Goal: Task Accomplishment & Management: Complete application form

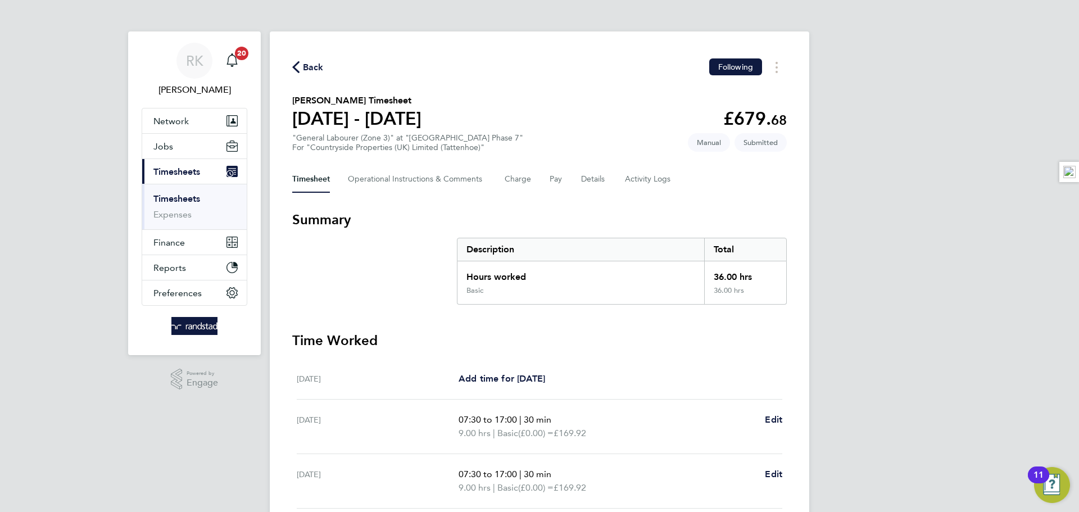
click at [192, 197] on link "Timesheets" at bounding box center [176, 198] width 47 height 11
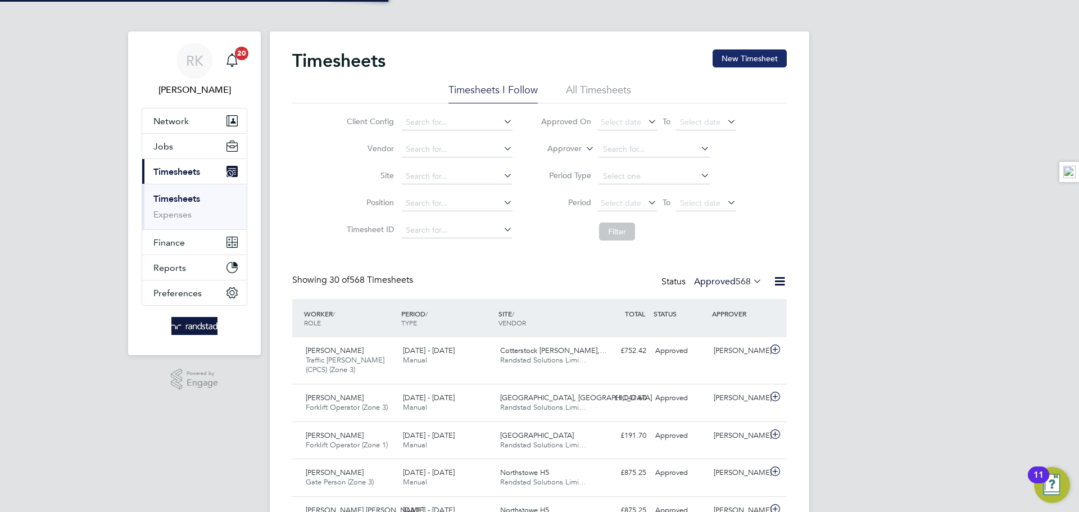
click at [744, 60] on button "New Timesheet" at bounding box center [750, 58] width 74 height 18
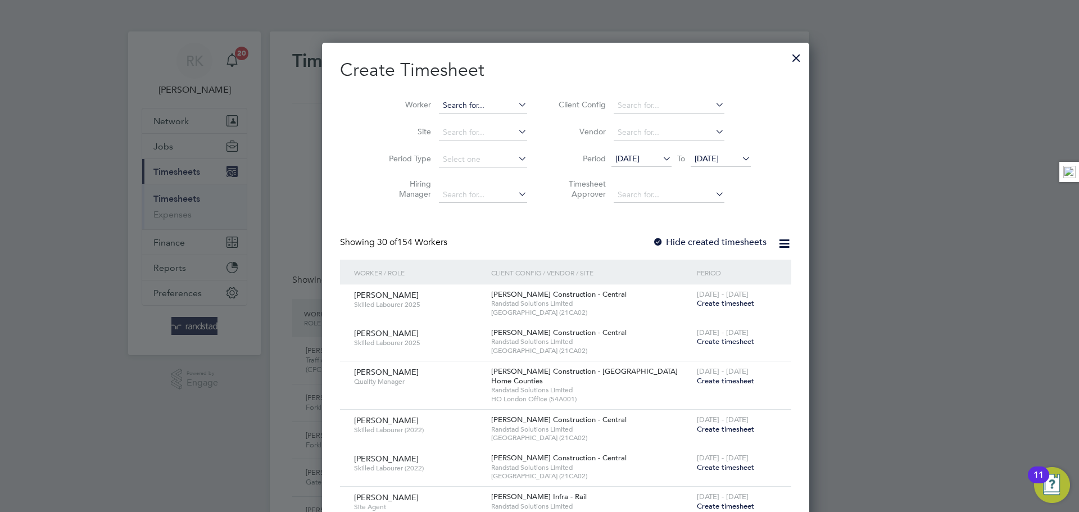
click at [439, 104] on input at bounding box center [483, 106] width 88 height 16
click at [439, 102] on input "wdgar" at bounding box center [483, 106] width 88 height 16
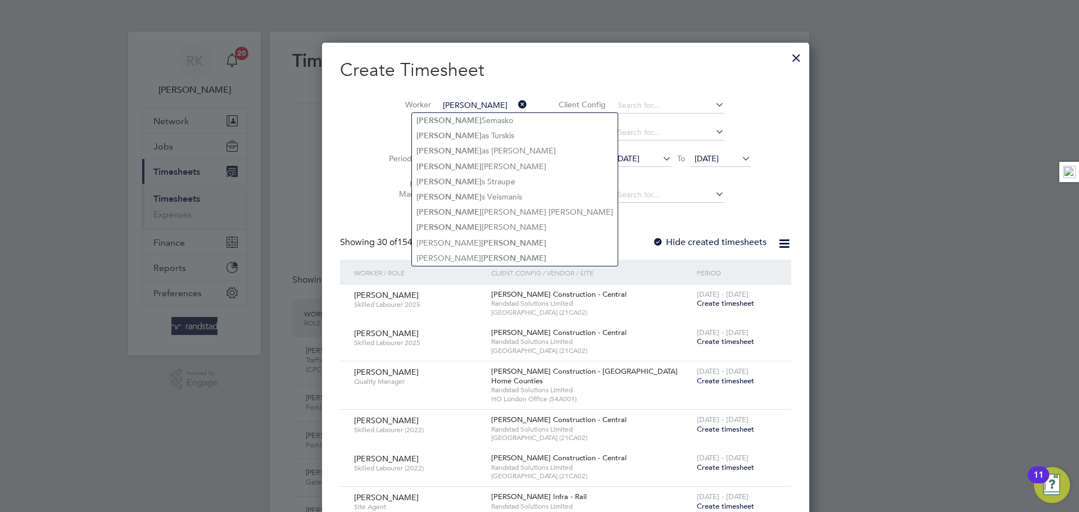
click at [466, 103] on input "[PERSON_NAME]" at bounding box center [483, 106] width 88 height 16
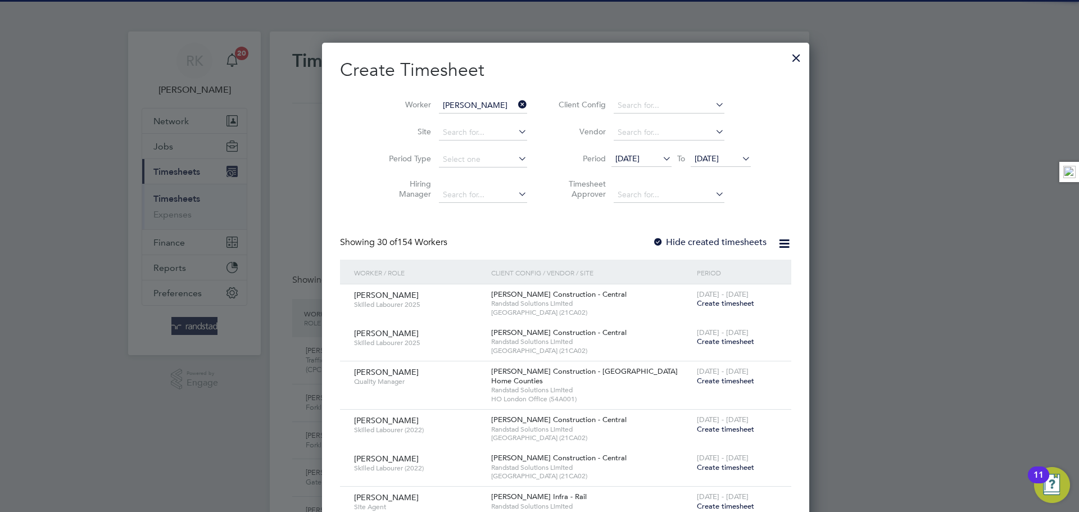
click at [459, 123] on li "[PERSON_NAME] s [PERSON_NAME]" at bounding box center [487, 120] width 150 height 15
type input "[PERSON_NAME]"
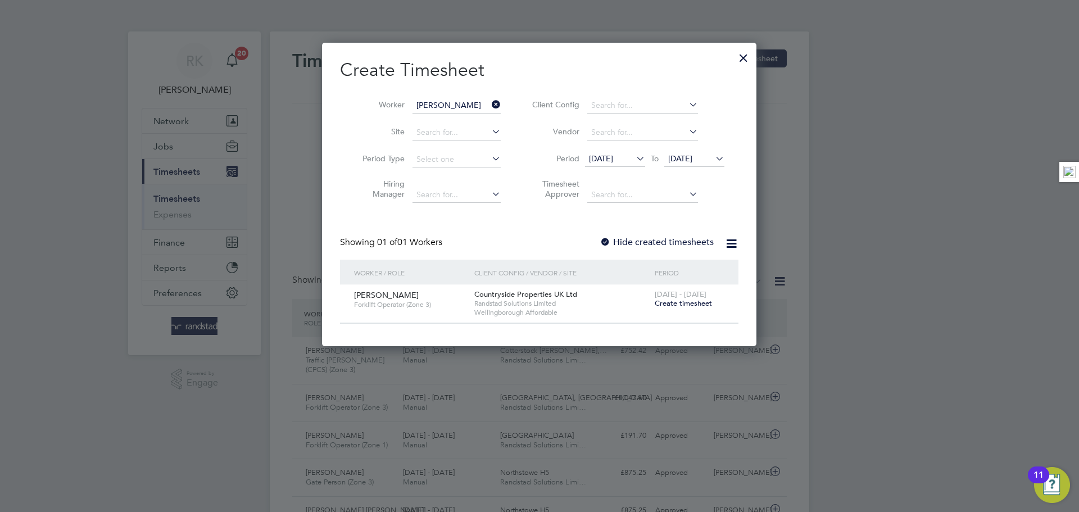
click at [690, 301] on span "Create timesheet" at bounding box center [683, 304] width 57 height 10
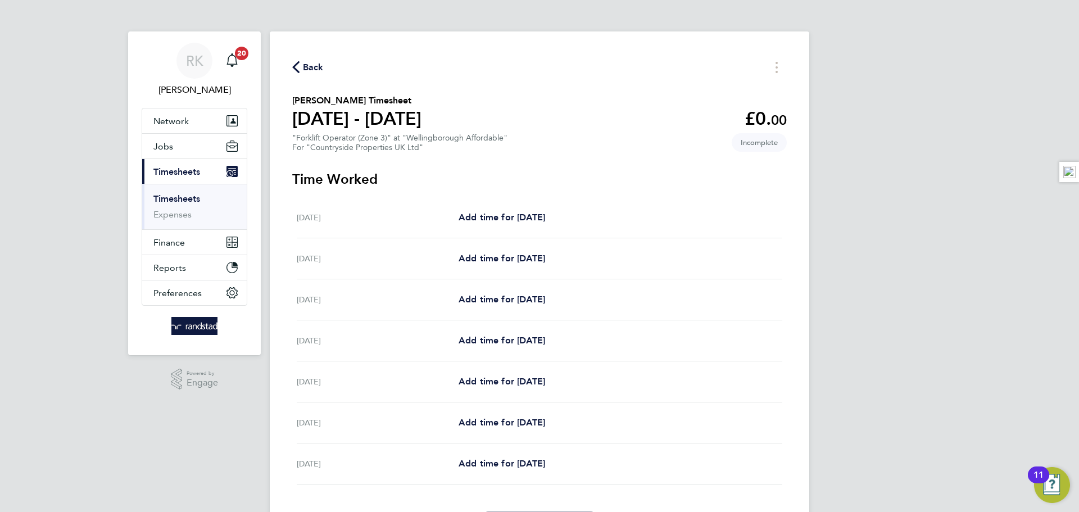
click at [294, 67] on icon "button" at bounding box center [295, 67] width 7 height 12
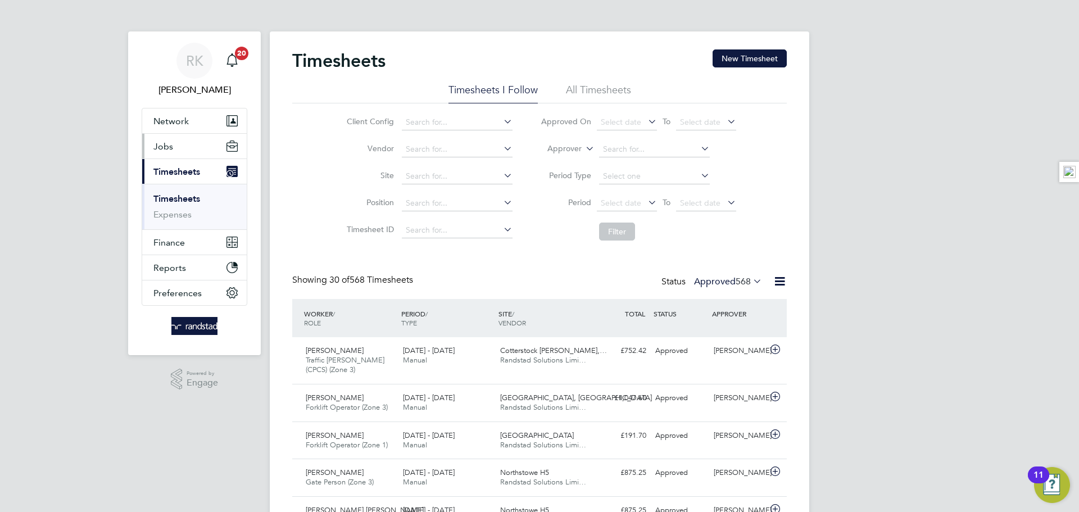
click at [178, 155] on button "Jobs" at bounding box center [194, 146] width 105 height 25
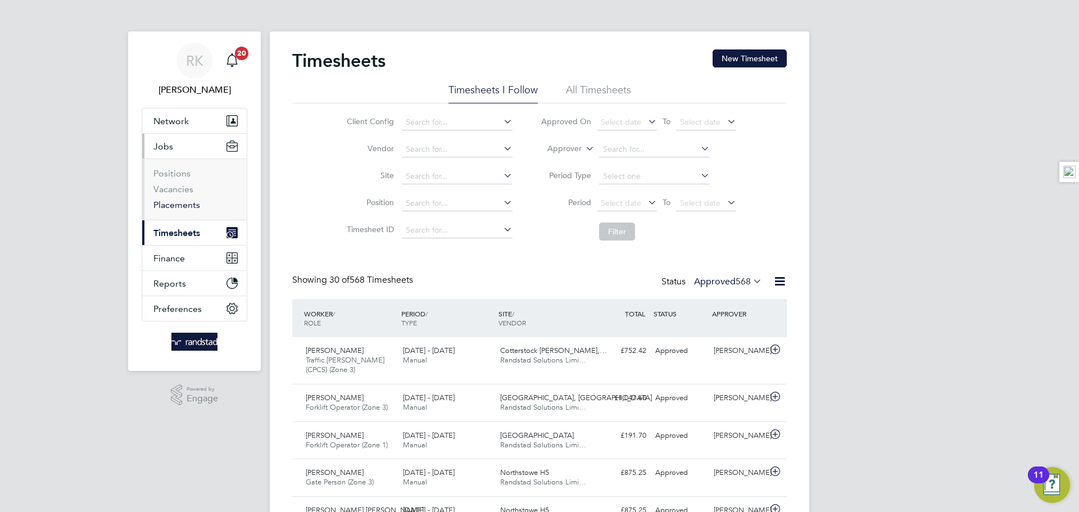
click at [177, 204] on link "Placements" at bounding box center [176, 205] width 47 height 11
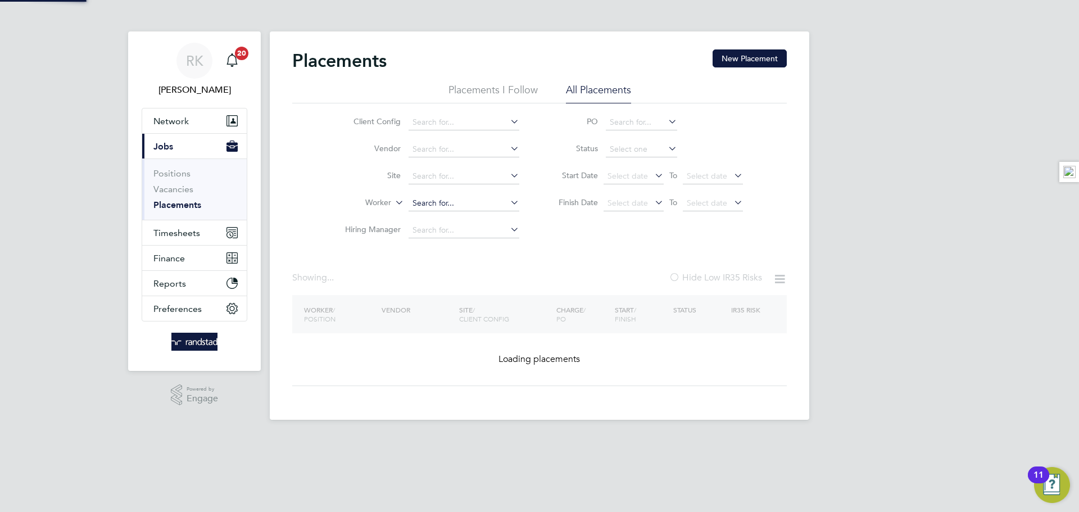
click at [445, 205] on input at bounding box center [464, 204] width 111 height 16
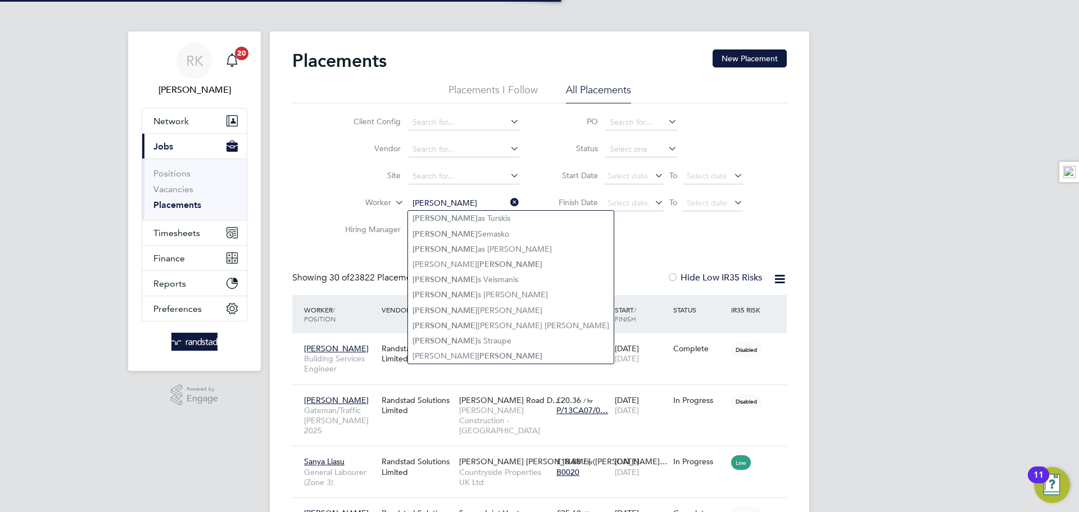
click at [464, 201] on input "[PERSON_NAME]" at bounding box center [464, 204] width 111 height 16
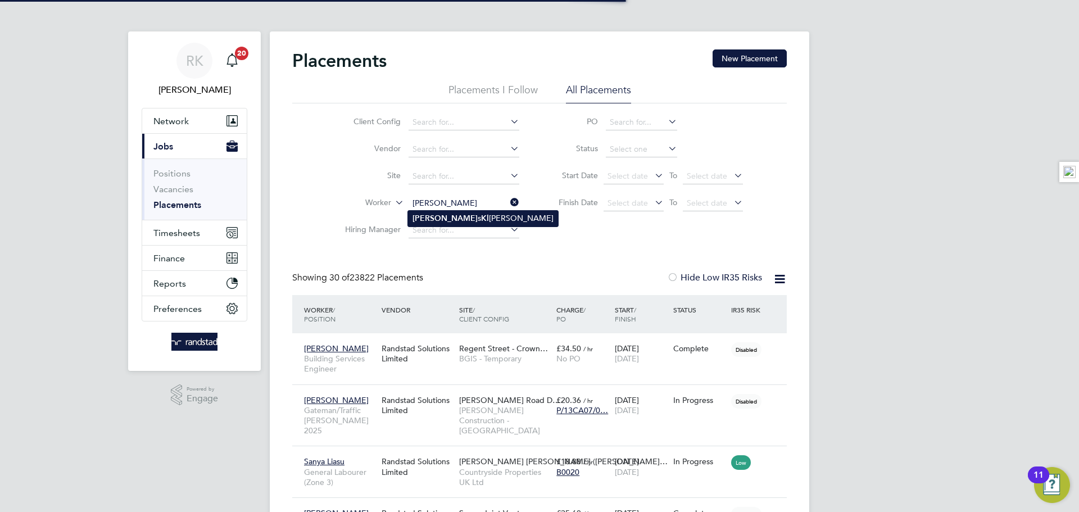
click at [474, 216] on li "[PERSON_NAME] s [PERSON_NAME]" at bounding box center [483, 218] width 150 height 15
type input "[PERSON_NAME]"
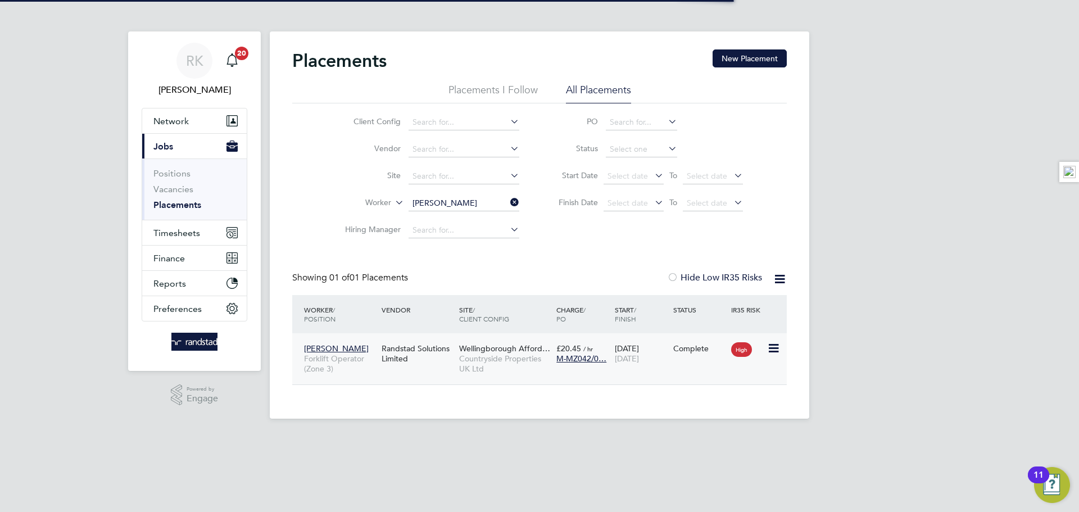
click at [670, 359] on div "[PERSON_NAME] Forklift Operator (Zone 3) Randstad Solutions Limited [GEOGRAPHIC…" at bounding box center [539, 358] width 495 height 51
click at [677, 354] on div "Complete" at bounding box center [699, 348] width 53 height 10
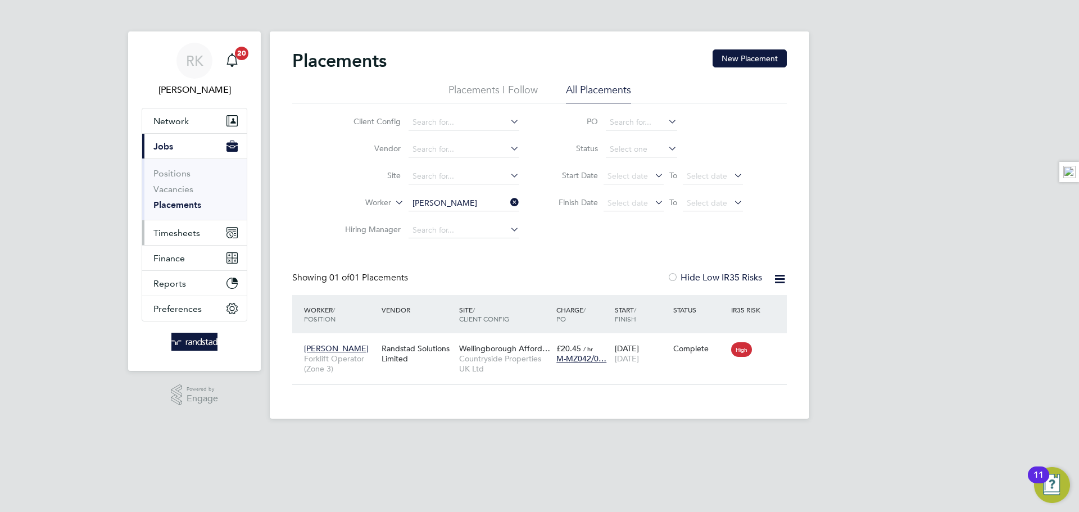
click at [168, 228] on span "Timesheets" at bounding box center [176, 233] width 47 height 11
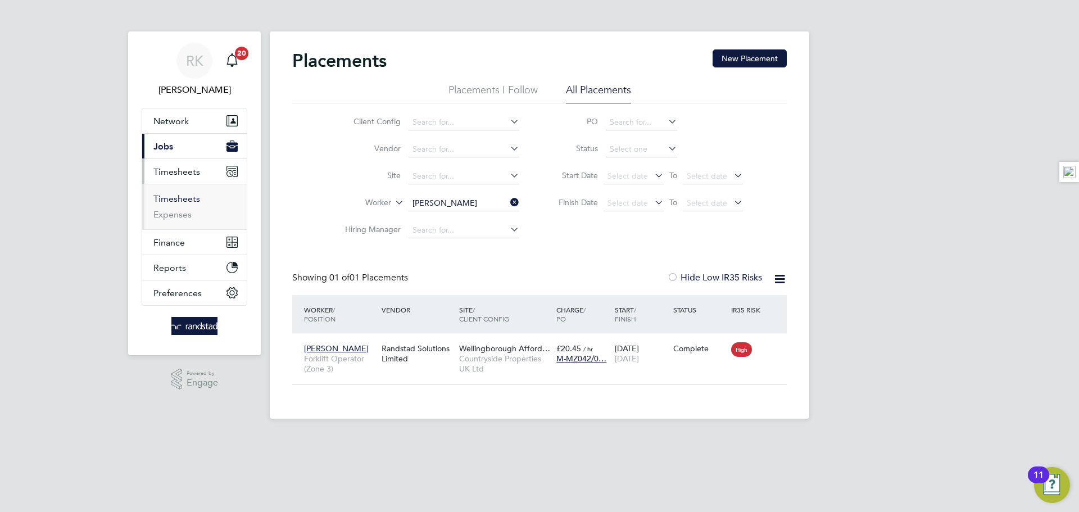
click at [180, 200] on link "Timesheets" at bounding box center [176, 198] width 47 height 11
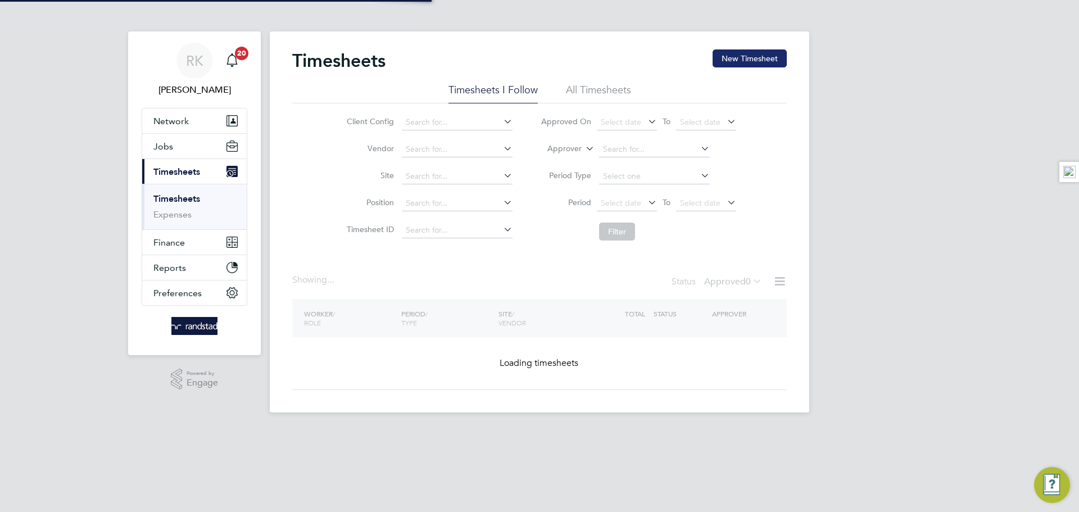
click at [729, 59] on button "New Timesheet" at bounding box center [750, 58] width 74 height 18
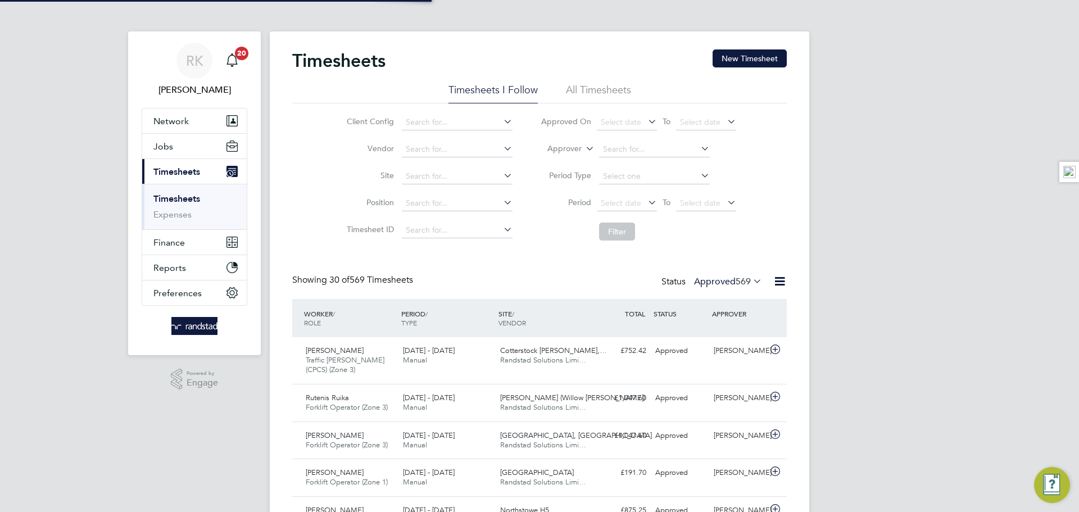
scroll to position [29, 98]
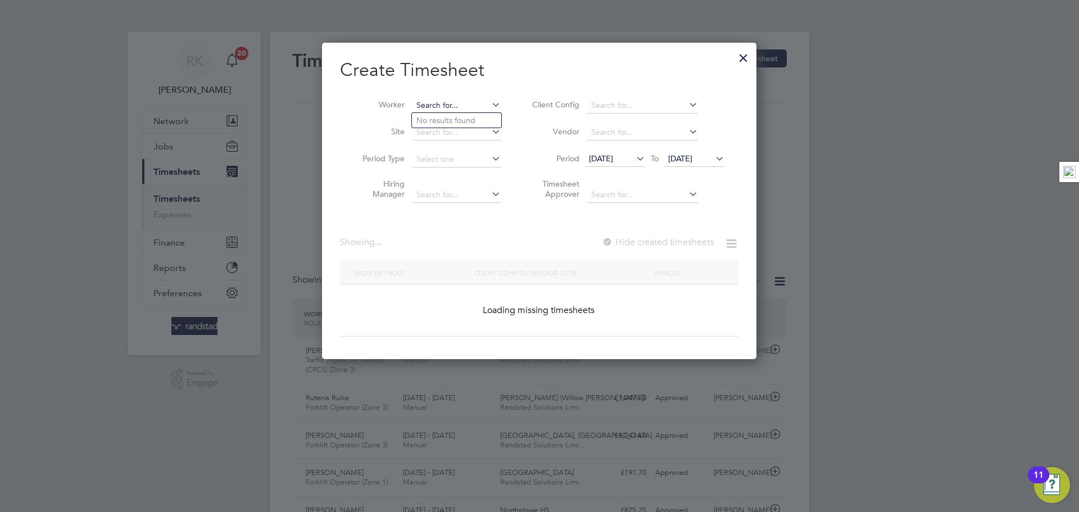
click at [440, 106] on input at bounding box center [457, 106] width 88 height 16
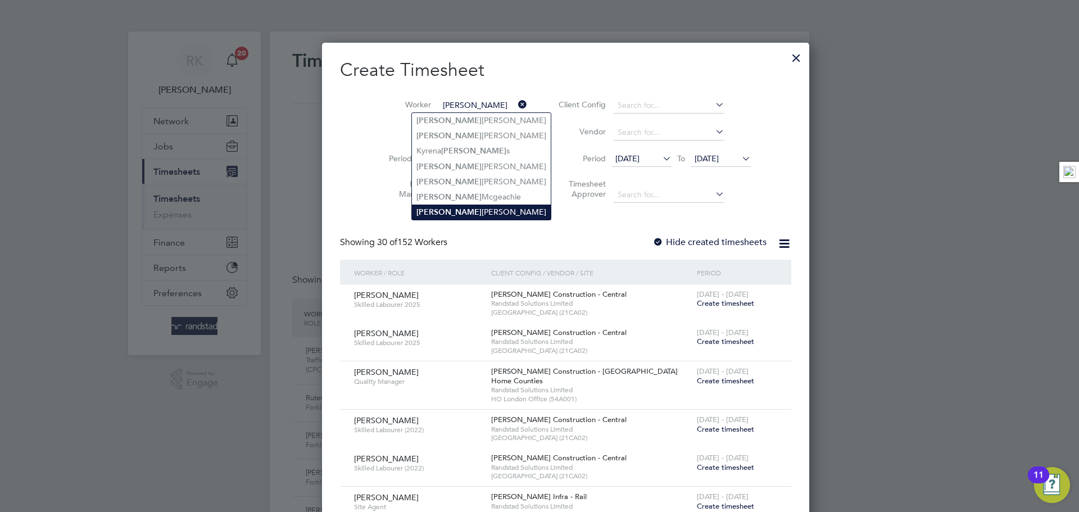
click at [470, 207] on li "[PERSON_NAME]" at bounding box center [481, 212] width 139 height 15
type input "[PERSON_NAME]"
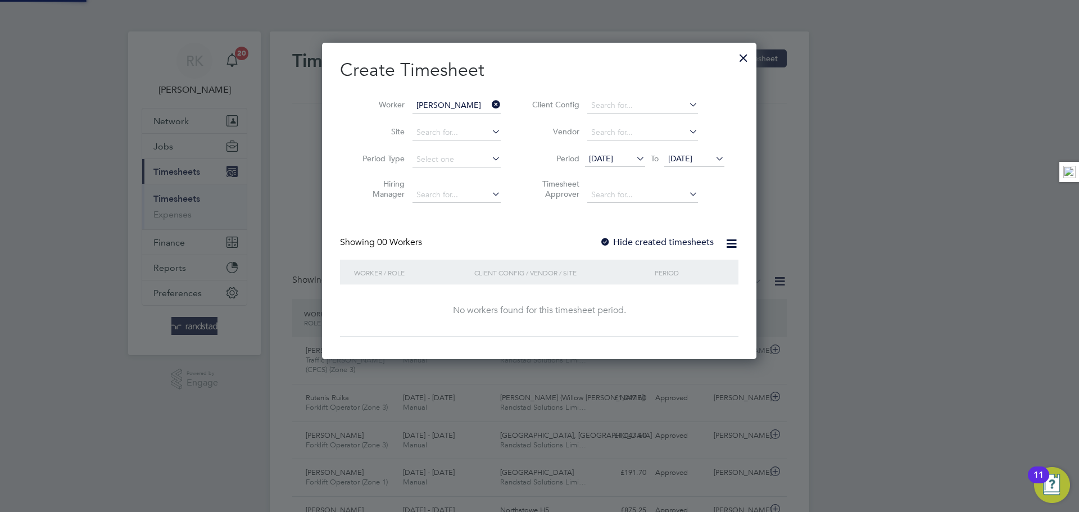
click at [691, 159] on span "[DATE]" at bounding box center [680, 158] width 24 height 10
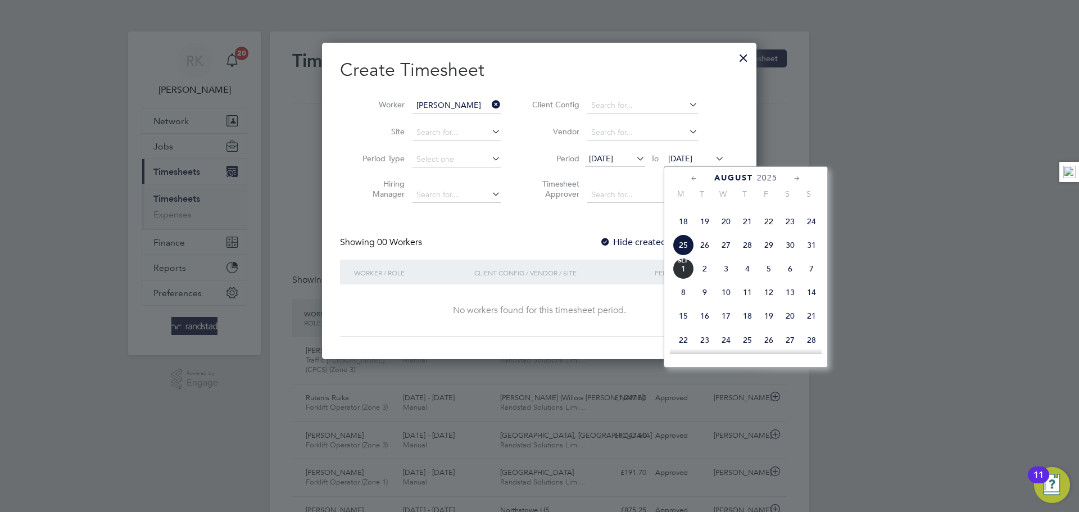
click at [813, 256] on span "31" at bounding box center [811, 244] width 21 height 21
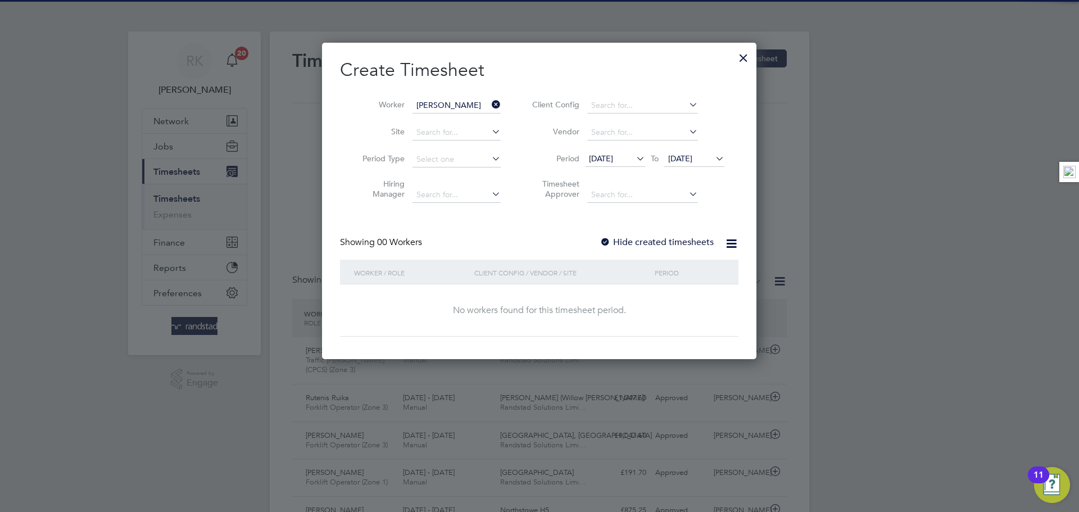
click at [659, 244] on label "Hide created timesheets" at bounding box center [657, 242] width 114 height 11
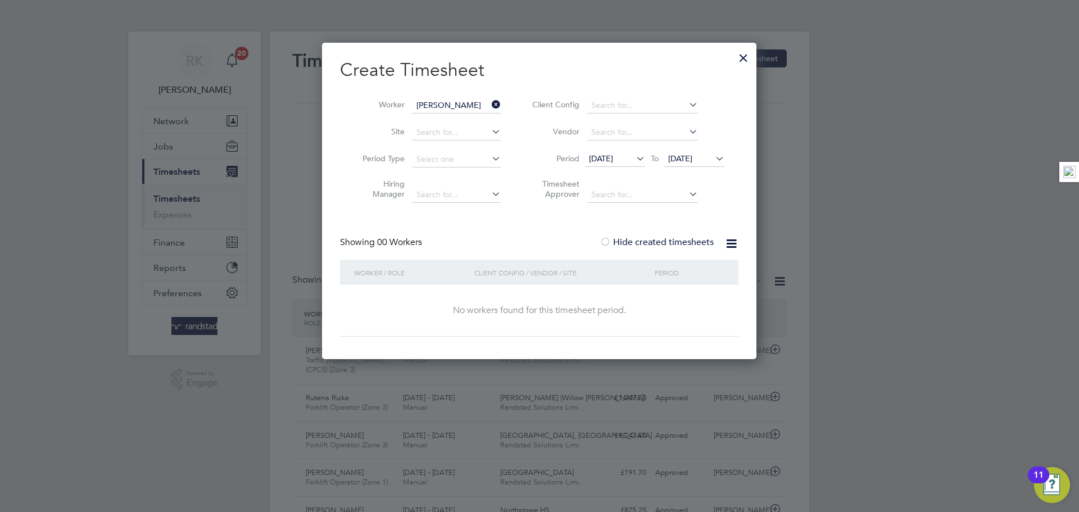
click at [659, 244] on label "Hide created timesheets" at bounding box center [657, 242] width 114 height 11
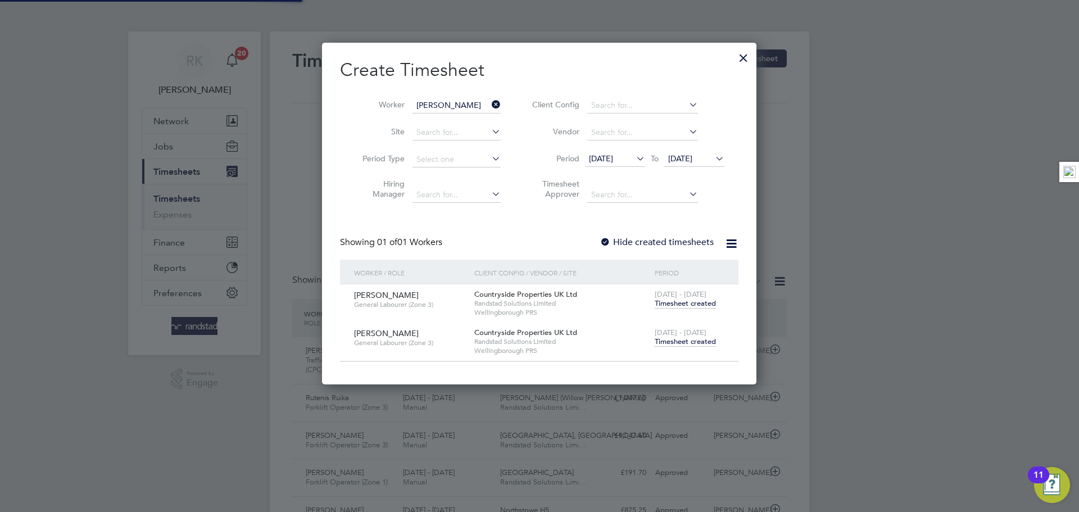
click at [668, 332] on span "[DATE] - [DATE]" at bounding box center [681, 333] width 52 height 10
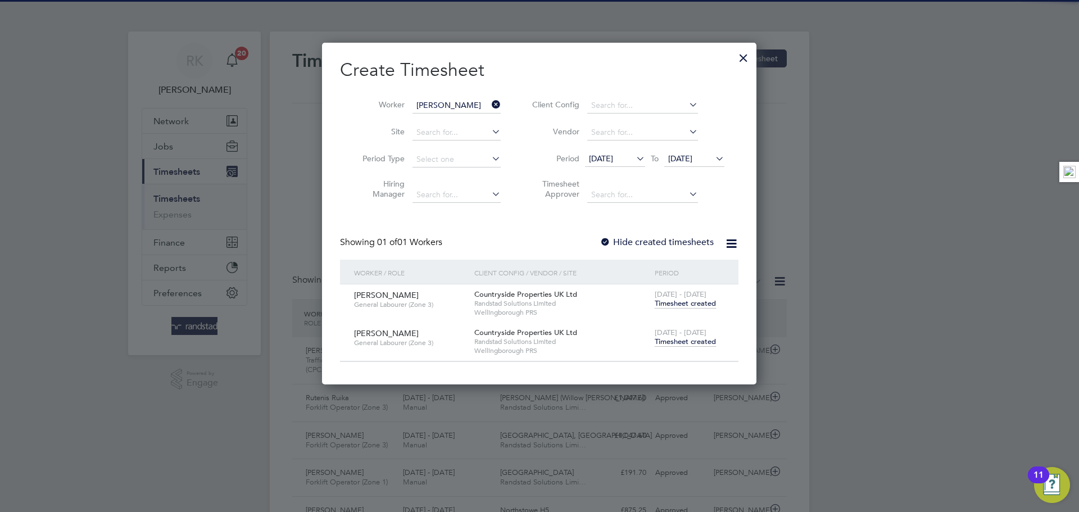
click at [671, 339] on span "Timesheet created" at bounding box center [685, 342] width 61 height 10
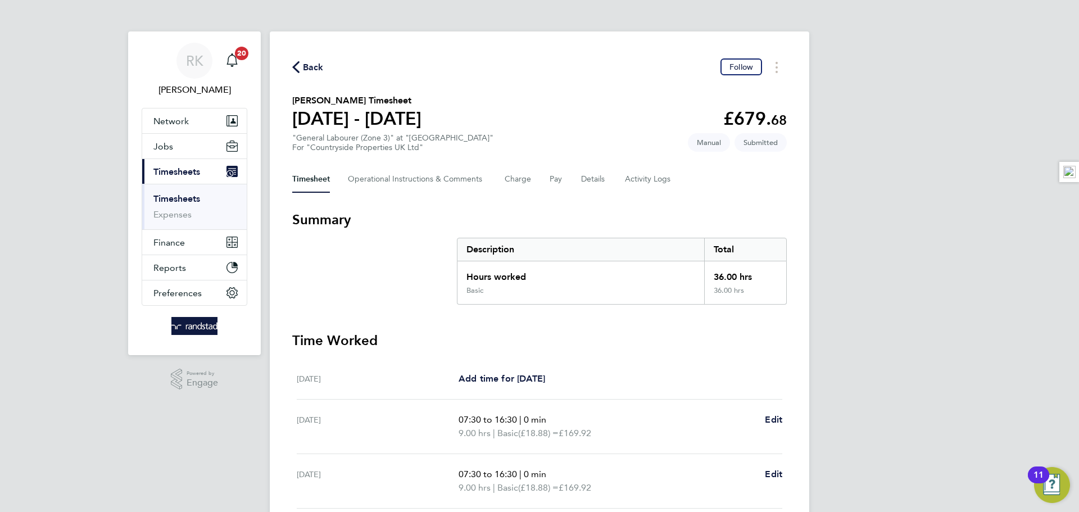
click at [292, 58] on div "Back Follow" at bounding box center [539, 66] width 495 height 17
click at [303, 69] on span "Back" at bounding box center [313, 67] width 21 height 13
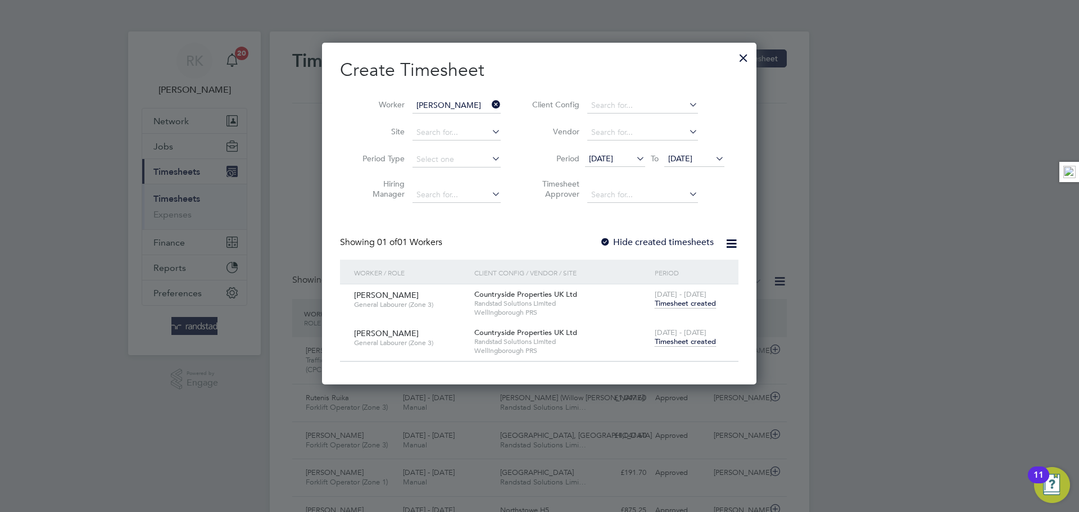
click at [490, 106] on icon at bounding box center [490, 105] width 0 height 16
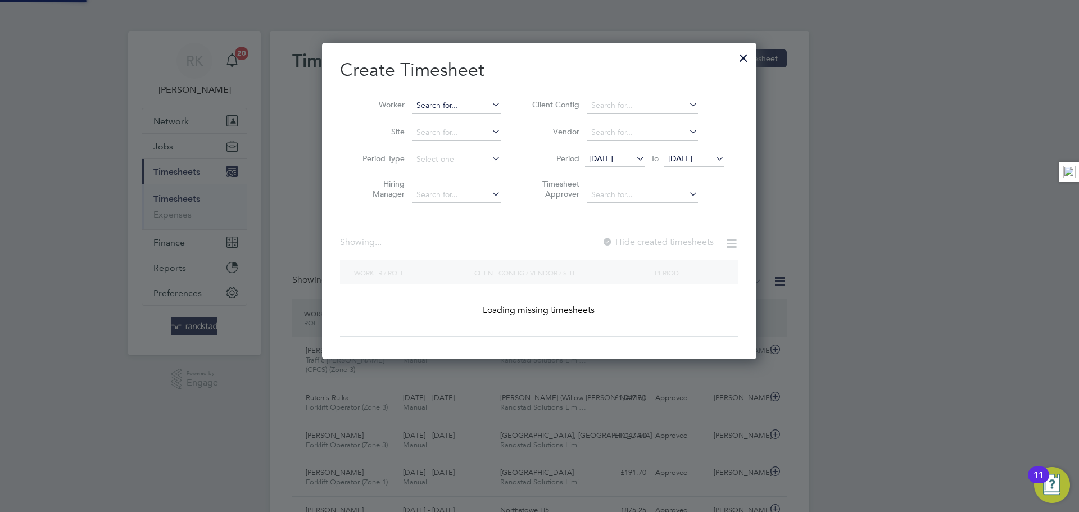
click at [446, 106] on input at bounding box center [457, 106] width 88 height 16
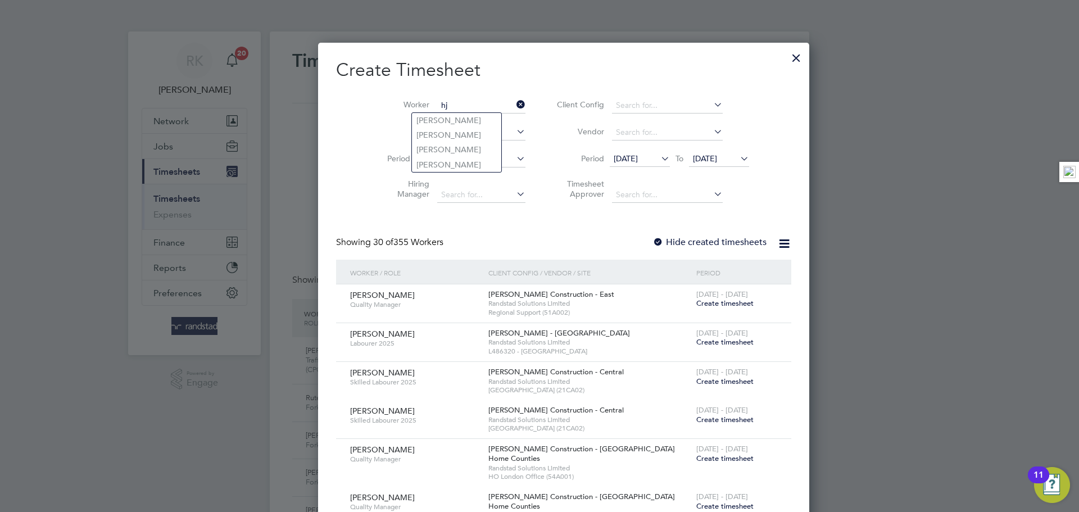
type input "h"
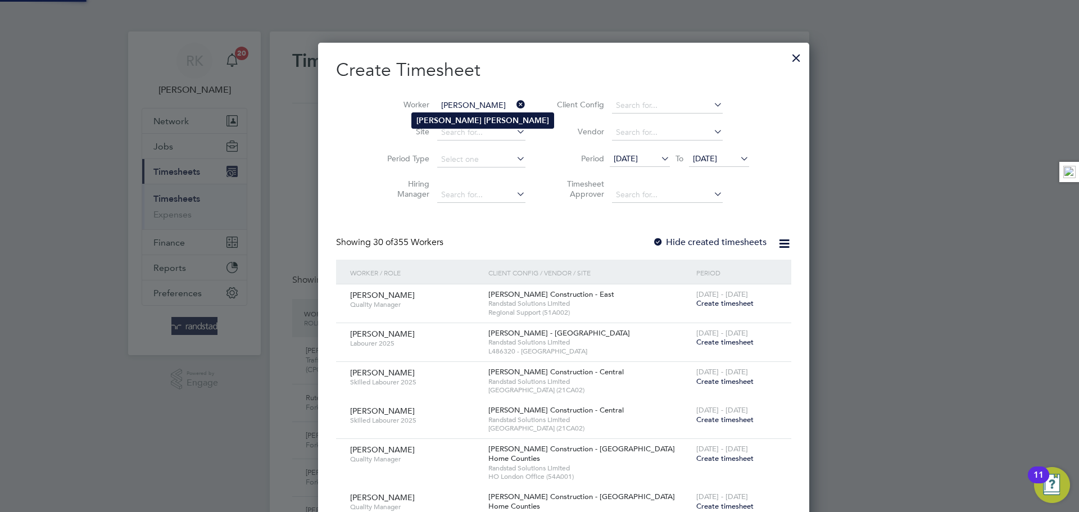
click at [484, 119] on b "[PERSON_NAME]" at bounding box center [516, 121] width 65 height 10
type input "[PERSON_NAME]"
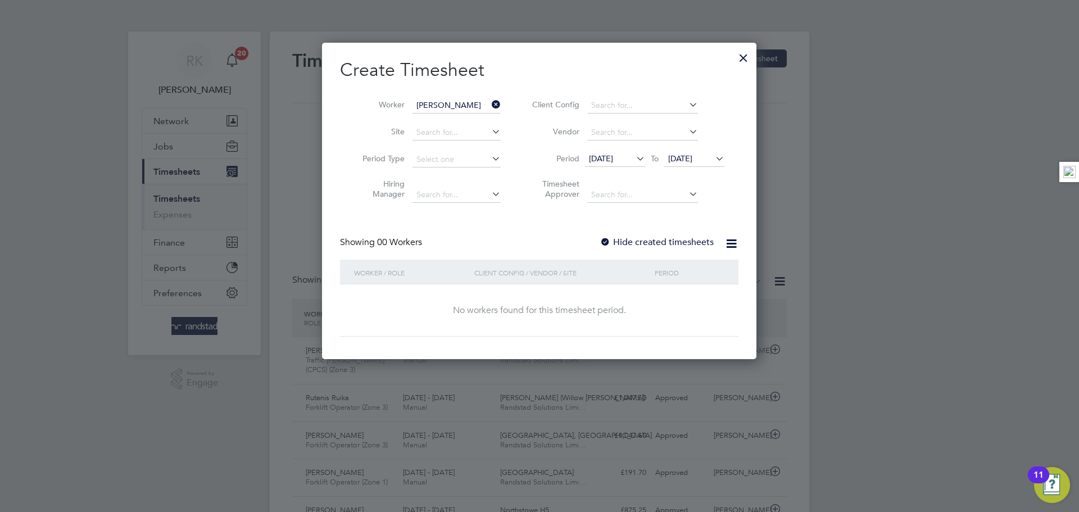
click at [667, 241] on label "Hide created timesheets" at bounding box center [657, 242] width 114 height 11
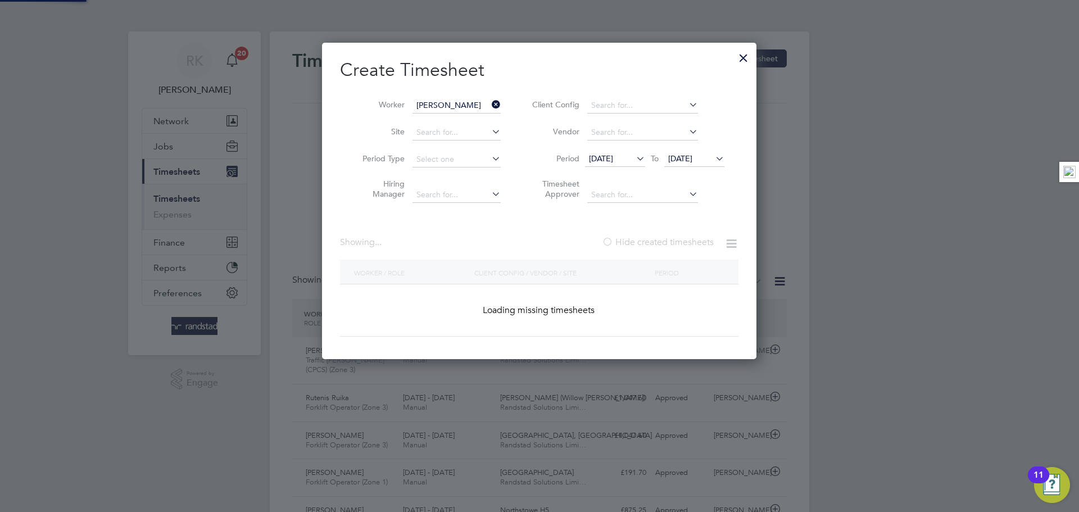
click at [667, 241] on label "Hide created timesheets" at bounding box center [658, 242] width 112 height 11
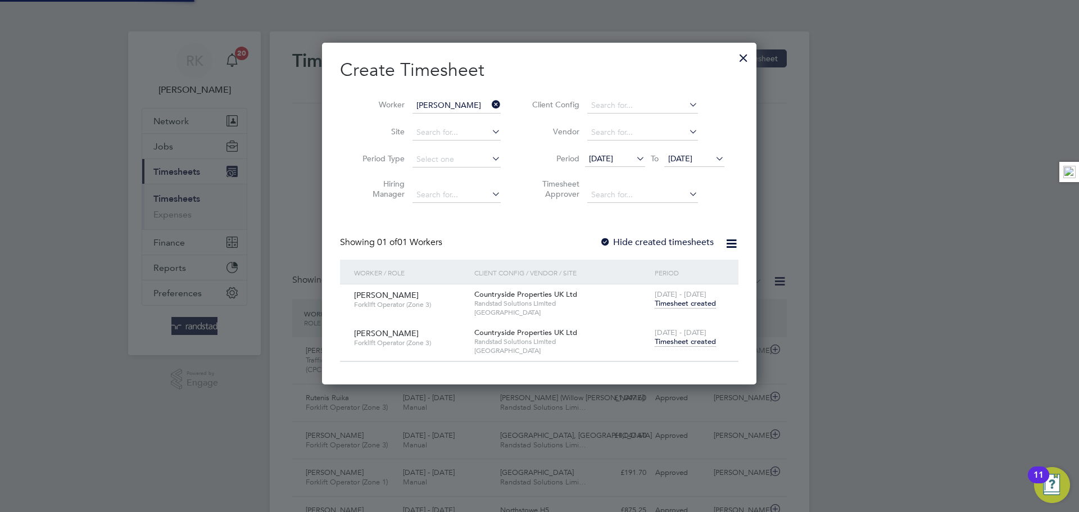
click at [683, 341] on span "Timesheet created" at bounding box center [685, 342] width 61 height 10
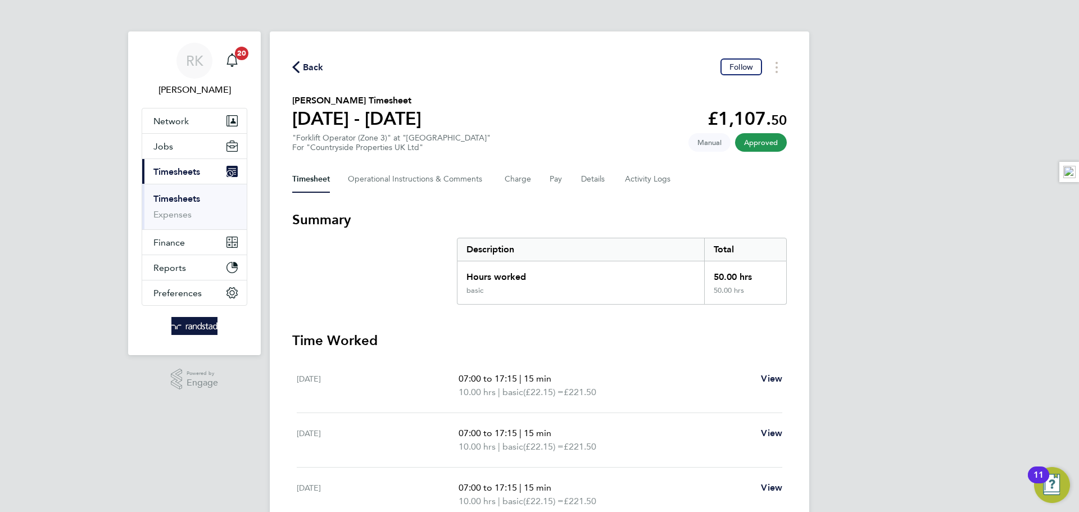
click at [301, 67] on span "Back" at bounding box center [307, 66] width 31 height 11
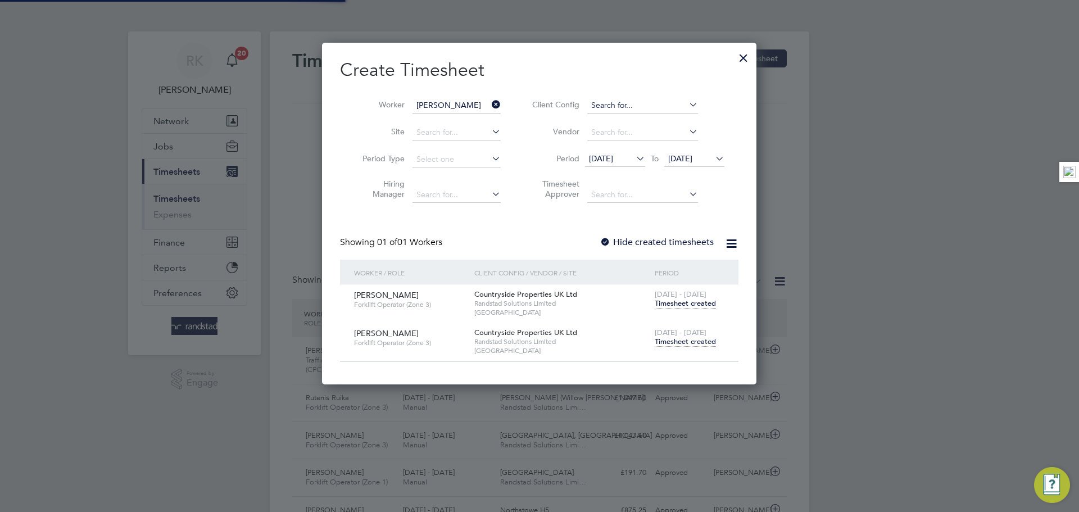
scroll to position [29, 98]
click at [490, 103] on icon at bounding box center [490, 105] width 0 height 16
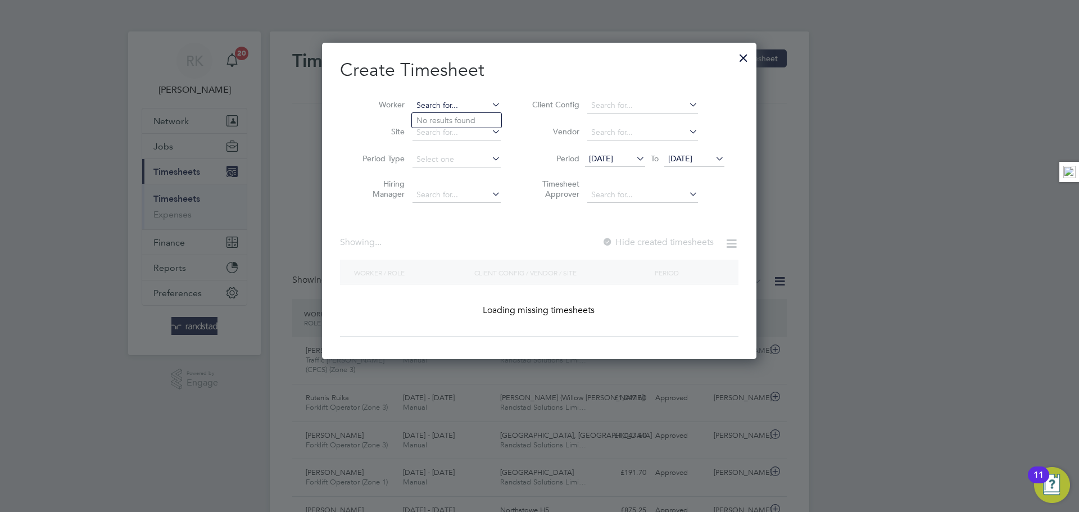
click at [477, 108] on input at bounding box center [457, 106] width 88 height 16
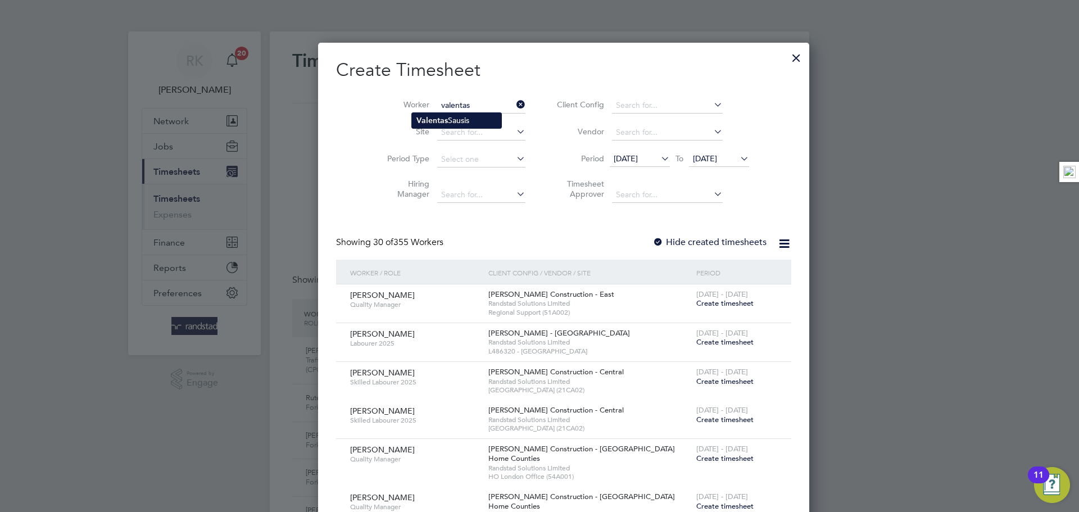
click at [438, 116] on b "Valentas" at bounding box center [432, 121] width 31 height 10
type input "Valentas Sausis"
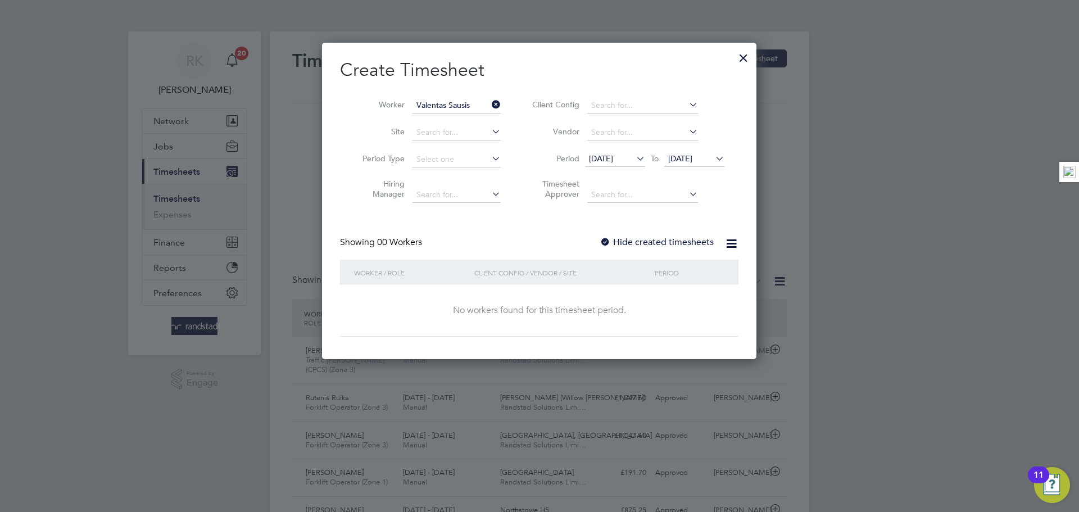
click at [676, 240] on label "Hide created timesheets" at bounding box center [657, 242] width 114 height 11
click at [675, 239] on label "Hide created timesheets" at bounding box center [657, 242] width 114 height 11
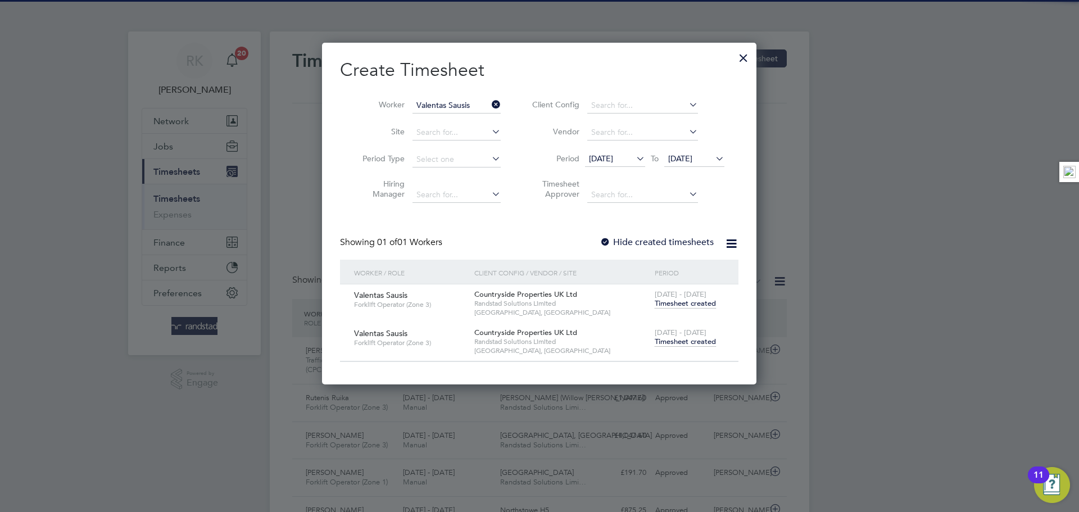
click at [684, 341] on span "Timesheet created" at bounding box center [685, 342] width 61 height 10
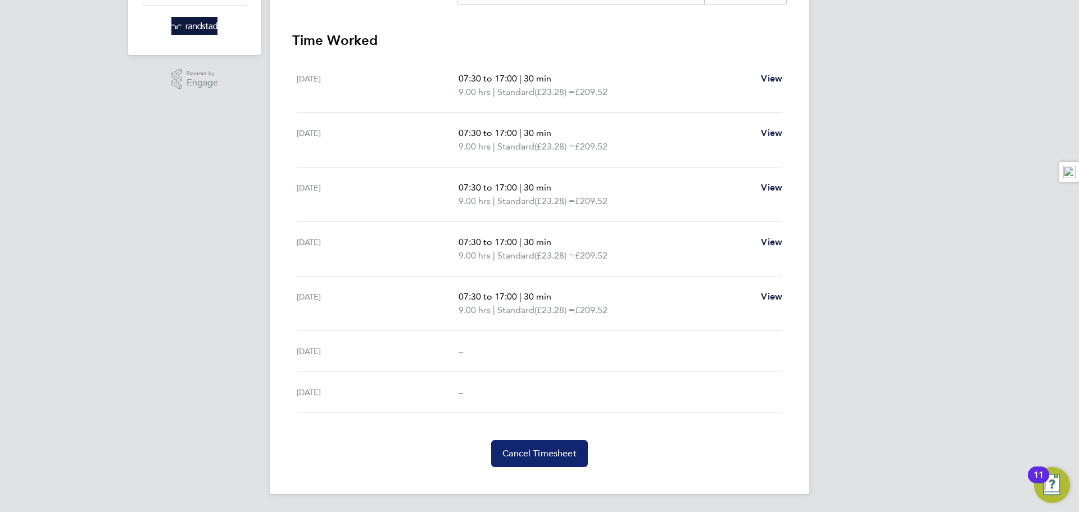
click at [553, 455] on span "Cancel Timesheet" at bounding box center [540, 453] width 74 height 11
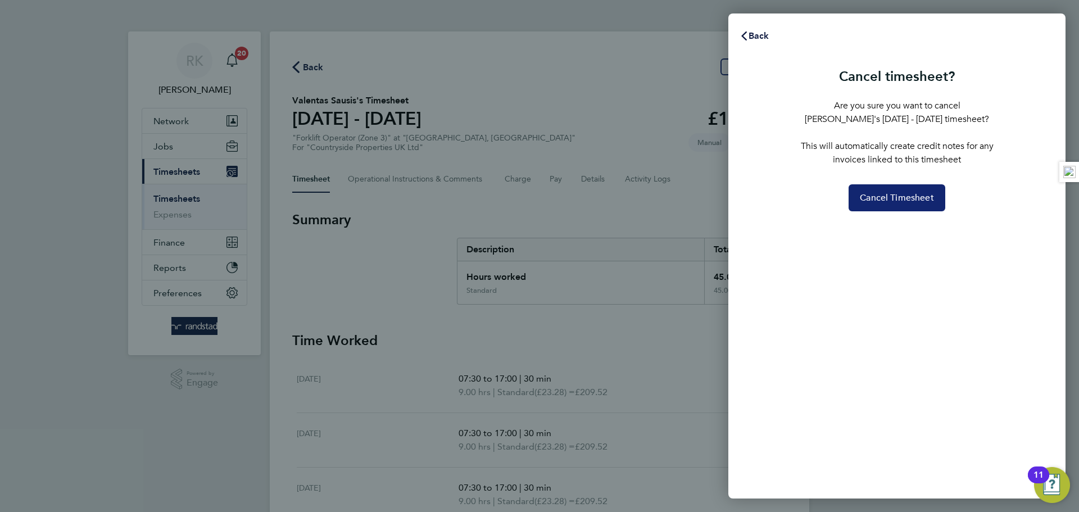
click at [905, 203] on span "Cancel Timesheet" at bounding box center [897, 197] width 74 height 11
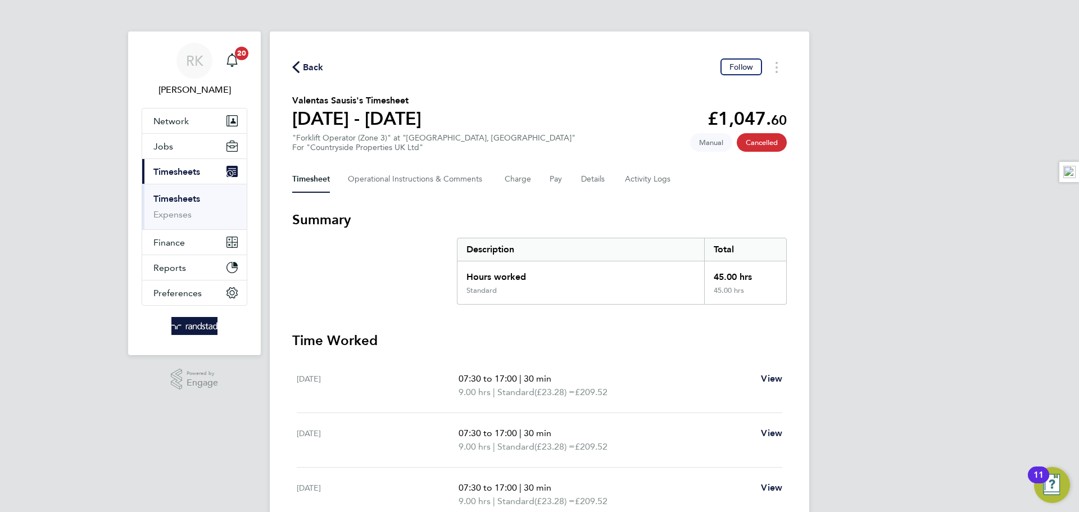
click at [187, 199] on link "Timesheets" at bounding box center [176, 198] width 47 height 11
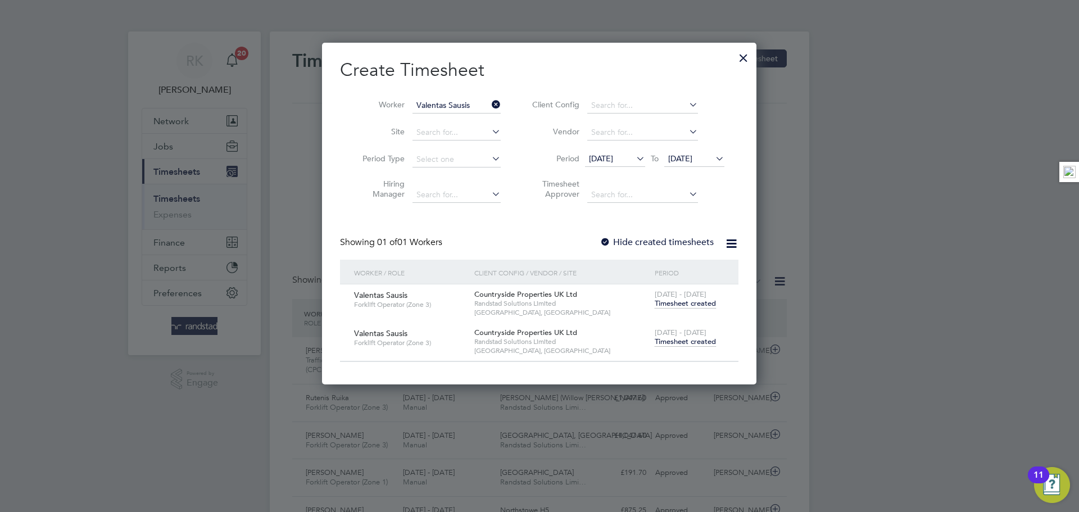
click at [739, 56] on div at bounding box center [744, 55] width 20 height 20
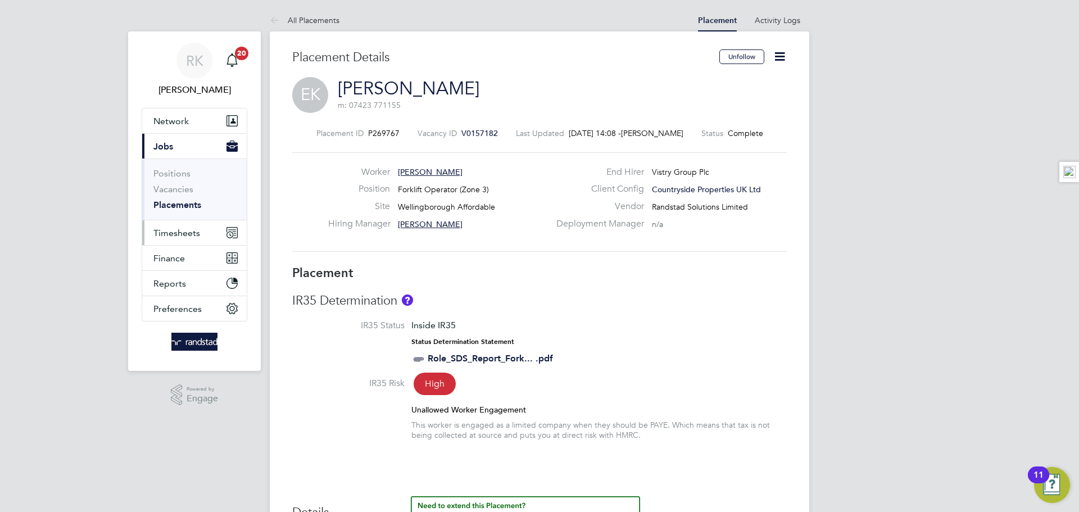
click at [177, 236] on span "Timesheets" at bounding box center [176, 233] width 47 height 11
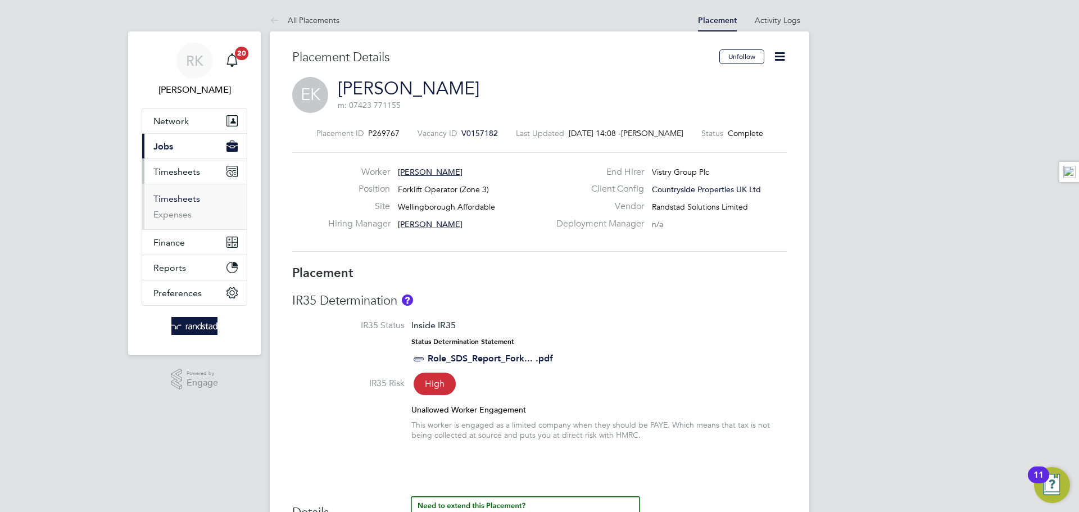
click at [185, 198] on link "Timesheets" at bounding box center [176, 198] width 47 height 11
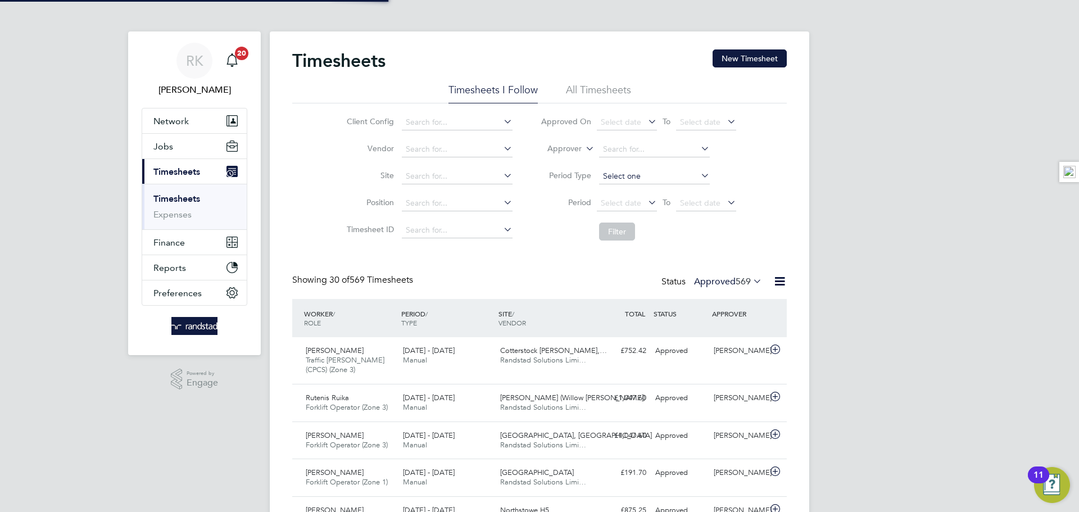
scroll to position [29, 98]
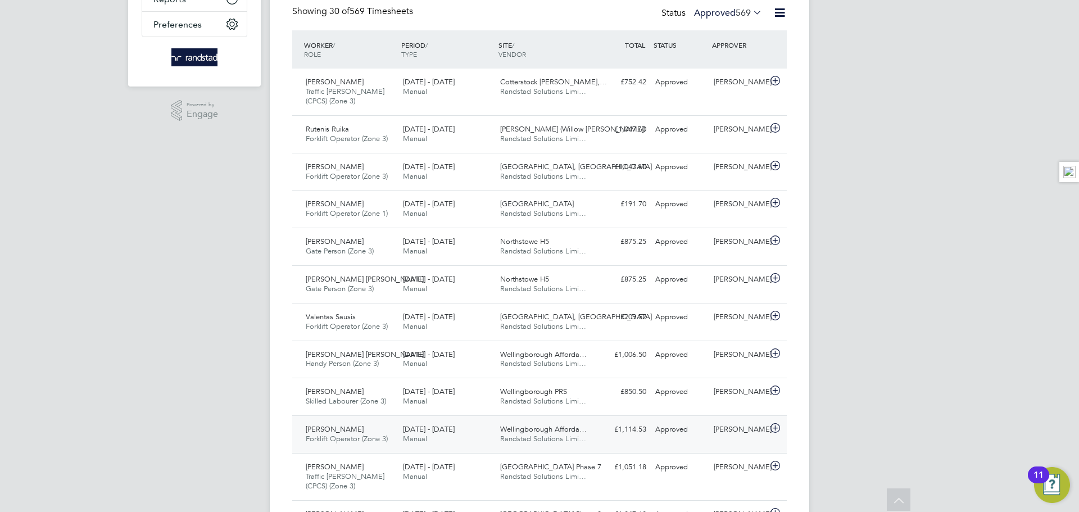
click at [376, 432] on div "Edgars Klavins Forklift Operator (Zone 3) 18 - 24 Aug 2025" at bounding box center [349, 434] width 97 height 28
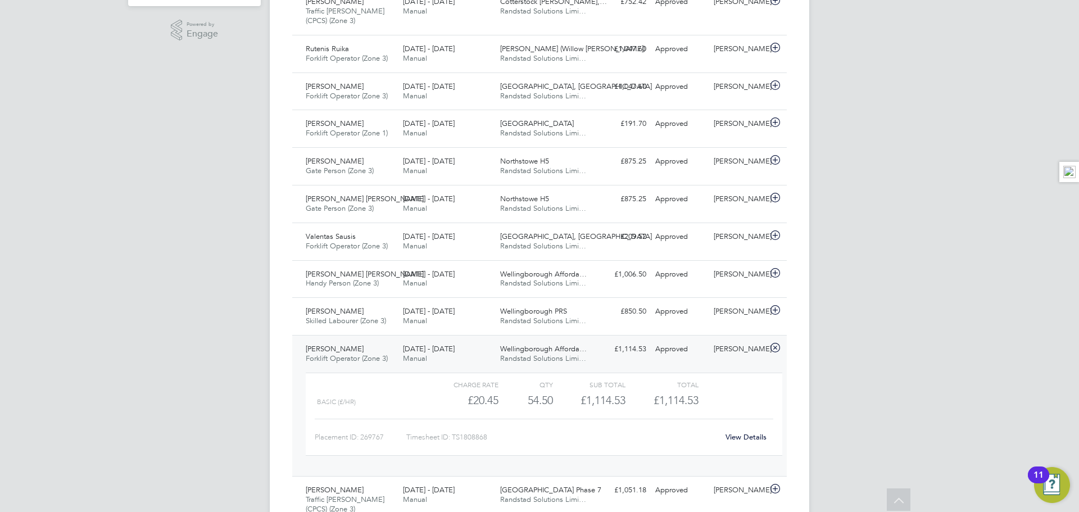
click at [746, 435] on link "View Details" at bounding box center [746, 437] width 41 height 10
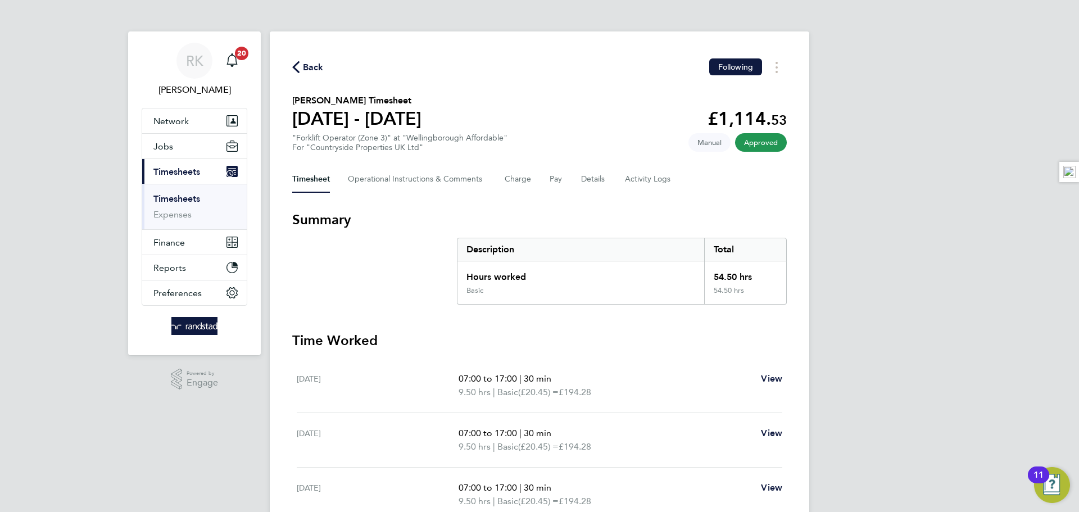
click at [166, 190] on ul "Timesheets Expenses" at bounding box center [194, 207] width 105 height 46
click at [169, 191] on ul "Timesheets Expenses" at bounding box center [194, 207] width 105 height 46
click at [170, 196] on link "Timesheets" at bounding box center [176, 198] width 47 height 11
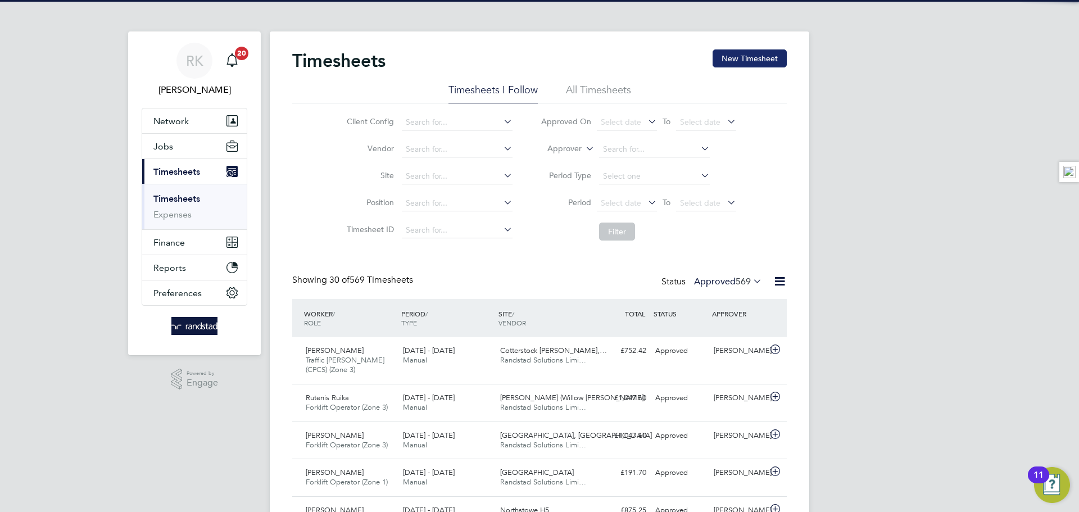
click at [752, 61] on button "New Timesheet" at bounding box center [750, 58] width 74 height 18
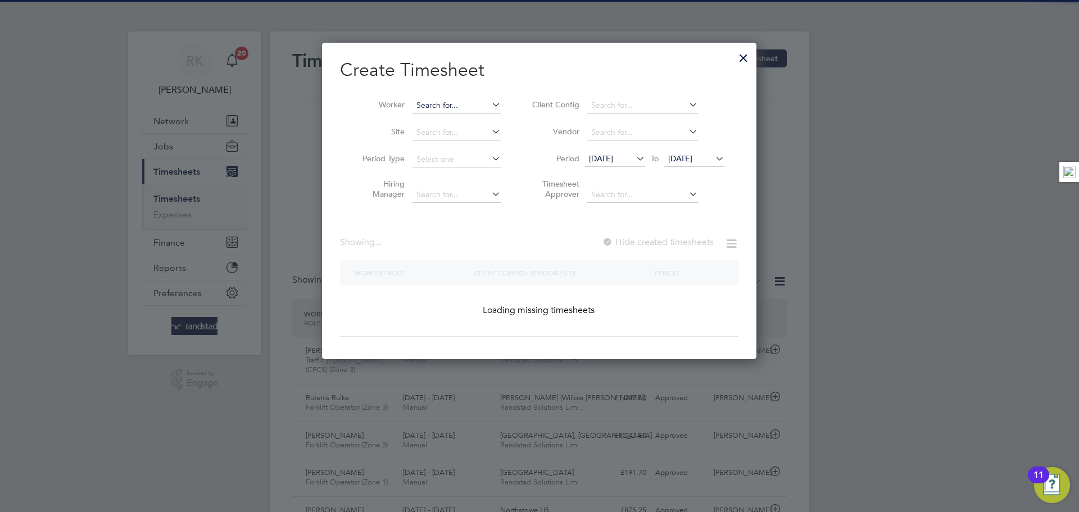
click at [446, 107] on input at bounding box center [457, 106] width 88 height 16
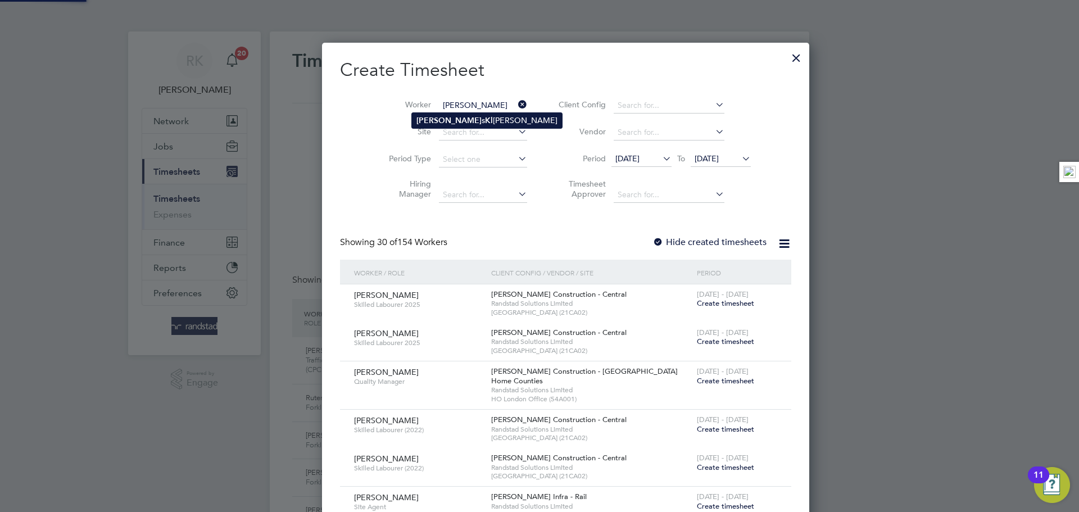
click at [485, 120] on b "Kl" at bounding box center [489, 121] width 8 height 10
type input "[PERSON_NAME]"
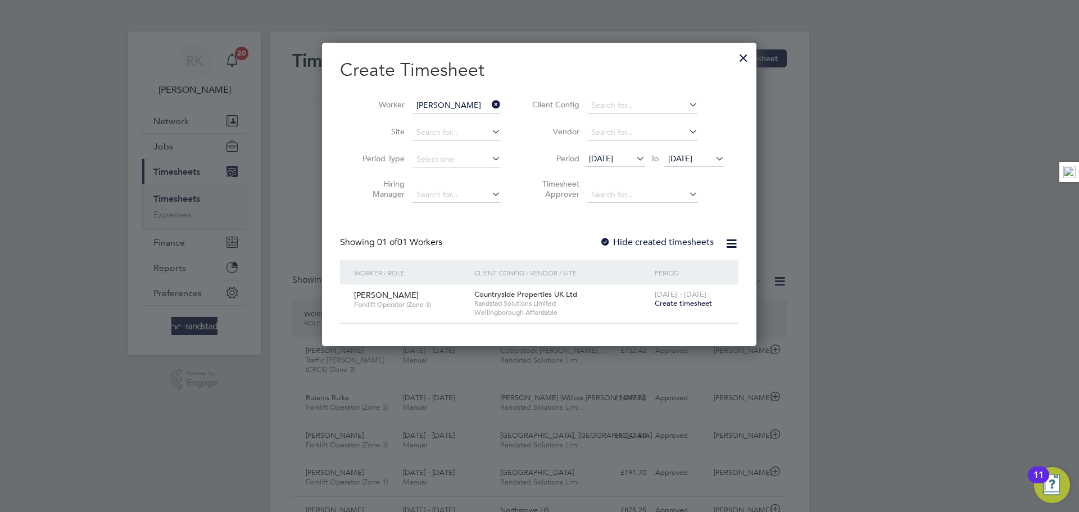
click at [686, 305] on span "Create timesheet" at bounding box center [683, 304] width 57 height 10
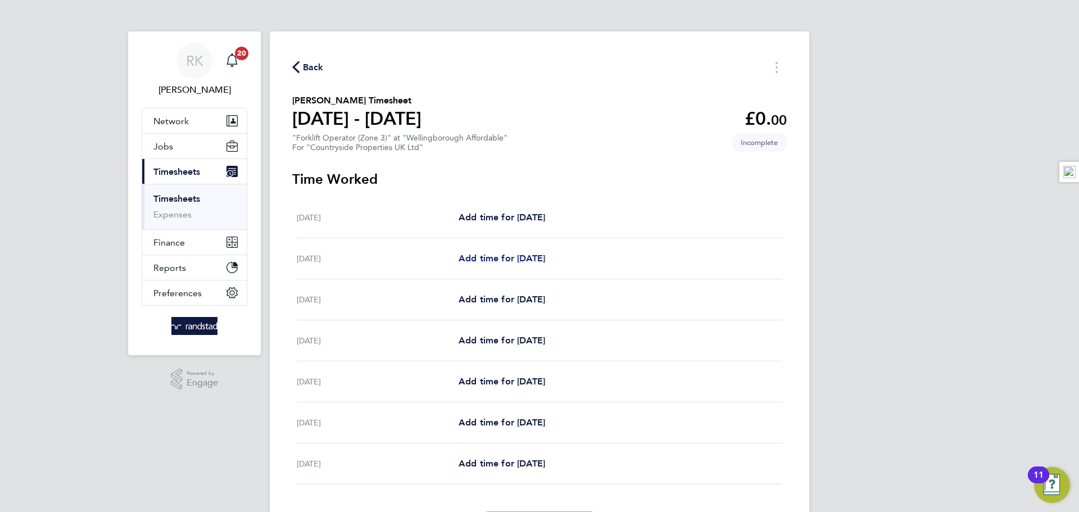
click at [486, 257] on span "Add time for [DATE]" at bounding box center [502, 258] width 87 height 11
select select "30"
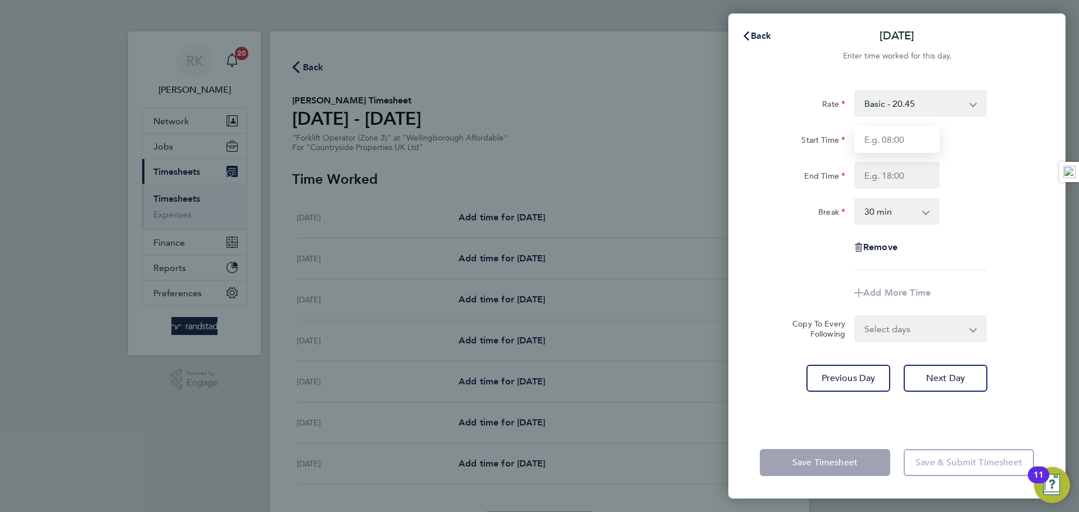
click at [890, 150] on input "Start Time" at bounding box center [896, 139] width 85 height 27
type input "07:00"
click at [897, 181] on input "End Time" at bounding box center [896, 175] width 85 height 27
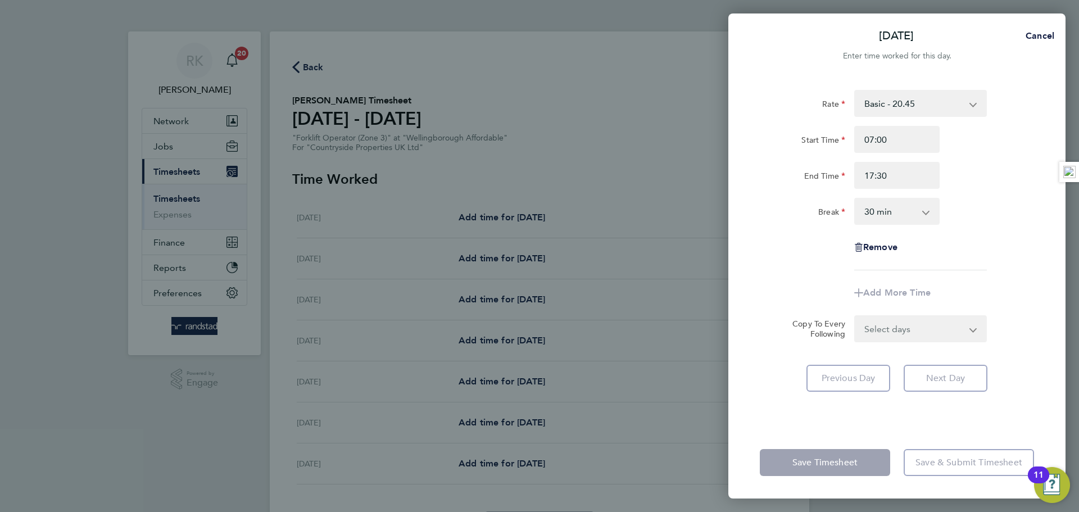
click at [990, 202] on div "Break 0 min 15 min 30 min 45 min 60 min 75 min 90 min" at bounding box center [897, 211] width 283 height 27
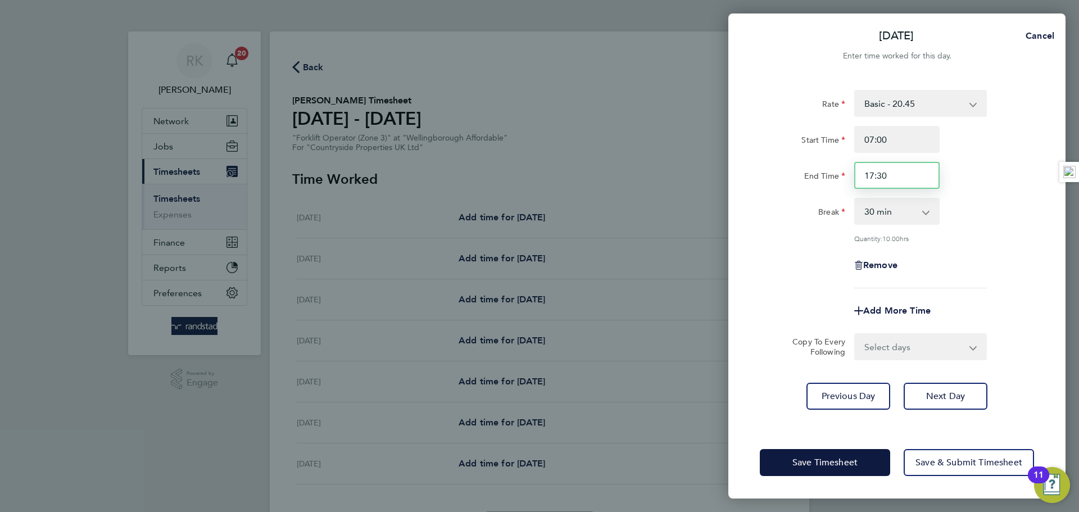
drag, startPoint x: 897, startPoint y: 179, endPoint x: 880, endPoint y: 179, distance: 16.9
click at [880, 179] on input "17:30" at bounding box center [896, 175] width 85 height 27
type input "17:00"
click at [952, 224] on div "Break 0 min 15 min 30 min 45 min 60 min 75 min 90 min" at bounding box center [897, 211] width 283 height 27
click at [935, 351] on select "Select days Day Weekday (Mon-Fri) Weekend (Sat-Sun) Wednesday Thursday Friday S…" at bounding box center [915, 346] width 118 height 25
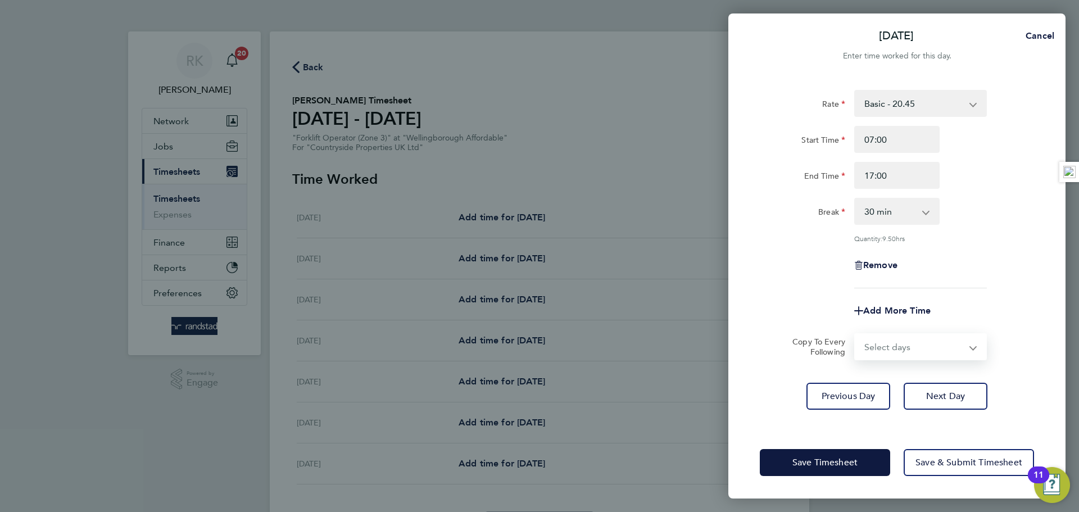
select select "WEEKDAY"
click at [856, 334] on select "Select days Day Weekday (Mon-Fri) Weekend (Sat-Sun) Wednesday Thursday Friday S…" at bounding box center [915, 346] width 118 height 25
select select "2025-08-31"
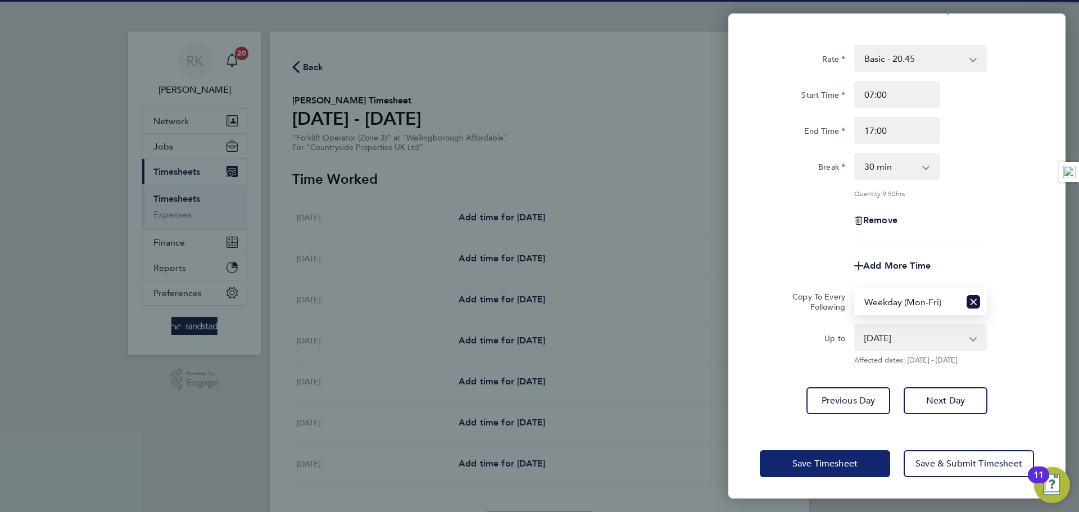
click at [849, 458] on span "Save Timesheet" at bounding box center [825, 463] width 65 height 11
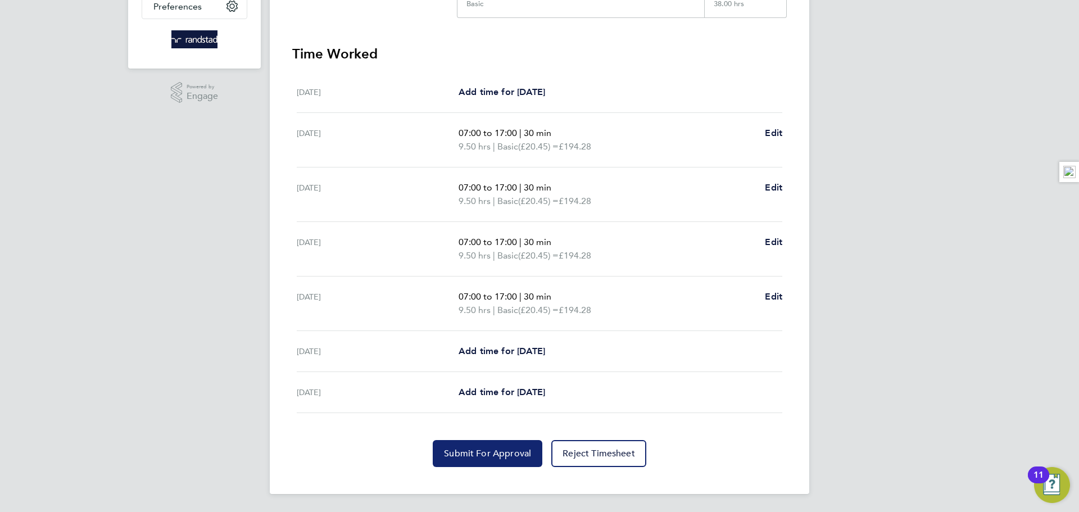
click at [506, 451] on span "Submit For Approval" at bounding box center [487, 453] width 87 height 11
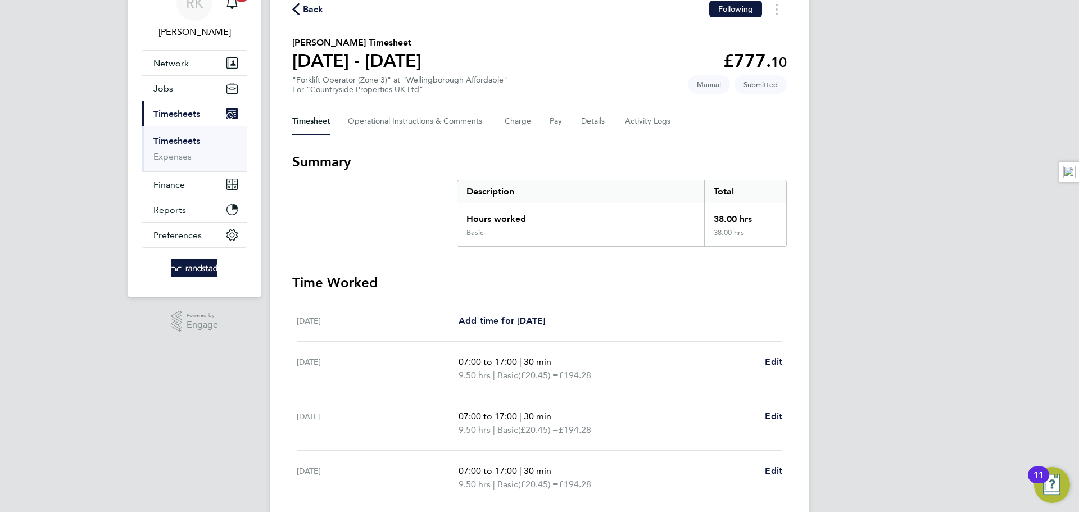
click at [200, 142] on link "Timesheets" at bounding box center [176, 140] width 47 height 11
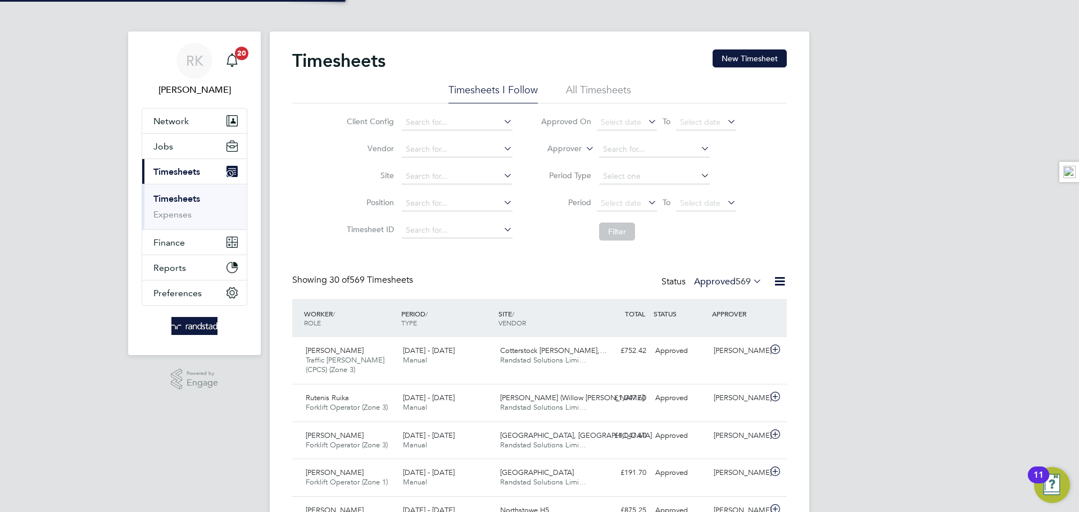
scroll to position [6, 6]
click at [761, 52] on button "New Timesheet" at bounding box center [750, 58] width 74 height 18
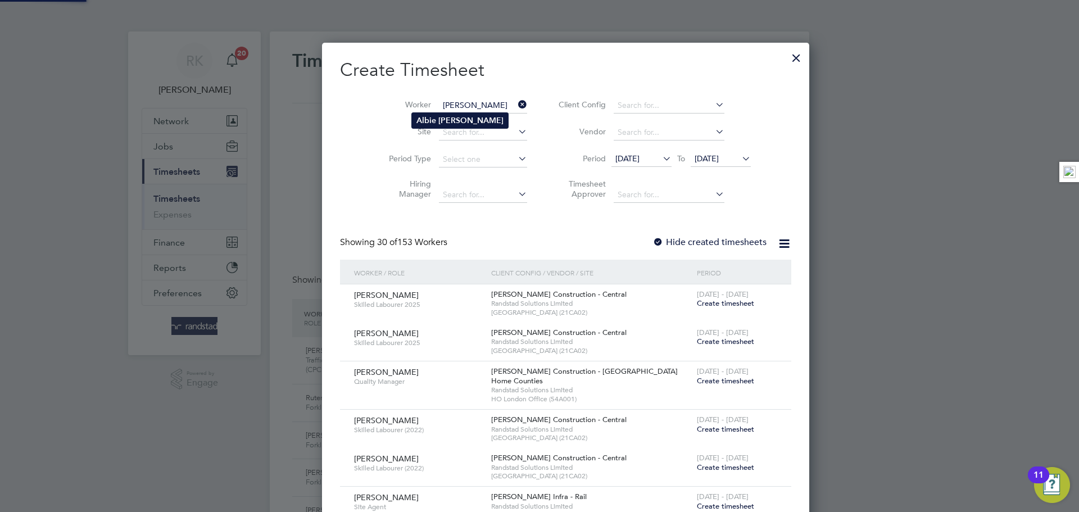
click at [452, 127] on li "Albie Barton" at bounding box center [460, 120] width 96 height 15
type input "[PERSON_NAME]"
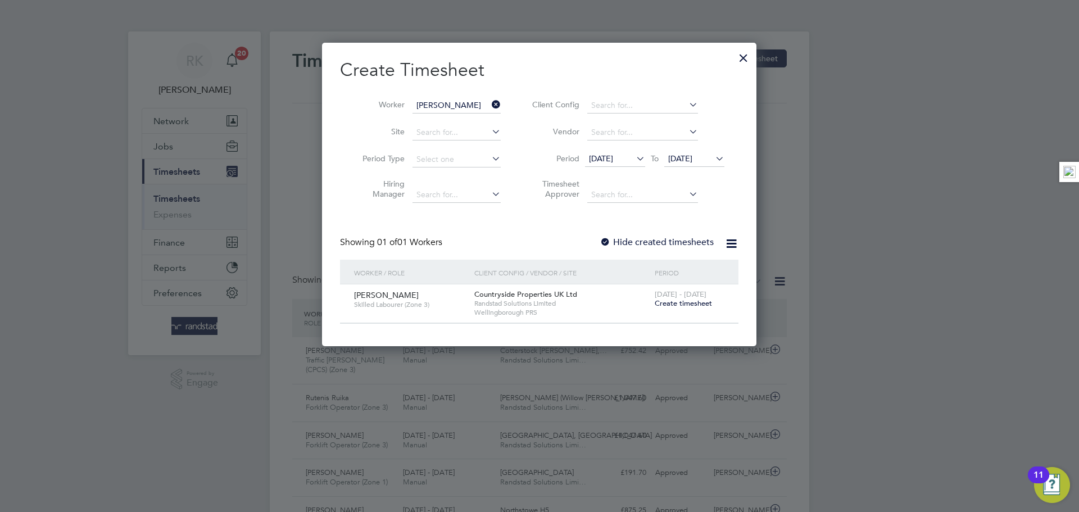
click at [689, 303] on span "Create timesheet" at bounding box center [683, 304] width 57 height 10
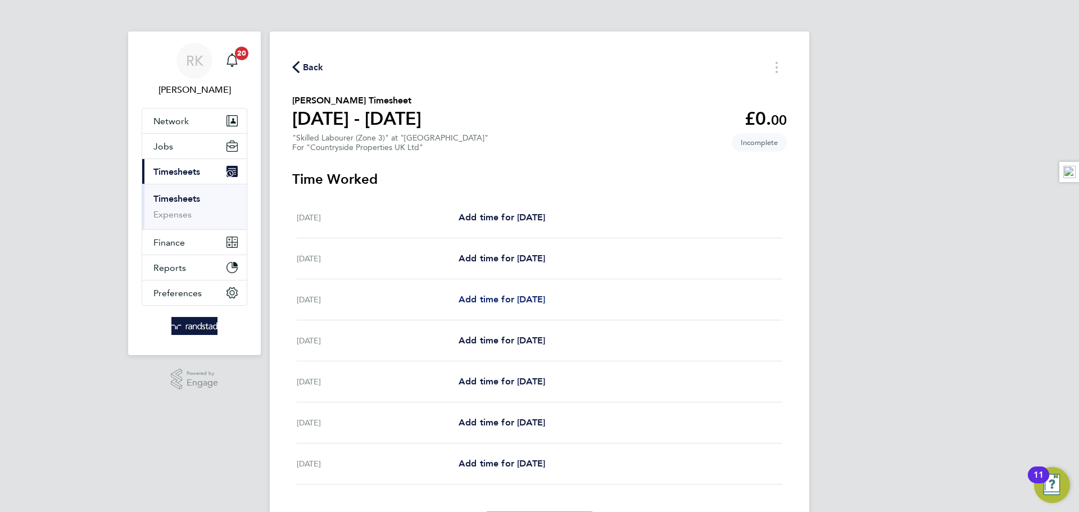
click at [523, 303] on span "Add time for [DATE]" at bounding box center [502, 299] width 87 height 11
select select "30"
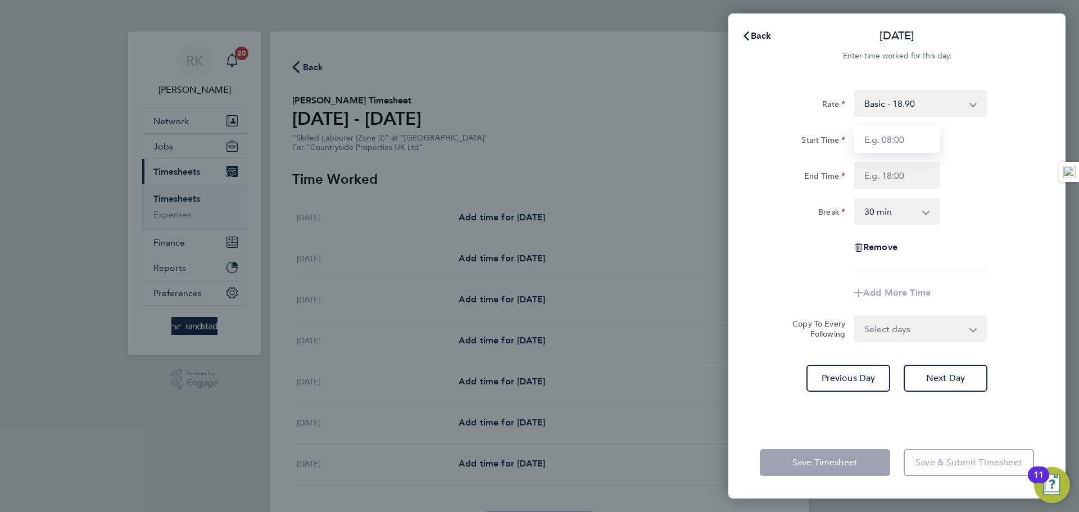
click at [890, 133] on input "Start Time" at bounding box center [896, 139] width 85 height 27
type input "07:30"
click at [897, 176] on input "End Time" at bounding box center [896, 175] width 85 height 27
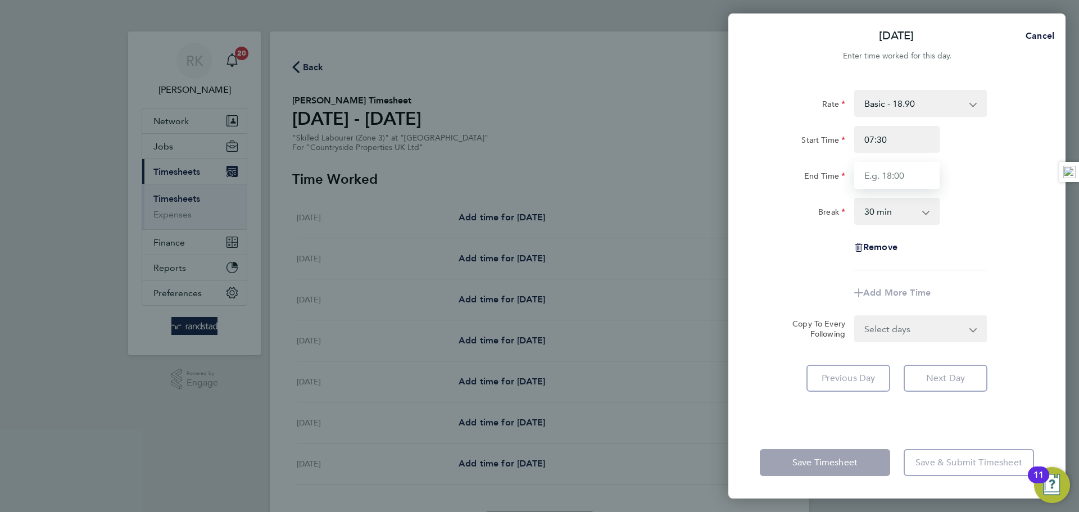
type input "17:00"
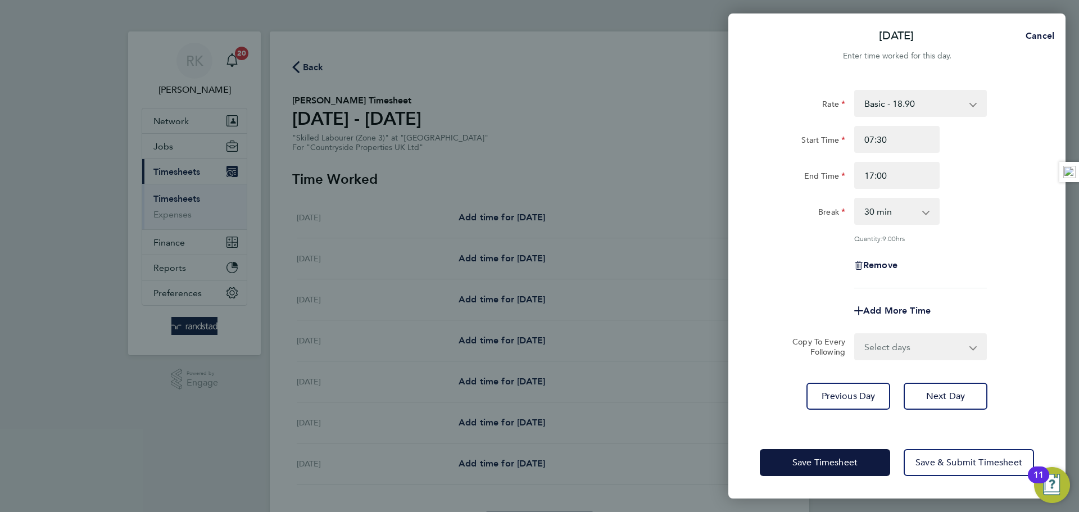
click at [958, 189] on div "Rate Basic - 18.90 Start Time 07:30 End Time 17:00 Break 0 min 15 min 30 min 45…" at bounding box center [897, 189] width 274 height 198
click at [921, 336] on select "Select days Day Weekday (Mon-Fri) Weekend (Sat-Sun) Thursday Friday Saturday Su…" at bounding box center [915, 346] width 118 height 25
select select "WEEKDAY"
click at [856, 334] on select "Select days Day Weekday (Mon-Fri) Weekend (Sat-Sun) Thursday Friday Saturday Su…" at bounding box center [915, 346] width 118 height 25
select select "2025-08-31"
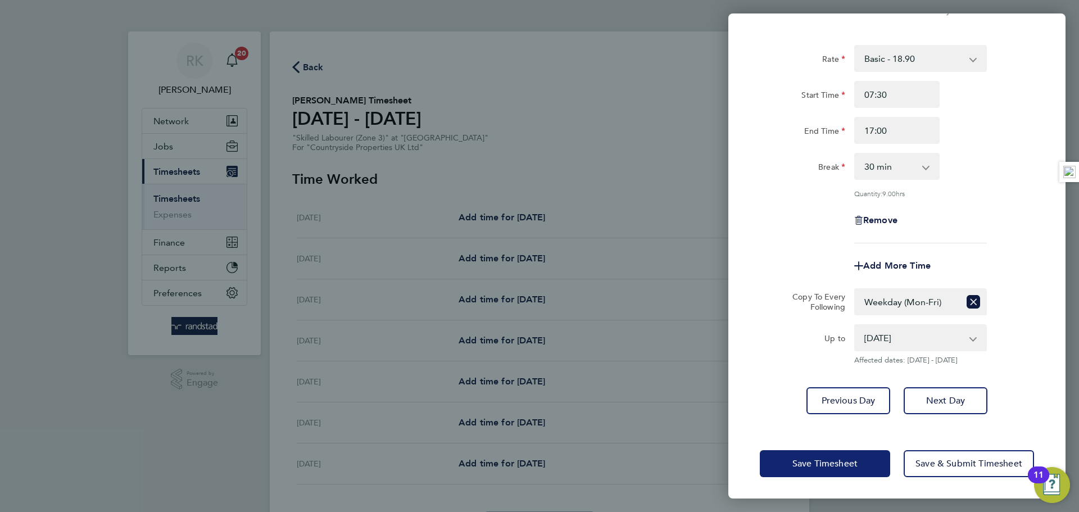
click at [810, 471] on button "Save Timesheet" at bounding box center [825, 463] width 130 height 27
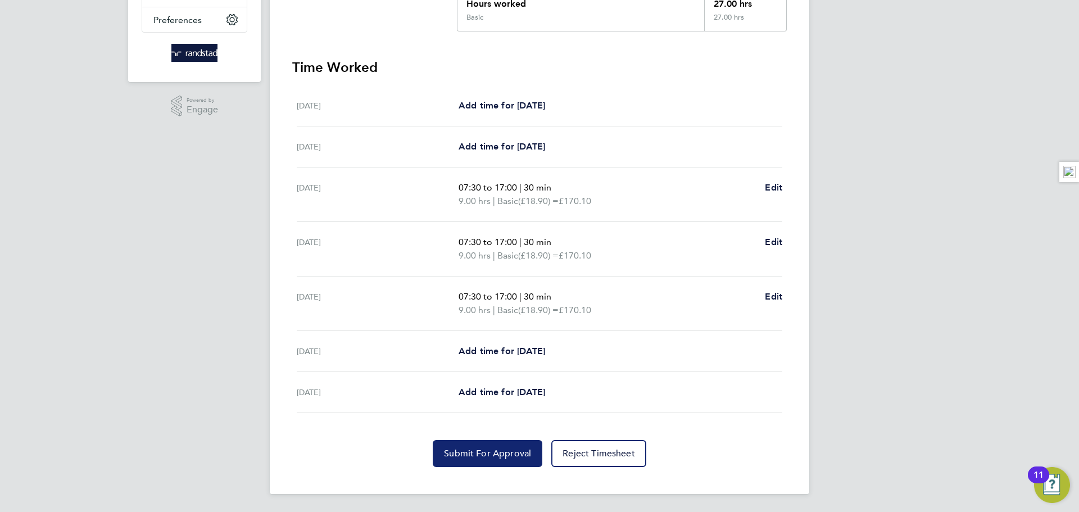
click at [503, 449] on span "Submit For Approval" at bounding box center [487, 453] width 87 height 11
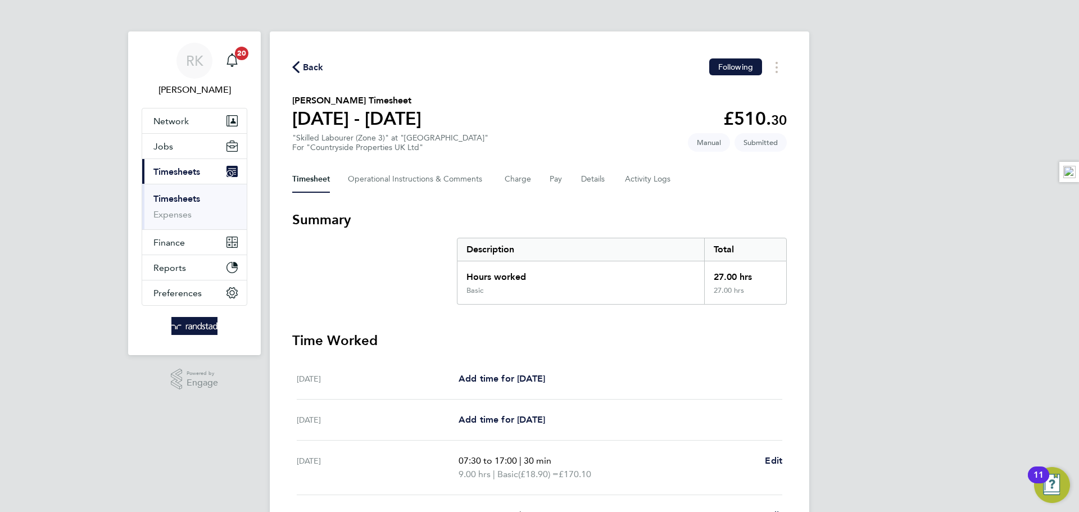
click at [288, 69] on div "Back Following Albie Barton's Timesheet 25 - 31 Aug 2025 £510. 30 "Skilled Labo…" at bounding box center [540, 399] width 540 height 736
click at [296, 70] on icon "button" at bounding box center [295, 67] width 7 height 12
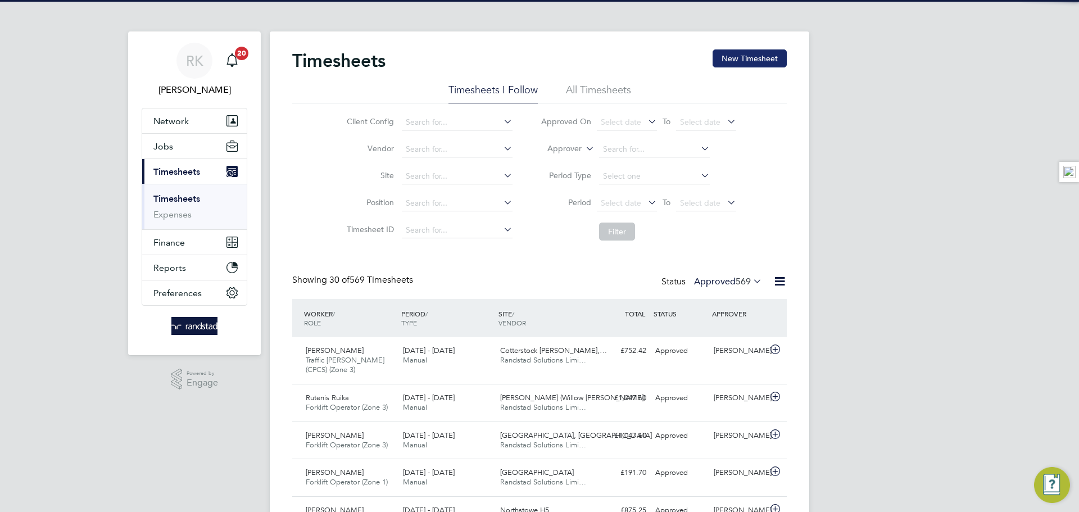
click at [739, 63] on button "New Timesheet" at bounding box center [750, 58] width 74 height 18
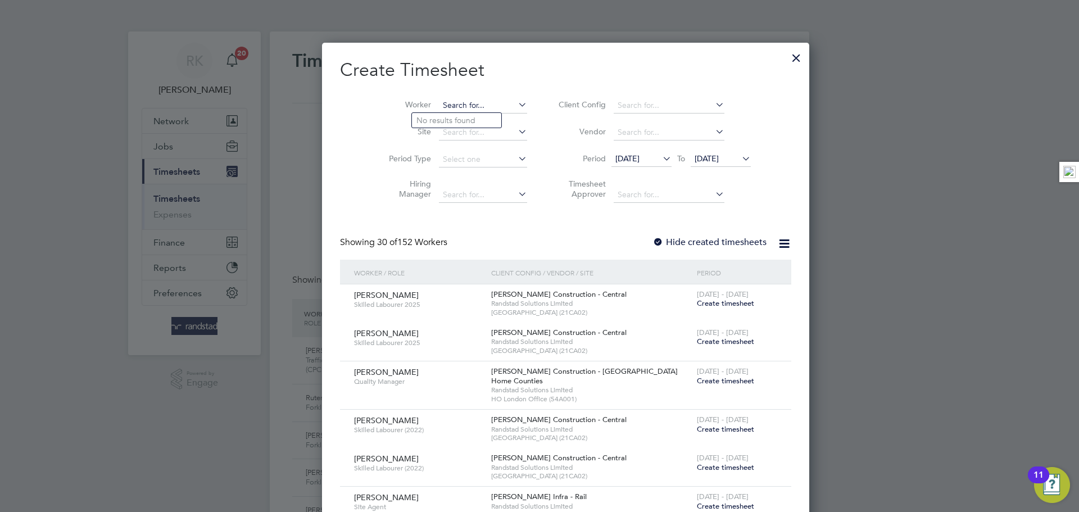
click at [439, 107] on input at bounding box center [483, 106] width 88 height 16
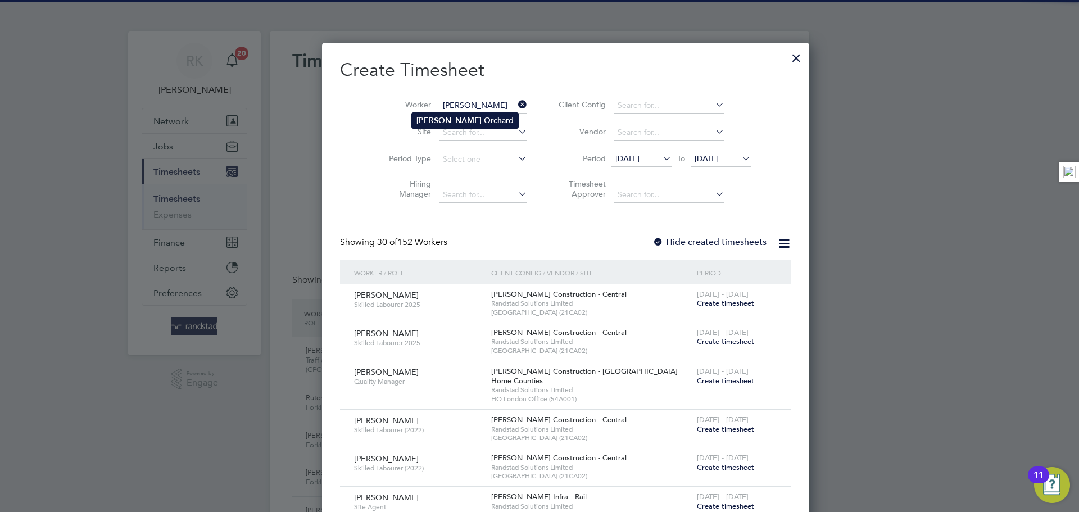
click at [437, 119] on b "Richard" at bounding box center [449, 121] width 65 height 10
type input "Richard Orchard"
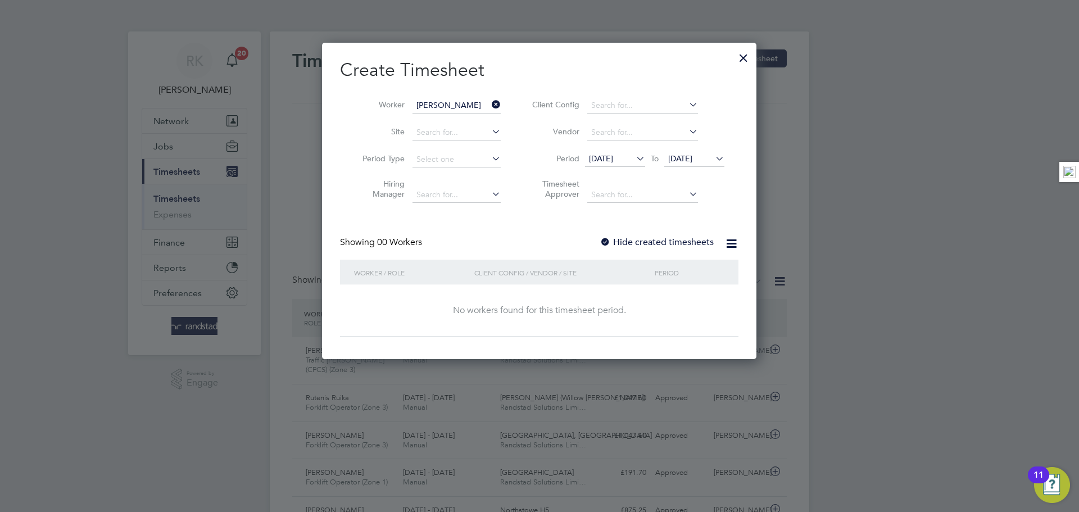
click at [678, 238] on label "Hide created timesheets" at bounding box center [657, 242] width 114 height 11
click at [677, 239] on label "Hide created timesheets" at bounding box center [657, 242] width 114 height 11
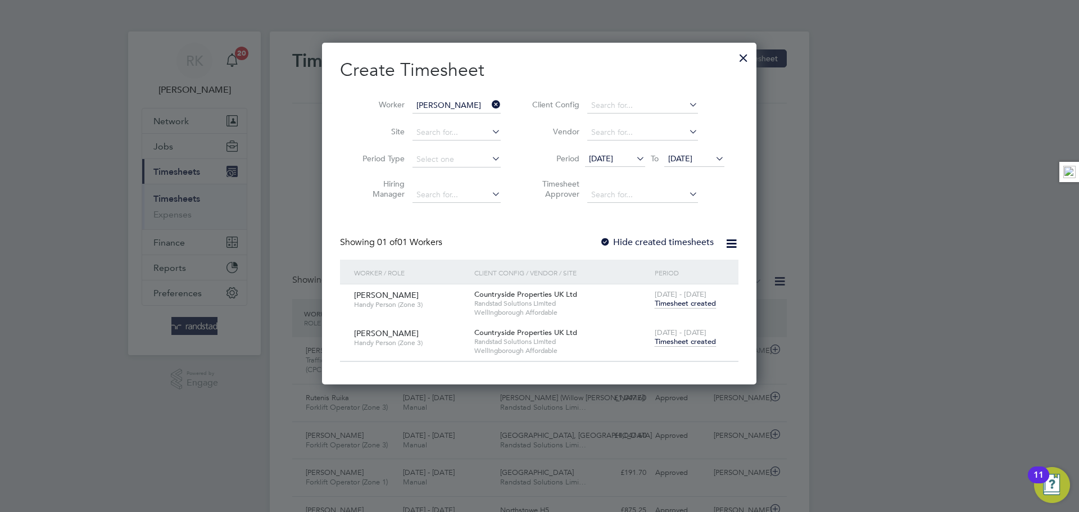
click at [685, 337] on span "Timesheet created" at bounding box center [685, 342] width 61 height 10
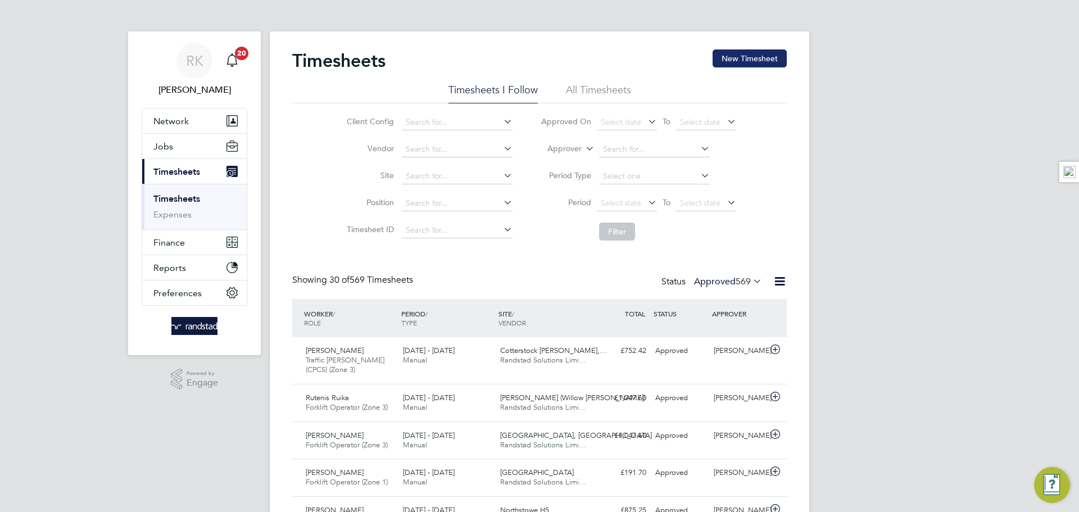
click at [755, 64] on button "New Timesheet" at bounding box center [750, 58] width 74 height 18
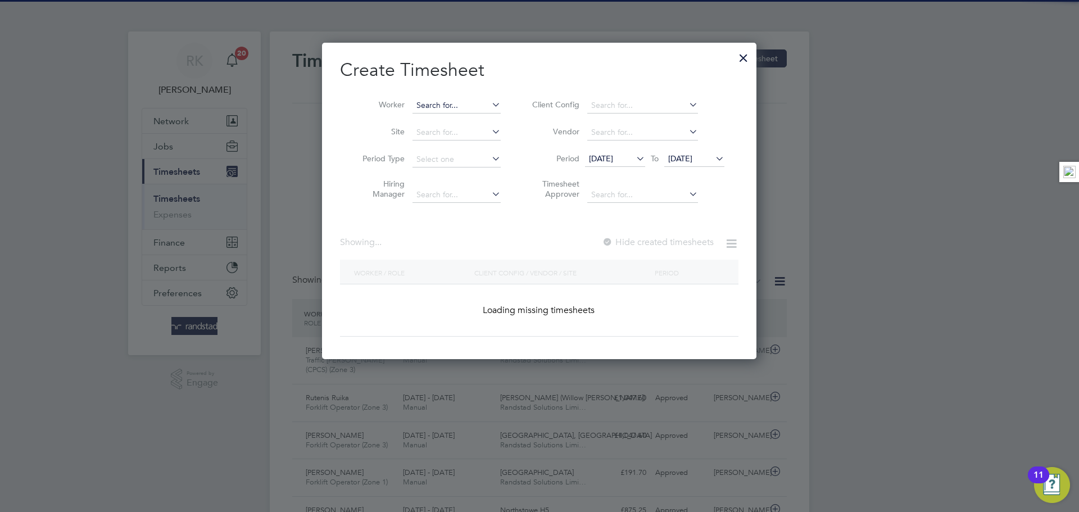
click at [454, 110] on input at bounding box center [457, 106] width 88 height 16
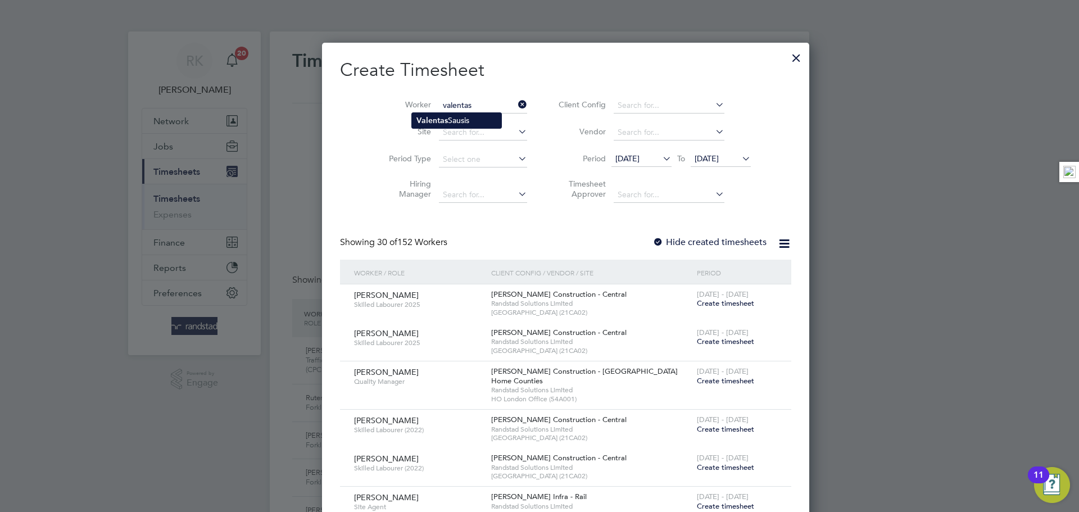
click at [472, 125] on li "Valentas Sausis" at bounding box center [456, 120] width 89 height 15
type input "Valentas Sausis"
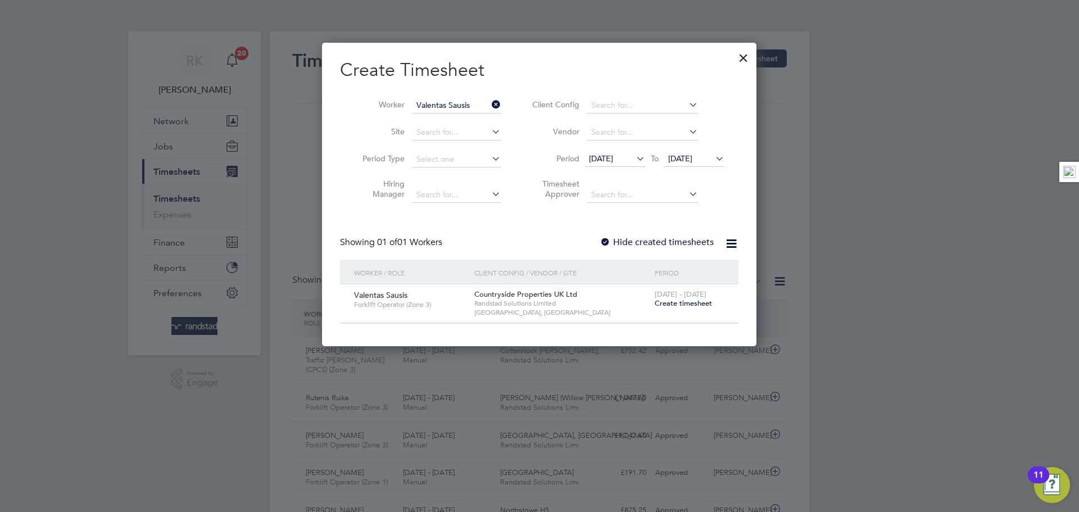
click at [667, 301] on span "Create timesheet" at bounding box center [683, 304] width 57 height 10
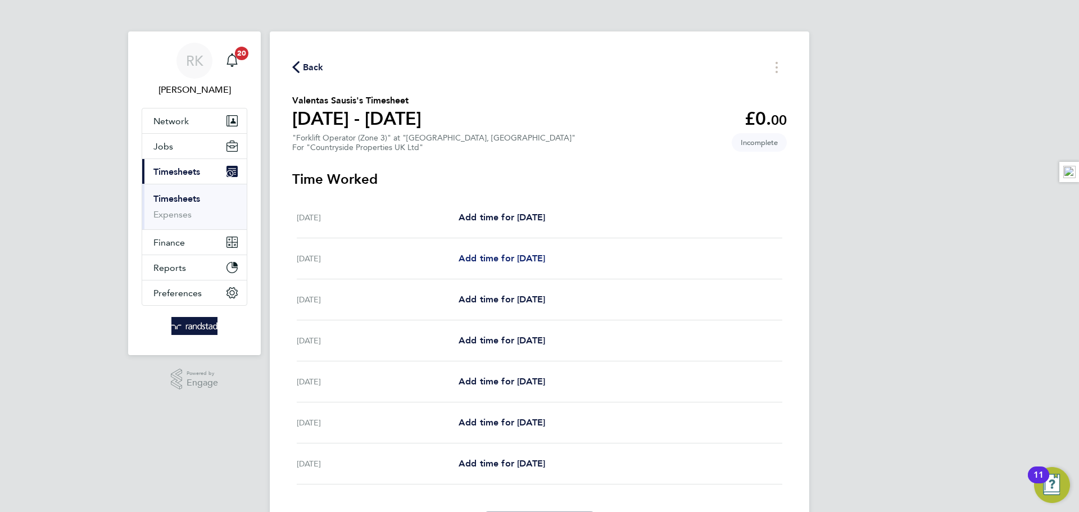
click at [491, 261] on span "Add time for [DATE]" at bounding box center [502, 258] width 87 height 11
select select "30"
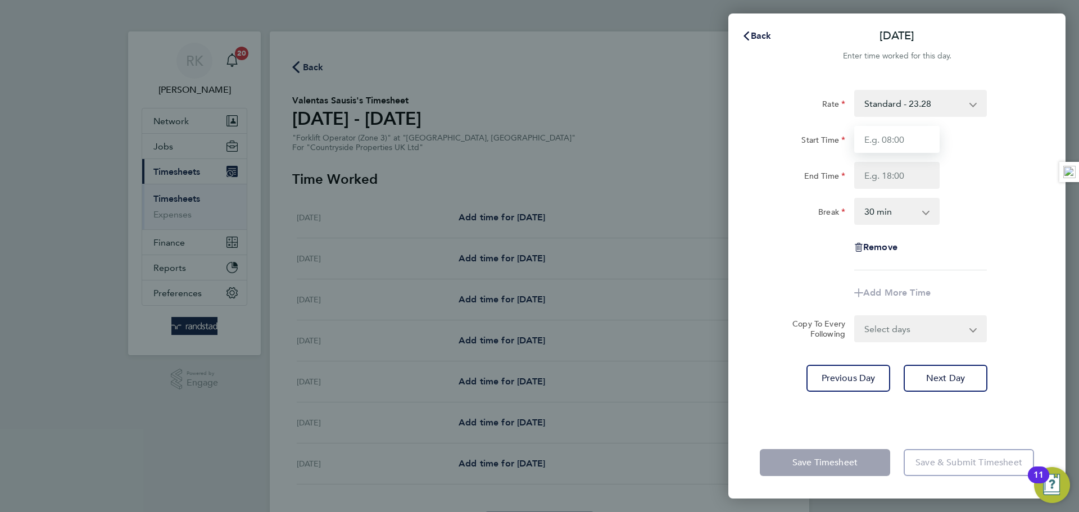
click at [865, 130] on input "Start Time" at bounding box center [896, 139] width 85 height 27
type input "07:30"
click at [898, 165] on input "End Time" at bounding box center [896, 175] width 85 height 27
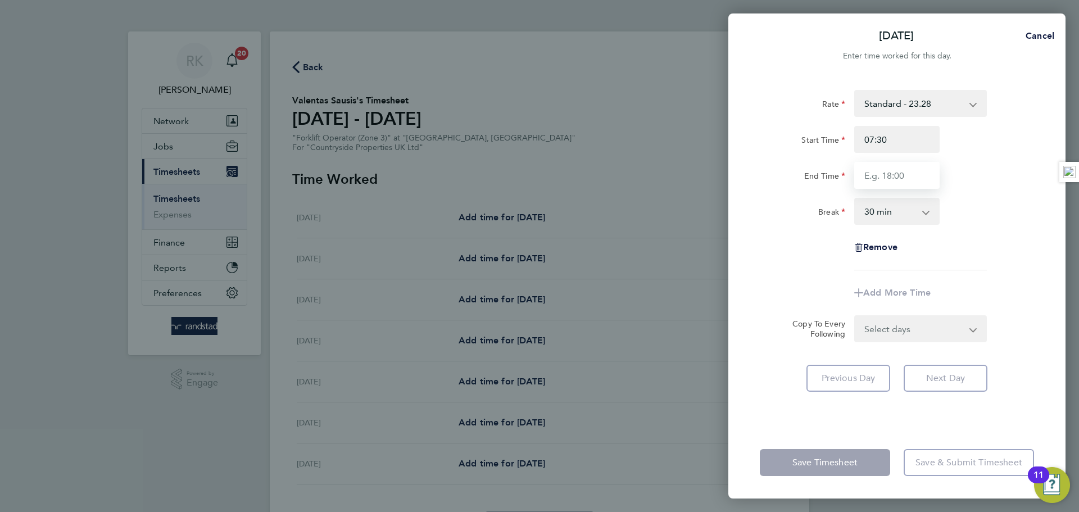
type input "17:00"
click at [979, 184] on div "End Time 17:00" at bounding box center [897, 175] width 283 height 27
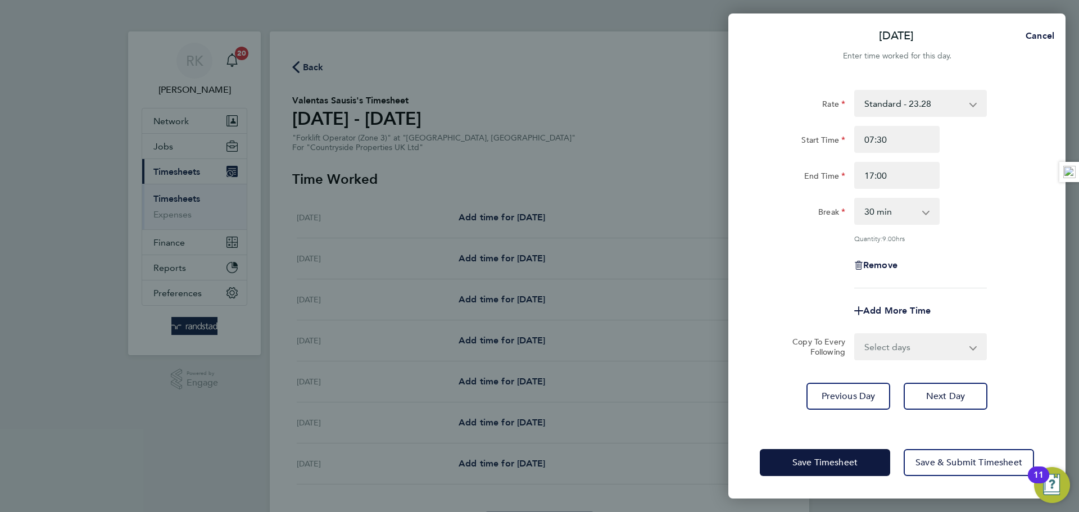
click at [935, 334] on select "Select days Day Weekday (Mon-Fri) Weekend (Sat-Sun) Wednesday Thursday Friday S…" at bounding box center [915, 346] width 118 height 25
click at [922, 346] on select "Select days Day Weekday (Mon-Fri) Weekend (Sat-Sun) Wednesday Thursday Friday S…" at bounding box center [915, 346] width 118 height 25
select select "WEEKDAY"
click at [856, 334] on select "Select days Day Weekday (Mon-Fri) Weekend (Sat-Sun) Wednesday Thursday Friday S…" at bounding box center [915, 346] width 118 height 25
select select "2025-08-31"
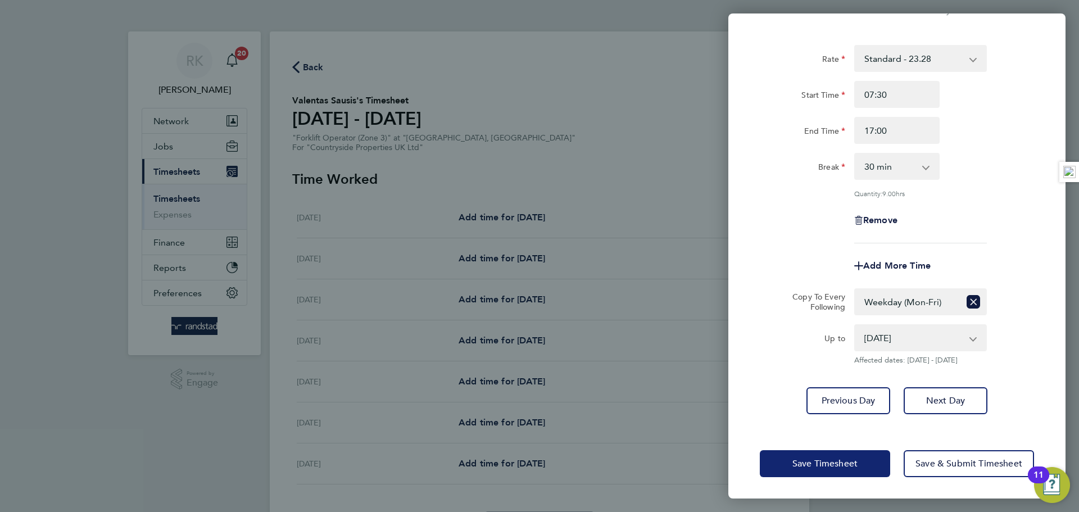
click at [859, 457] on button "Save Timesheet" at bounding box center [825, 463] width 130 height 27
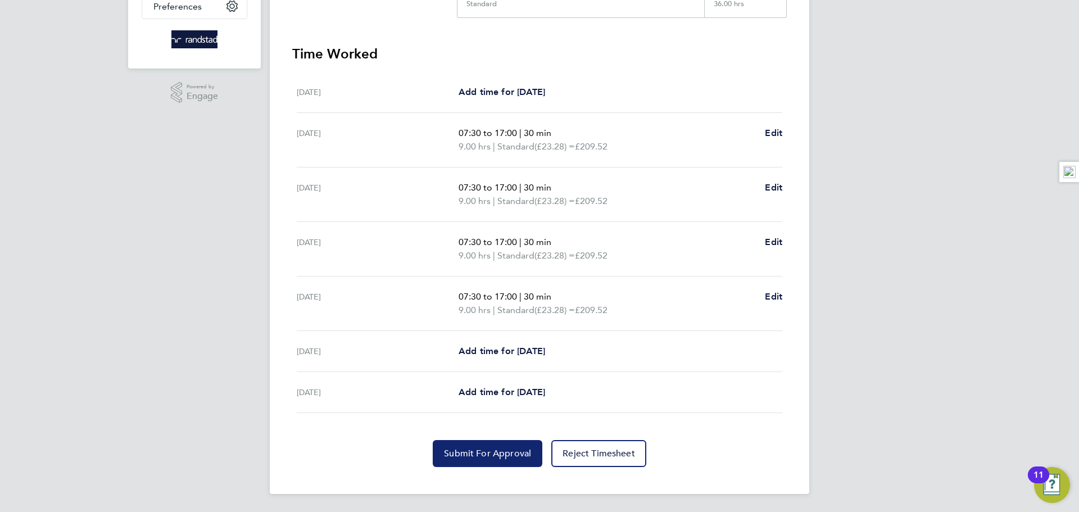
click at [485, 451] on span "Submit For Approval" at bounding box center [487, 453] width 87 height 11
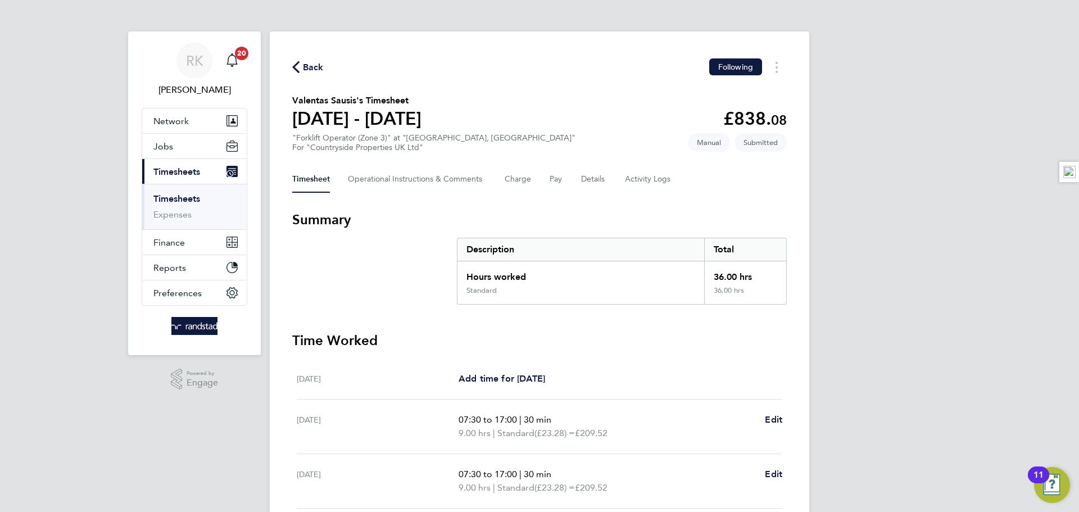
click at [294, 62] on icon "button" at bounding box center [295, 67] width 7 height 12
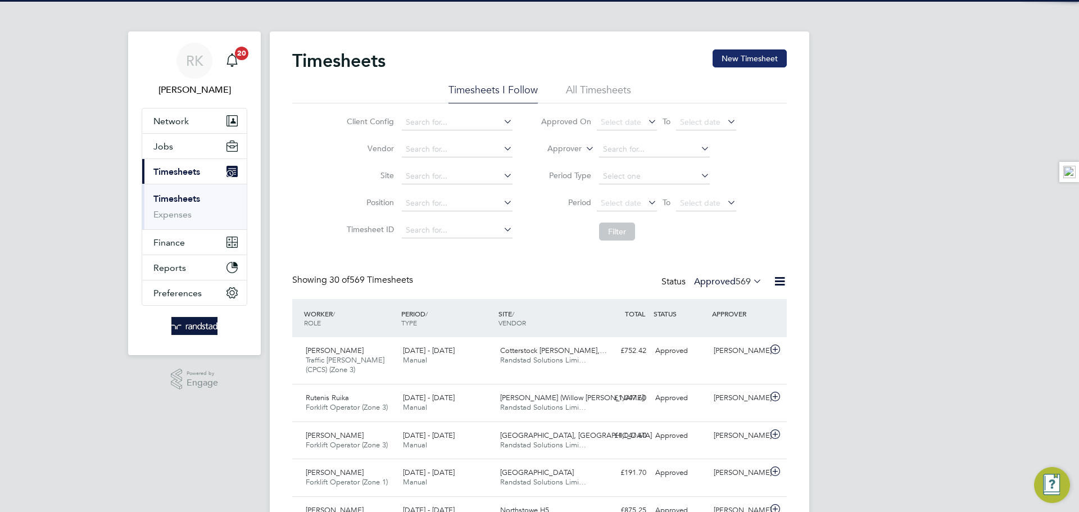
click at [765, 62] on button "New Timesheet" at bounding box center [750, 58] width 74 height 18
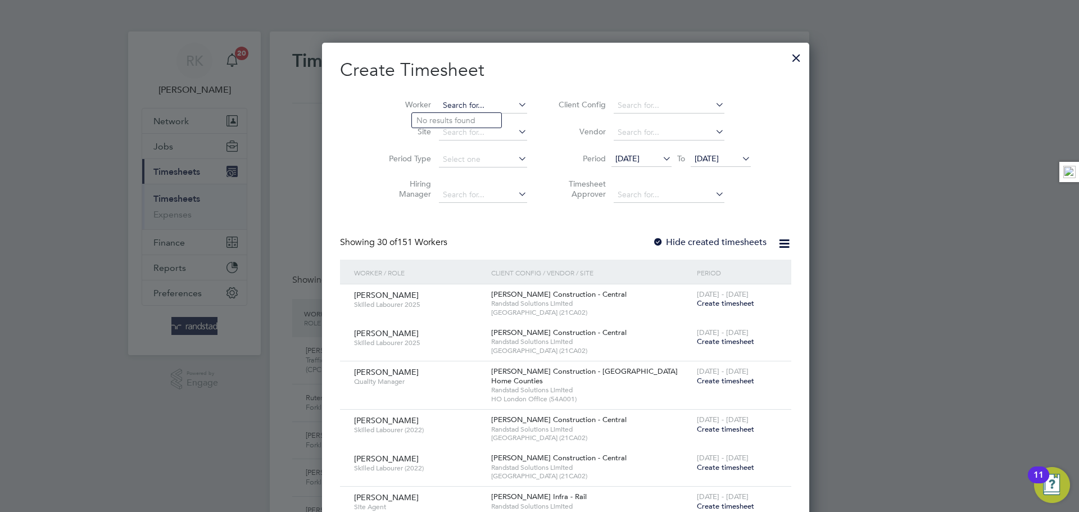
click at [471, 103] on input at bounding box center [483, 106] width 88 height 16
click at [481, 115] on li "Jack Boyd" at bounding box center [458, 120] width 93 height 15
type input "Jack Boyd"
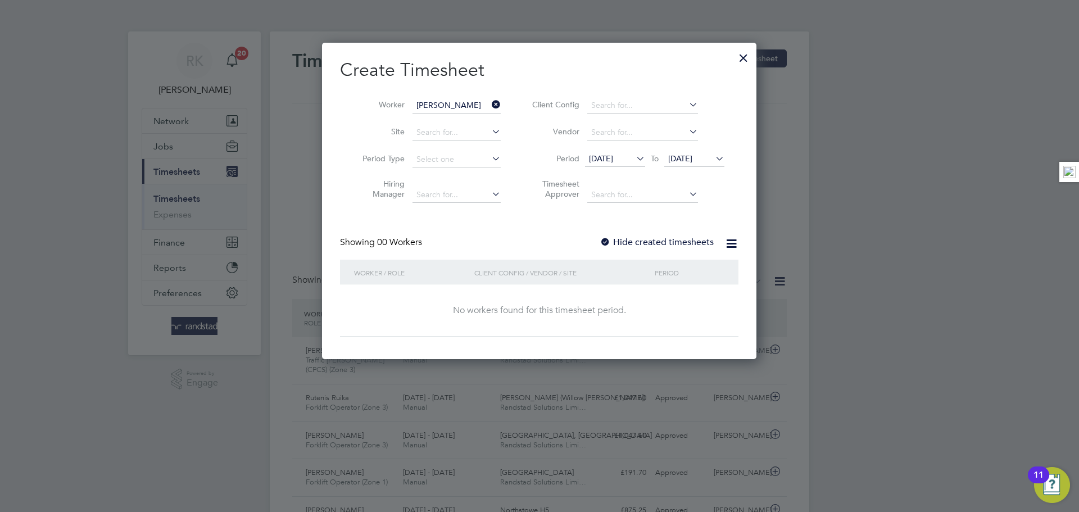
click at [691, 152] on span "[DATE]" at bounding box center [694, 159] width 60 height 15
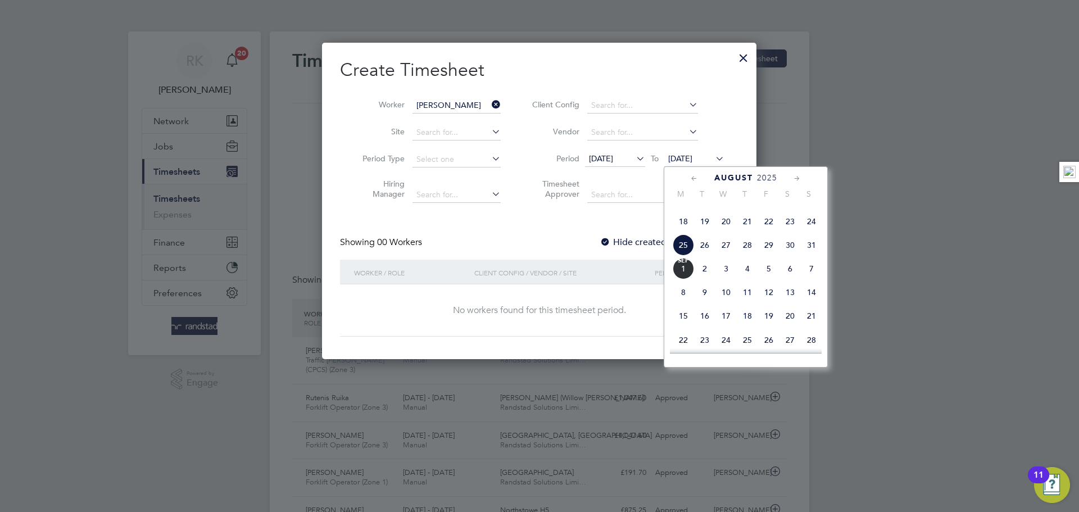
click at [815, 256] on span "31" at bounding box center [811, 244] width 21 height 21
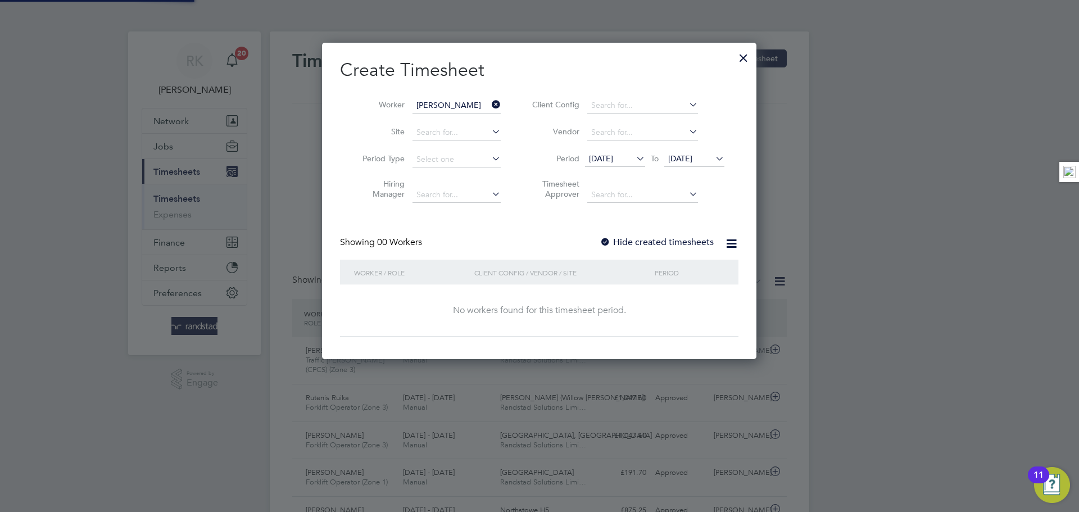
click at [657, 242] on label "Hide created timesheets" at bounding box center [657, 242] width 114 height 11
click at [657, 241] on label "Hide created timesheets" at bounding box center [657, 242] width 114 height 11
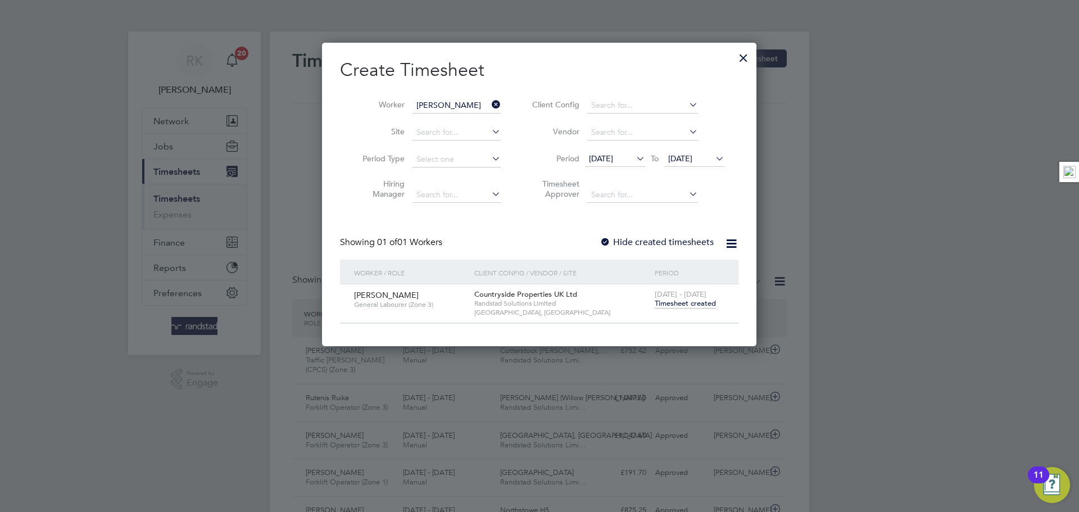
click at [694, 303] on span "Timesheet created" at bounding box center [685, 304] width 61 height 10
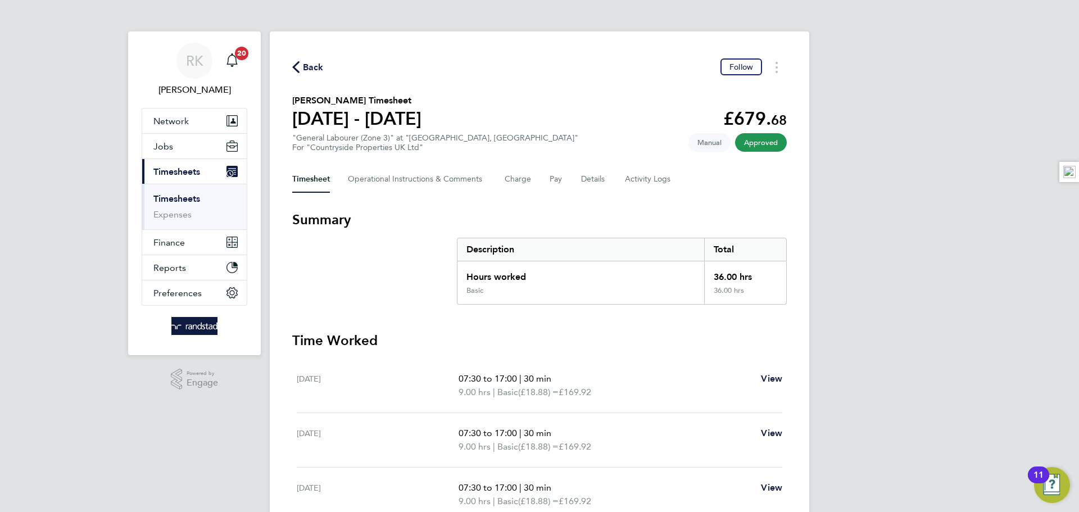
click at [304, 61] on span "Back" at bounding box center [313, 67] width 21 height 13
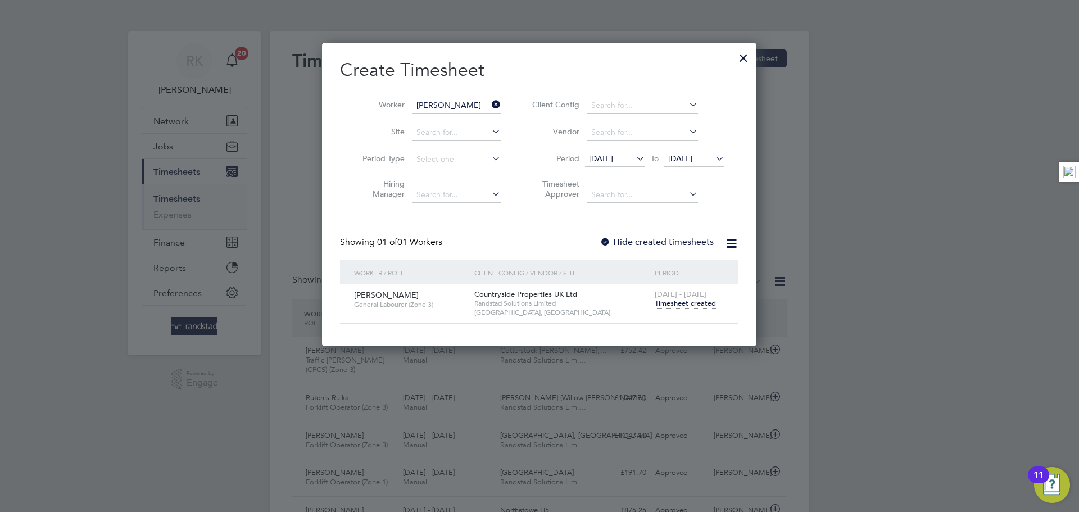
click at [490, 102] on icon at bounding box center [490, 105] width 0 height 16
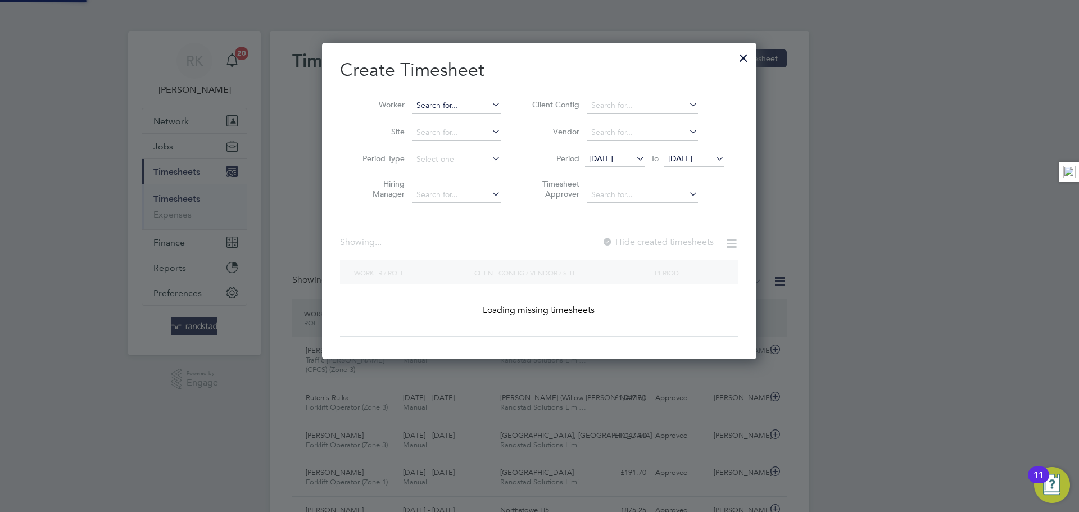
click at [481, 104] on input at bounding box center [457, 106] width 88 height 16
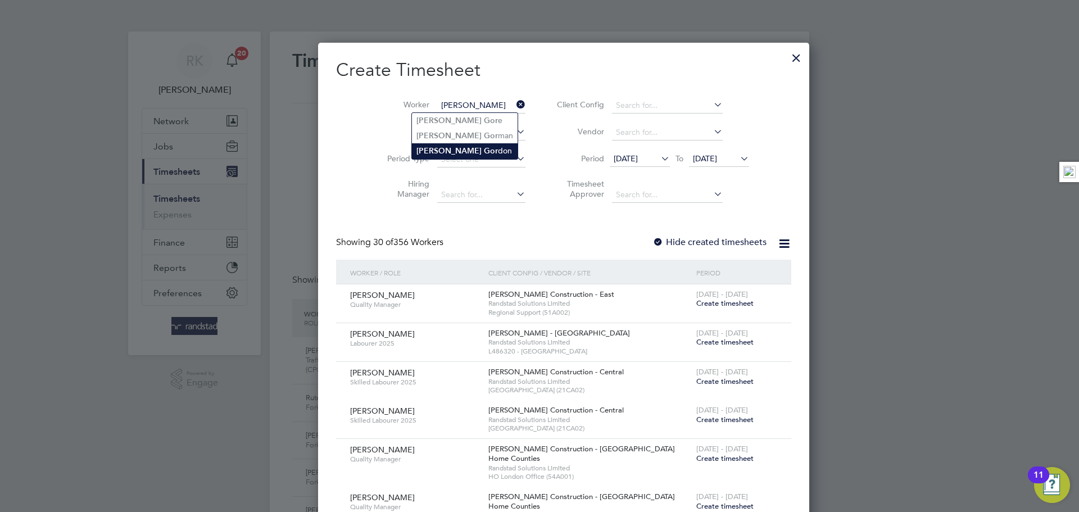
click at [476, 146] on li "Stephen Gor don" at bounding box center [465, 150] width 106 height 15
type input "[PERSON_NAME]"
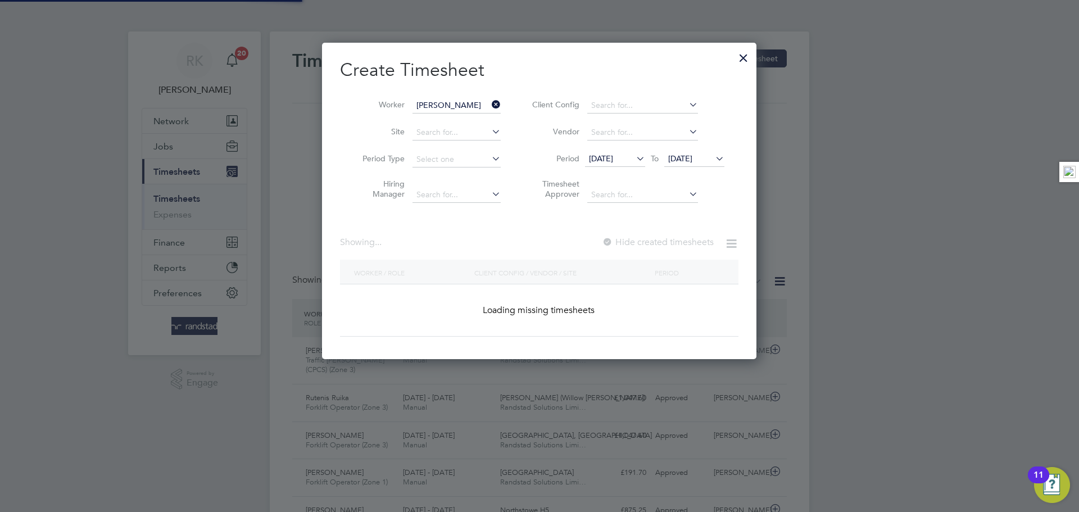
scroll to position [303, 435]
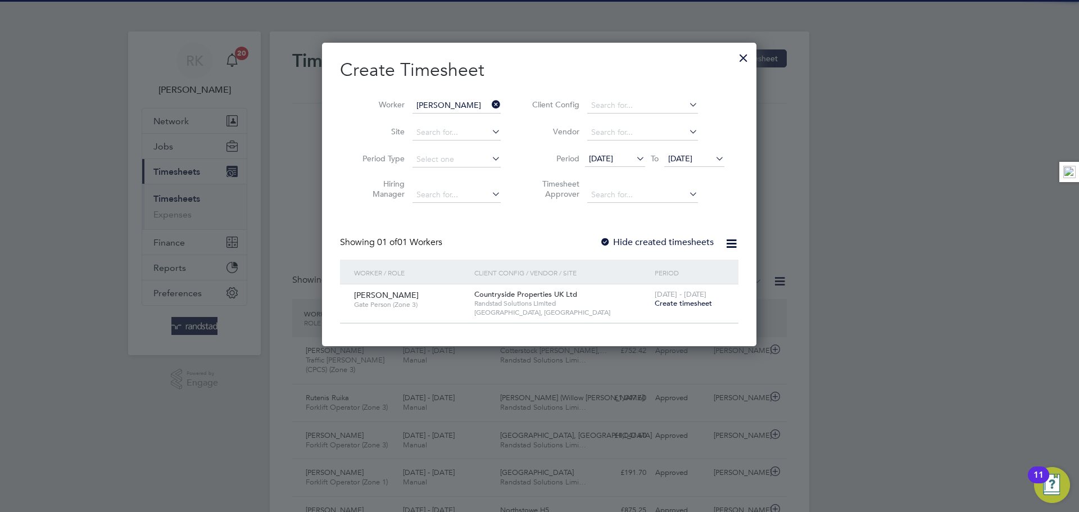
click at [681, 299] on span "Create timesheet" at bounding box center [683, 304] width 57 height 10
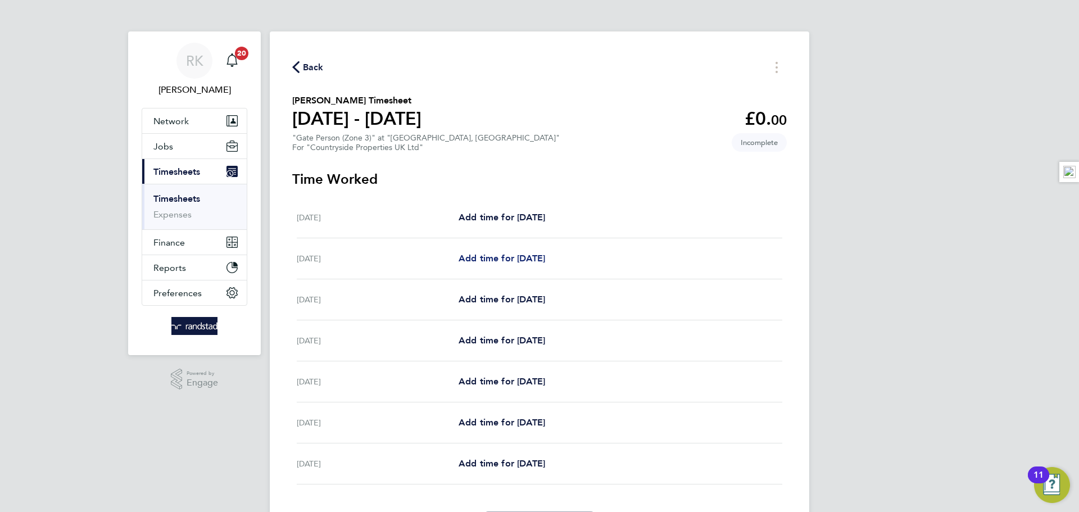
click at [495, 255] on span "Add time for [DATE]" at bounding box center [502, 258] width 87 height 11
select select "30"
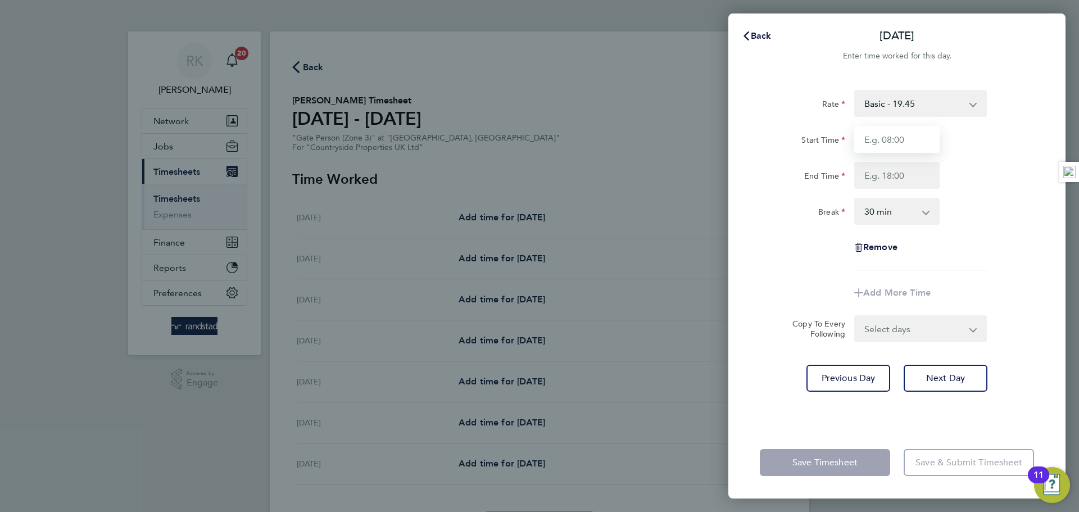
click at [875, 142] on input "Start Time" at bounding box center [896, 139] width 85 height 27
type input "07:30"
click at [886, 174] on input "End Time" at bounding box center [896, 175] width 85 height 27
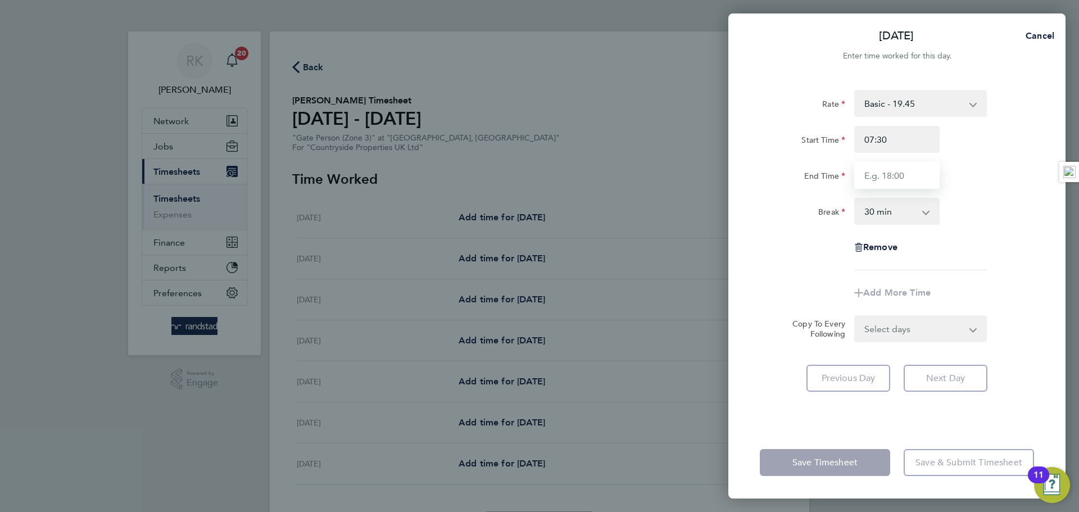
type input "17:00"
click at [983, 214] on div "Break 0 min 15 min 30 min 45 min 60 min 75 min 90 min" at bounding box center [897, 211] width 283 height 27
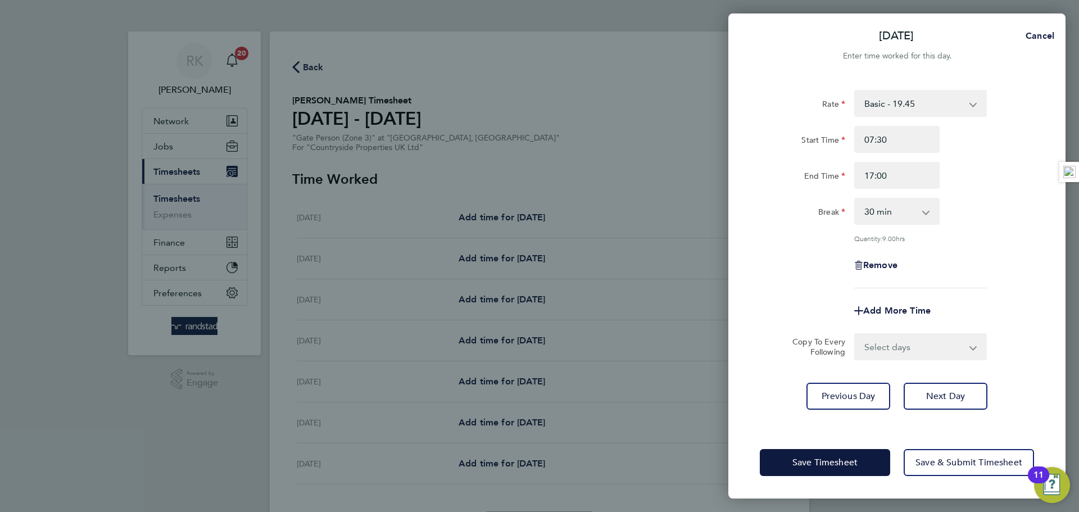
click at [881, 347] on select "Select days Day Weekday (Mon-Fri) Weekend (Sat-Sun) Wednesday Thursday Friday S…" at bounding box center [915, 346] width 118 height 25
select select "WEEKDAY"
click at [856, 334] on select "Select days Day Weekday (Mon-Fri) Weekend (Sat-Sun) Wednesday Thursday Friday S…" at bounding box center [915, 346] width 118 height 25
select select "2025-08-31"
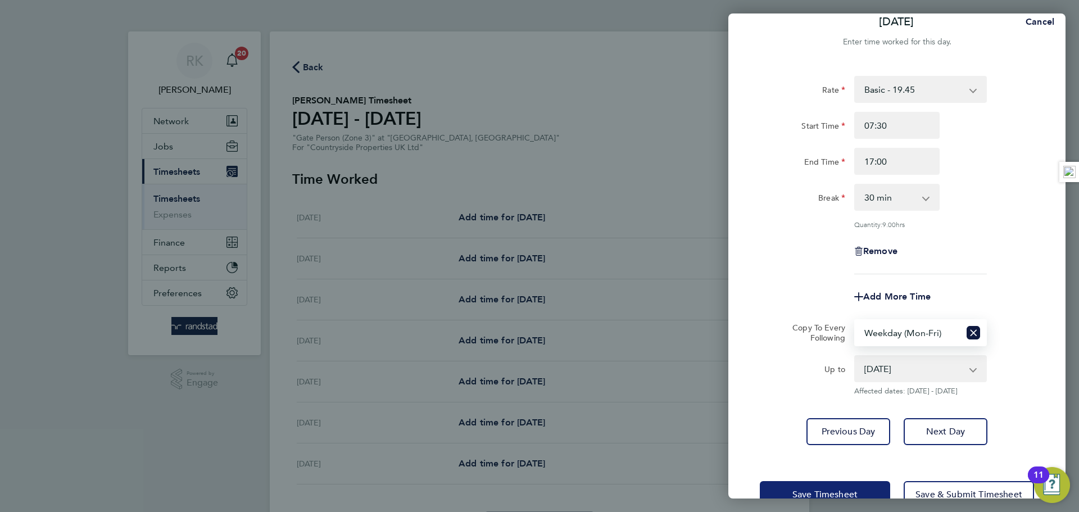
scroll to position [45, 0]
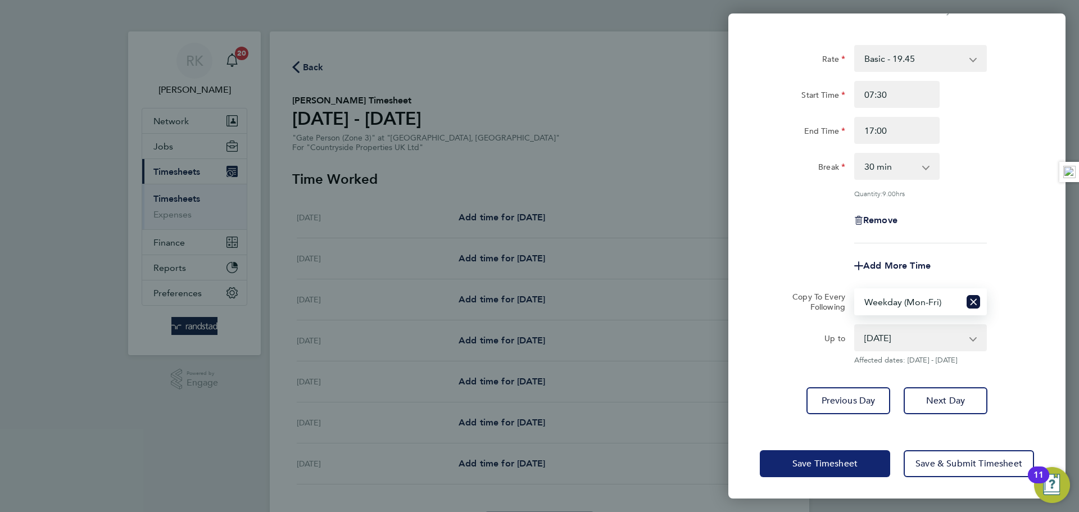
click at [842, 463] on span "Save Timesheet" at bounding box center [825, 463] width 65 height 11
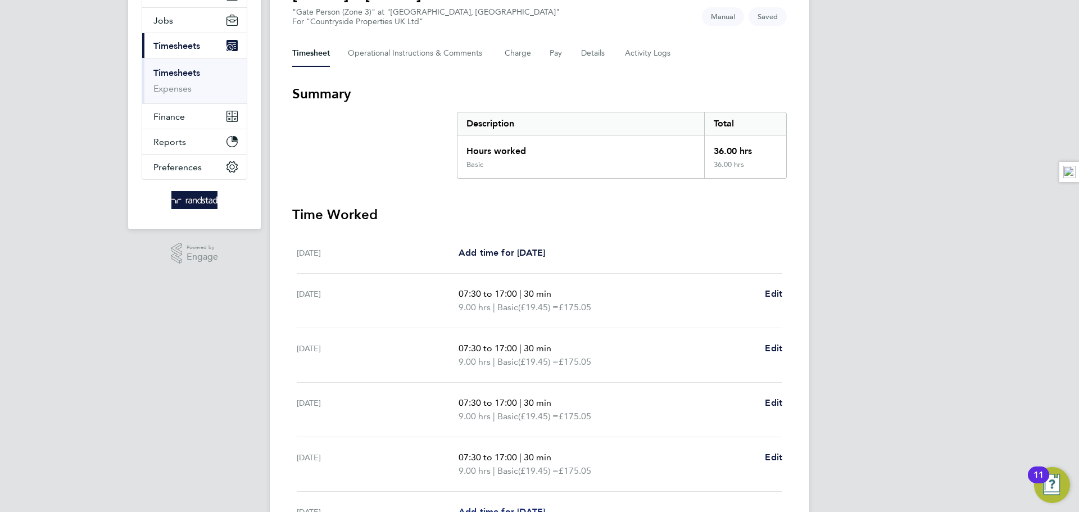
scroll to position [287, 0]
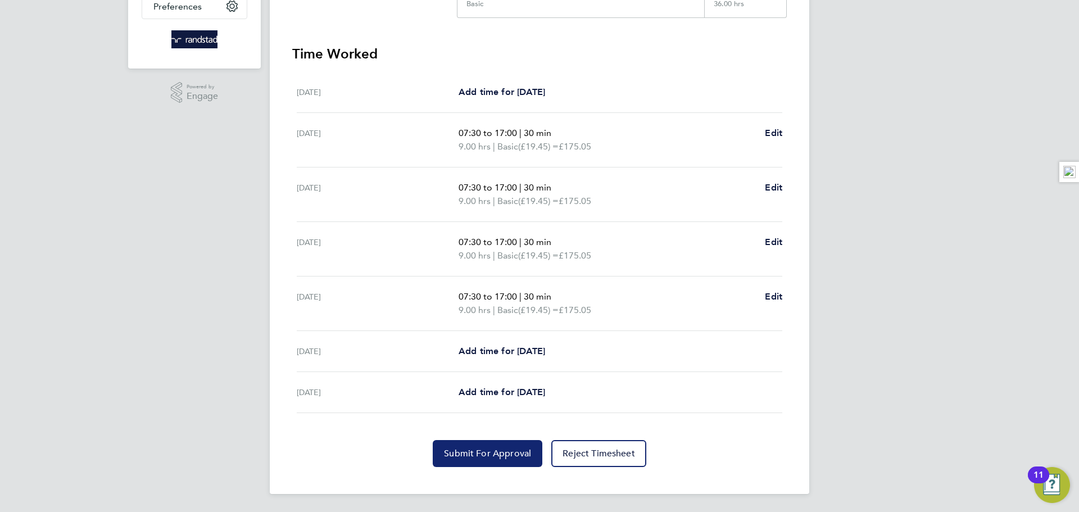
click at [490, 446] on button "Submit For Approval" at bounding box center [488, 453] width 110 height 27
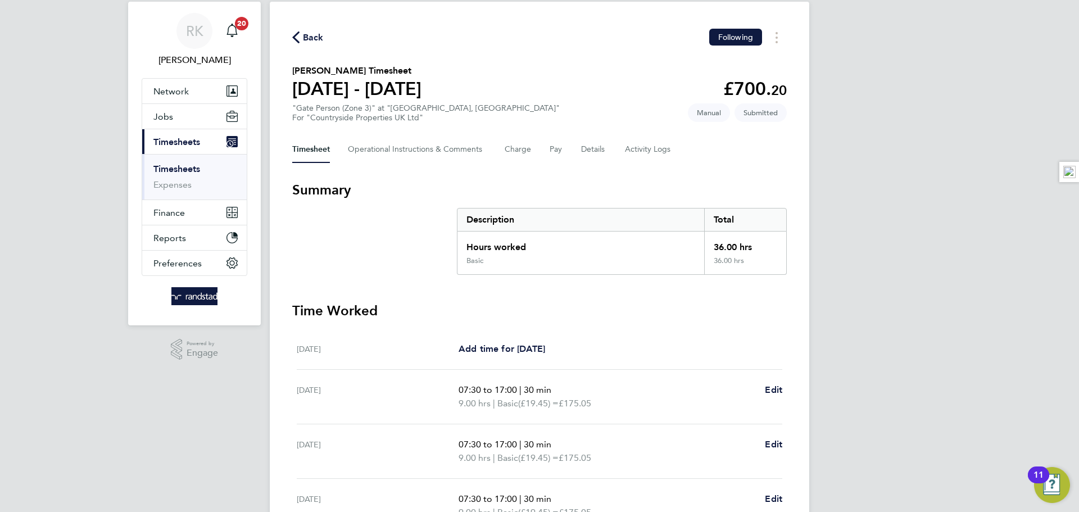
scroll to position [0, 0]
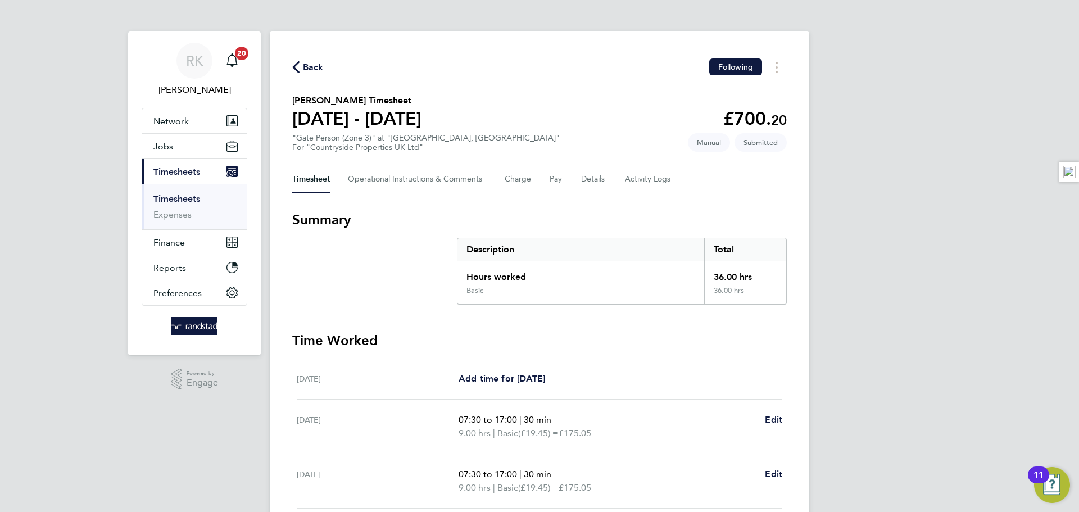
click at [296, 66] on icon "button" at bounding box center [295, 67] width 7 height 12
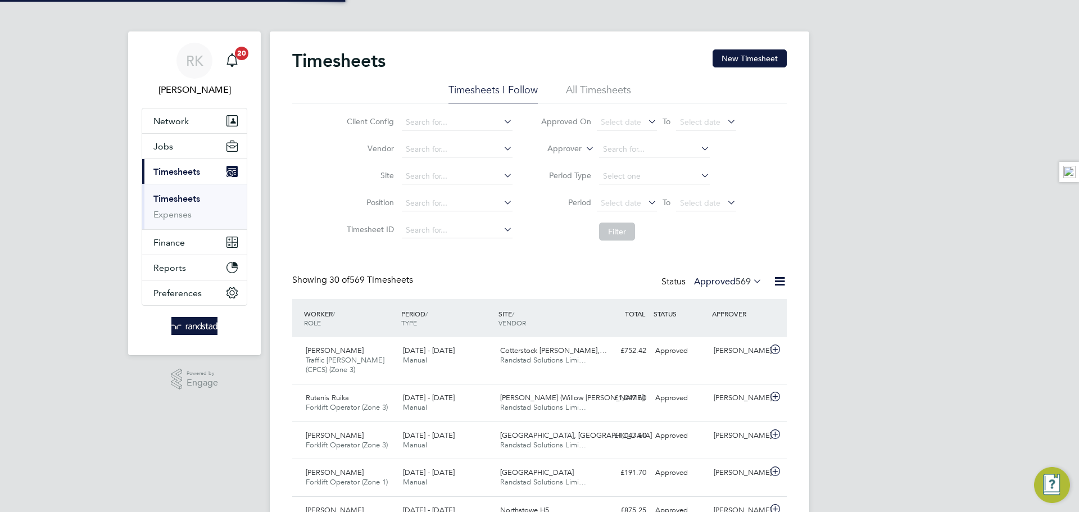
scroll to position [29, 98]
click at [745, 55] on button "New Timesheet" at bounding box center [750, 58] width 74 height 18
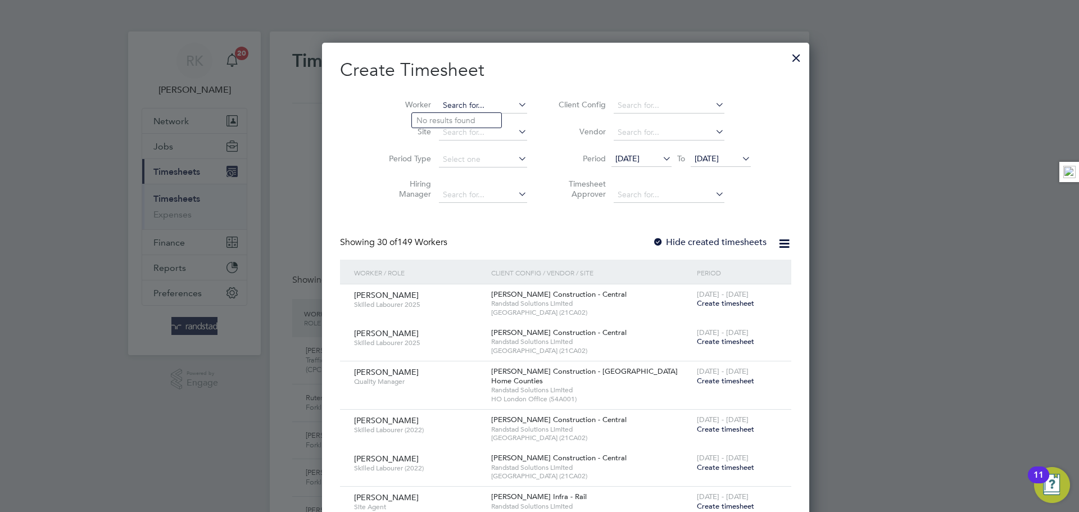
click at [444, 110] on input at bounding box center [483, 106] width 88 height 16
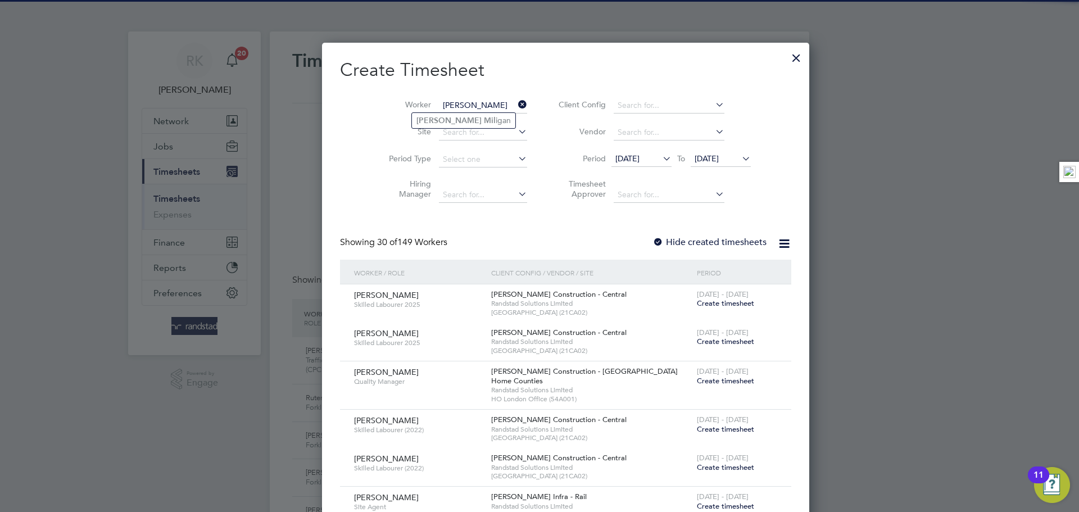
click at [465, 119] on li "Ashley Mil igan" at bounding box center [463, 120] width 103 height 15
type input "Ashley Miligan"
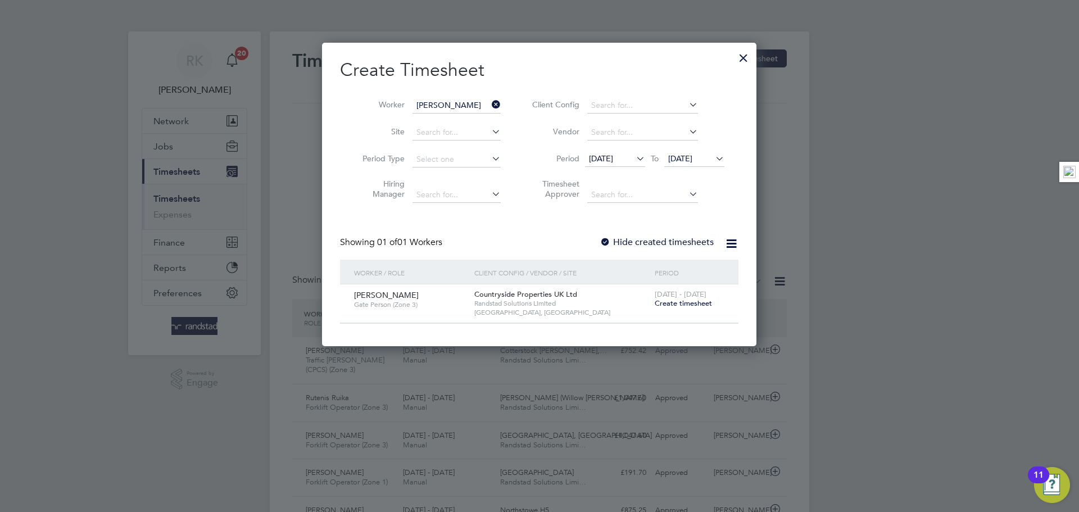
click at [679, 300] on span "Create timesheet" at bounding box center [683, 304] width 57 height 10
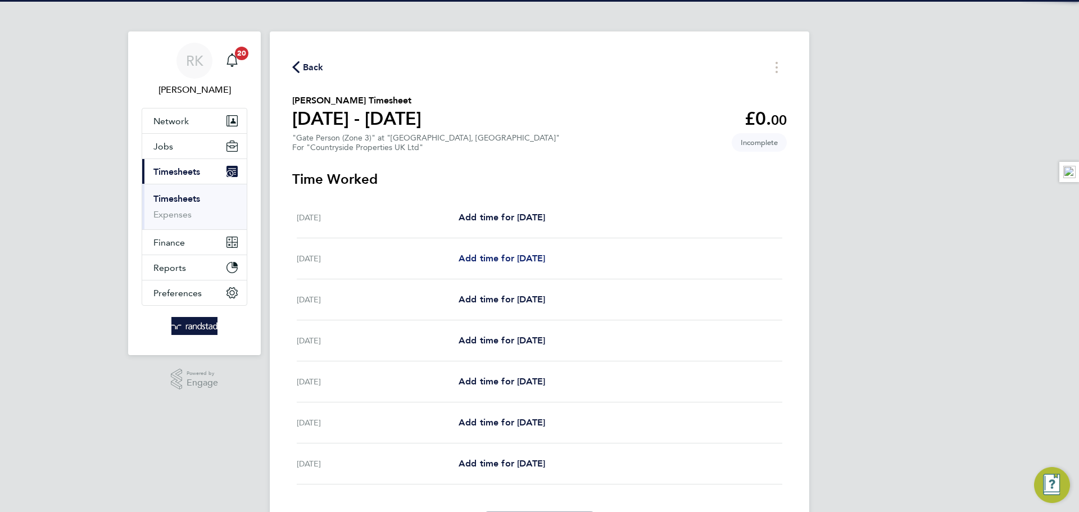
click at [489, 257] on span "Add time for [DATE]" at bounding box center [502, 258] width 87 height 11
select select "30"
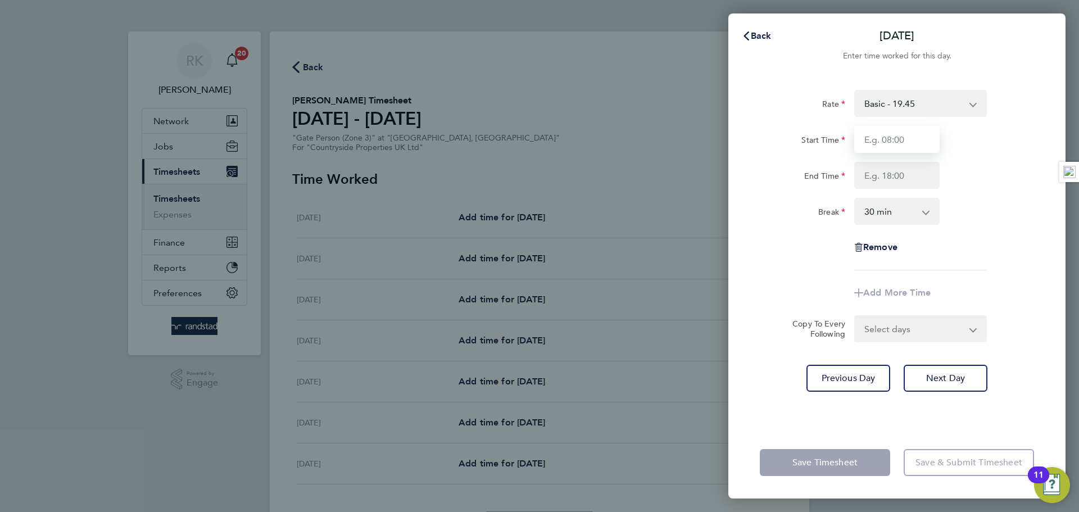
click at [906, 134] on input "Start Time" at bounding box center [896, 139] width 85 height 27
type input "07:30"
click at [902, 175] on input "End Time" at bounding box center [896, 175] width 85 height 27
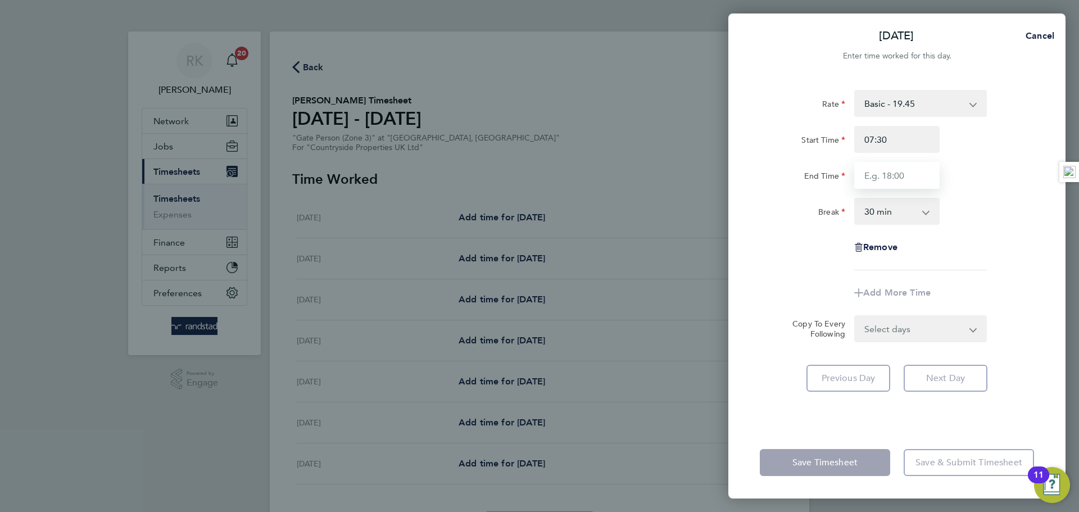
type input "17:00"
click at [990, 201] on div "Break 0 min 15 min 30 min 45 min 60 min 75 min 90 min" at bounding box center [897, 211] width 283 height 27
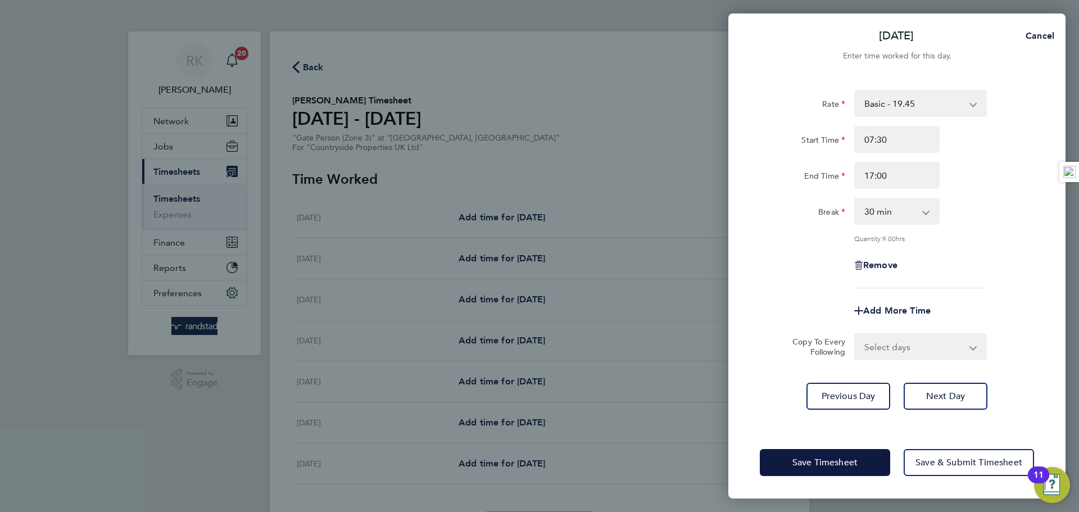
click at [894, 350] on select "Select days Day Weekday (Mon-Fri) Weekend (Sat-Sun) Wednesday Thursday Friday S…" at bounding box center [915, 346] width 118 height 25
select select "WEEKDAY"
click at [856, 334] on select "Select days Day Weekday (Mon-Fri) Weekend (Sat-Sun) Wednesday Thursday Friday S…" at bounding box center [915, 346] width 118 height 25
select select "2025-08-31"
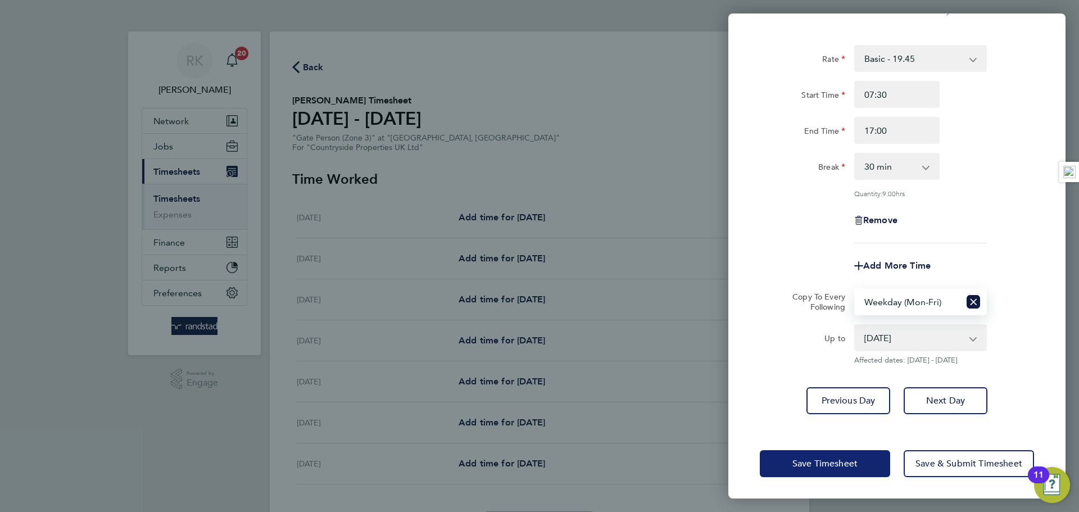
click at [822, 469] on button "Save Timesheet" at bounding box center [825, 463] width 130 height 27
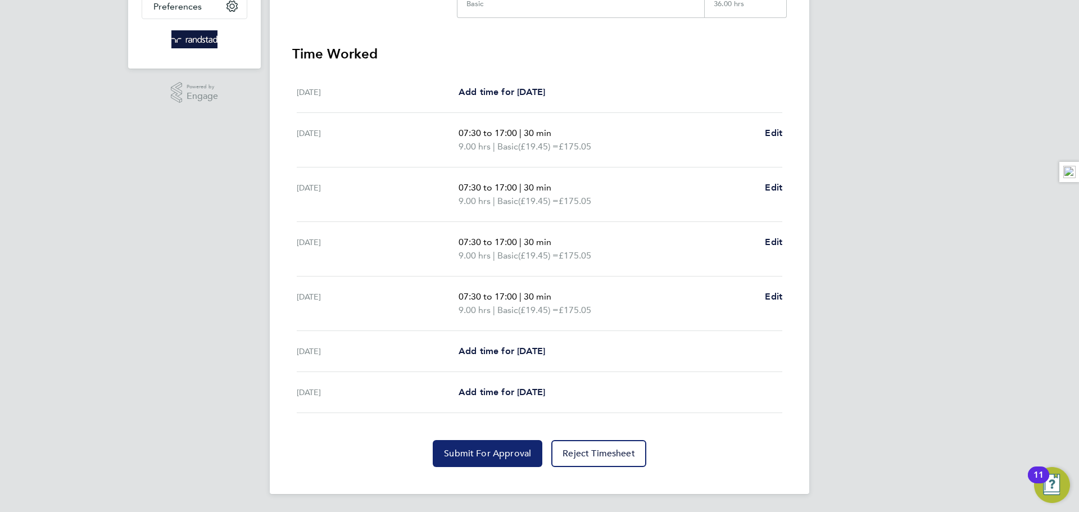
click at [463, 459] on span "Submit For Approval" at bounding box center [487, 453] width 87 height 11
